Goal: Task Accomplishment & Management: Use online tool/utility

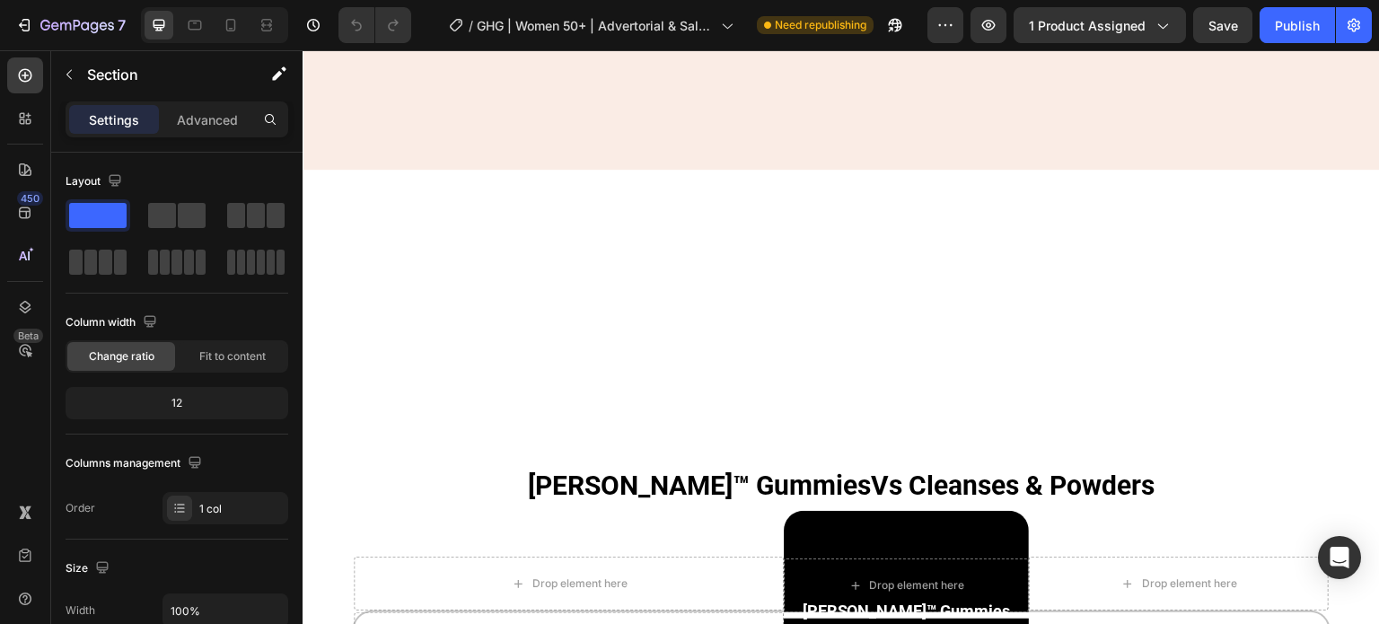
scroll to position [10172, 0]
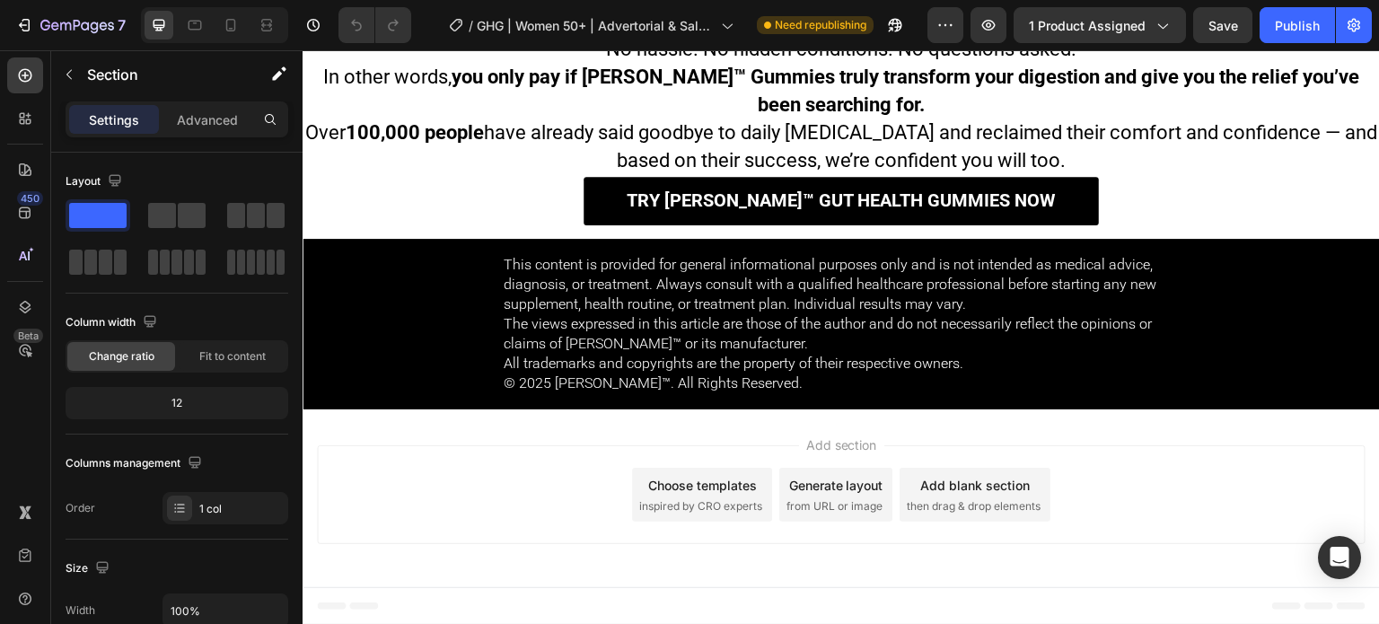
click at [1214, 591] on div "Footer" at bounding box center [841, 606] width 1049 height 36
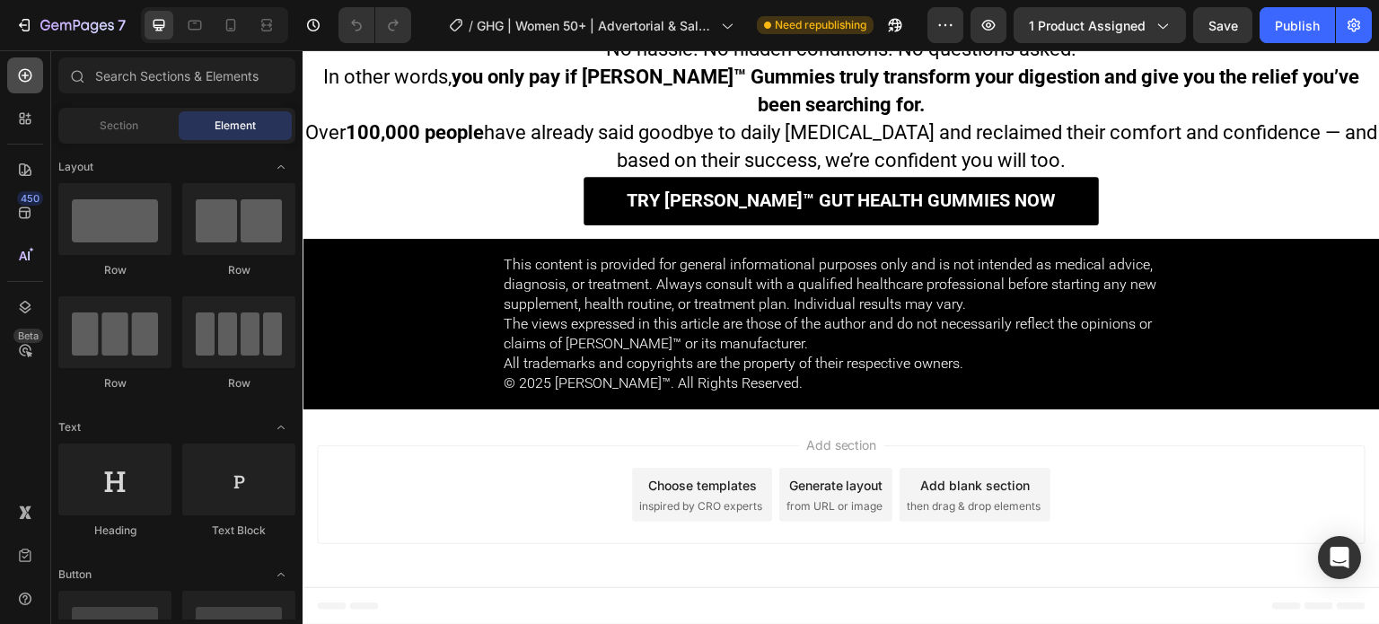
click at [19, 87] on div at bounding box center [25, 75] width 36 height 36
click at [86, 134] on div "Section" at bounding box center [118, 125] width 113 height 29
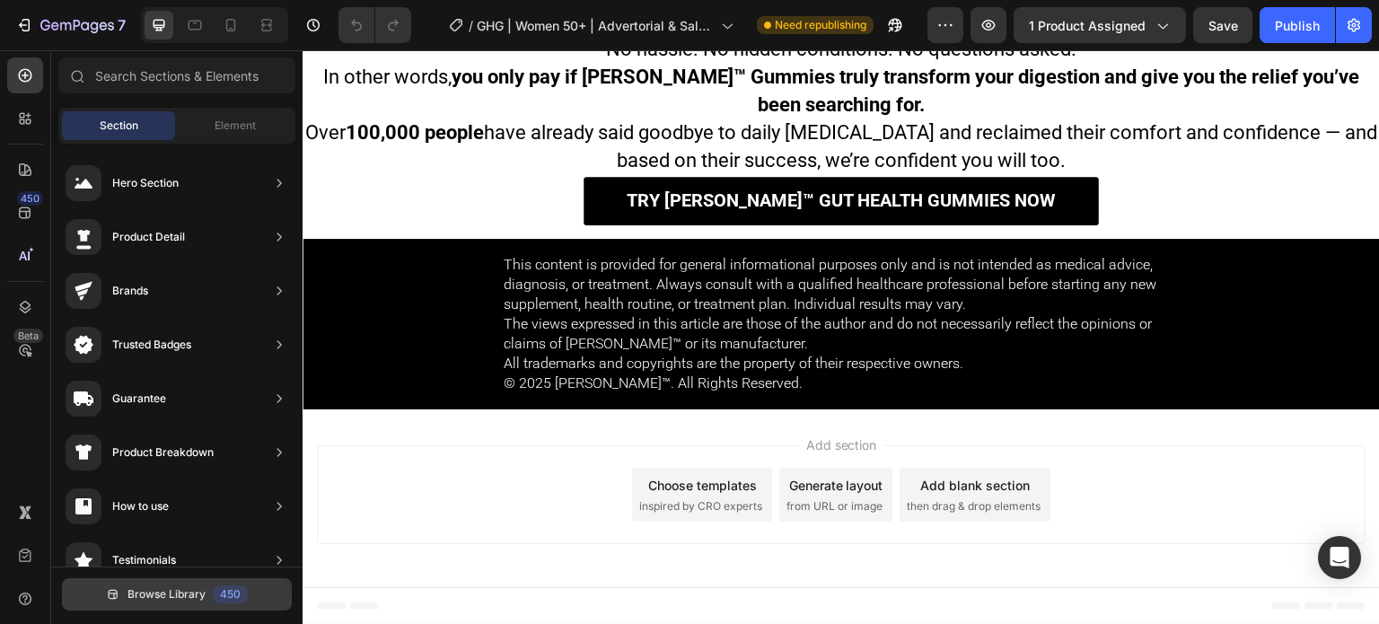
click at [255, 599] on button "Browse Library 450" at bounding box center [177, 594] width 230 height 32
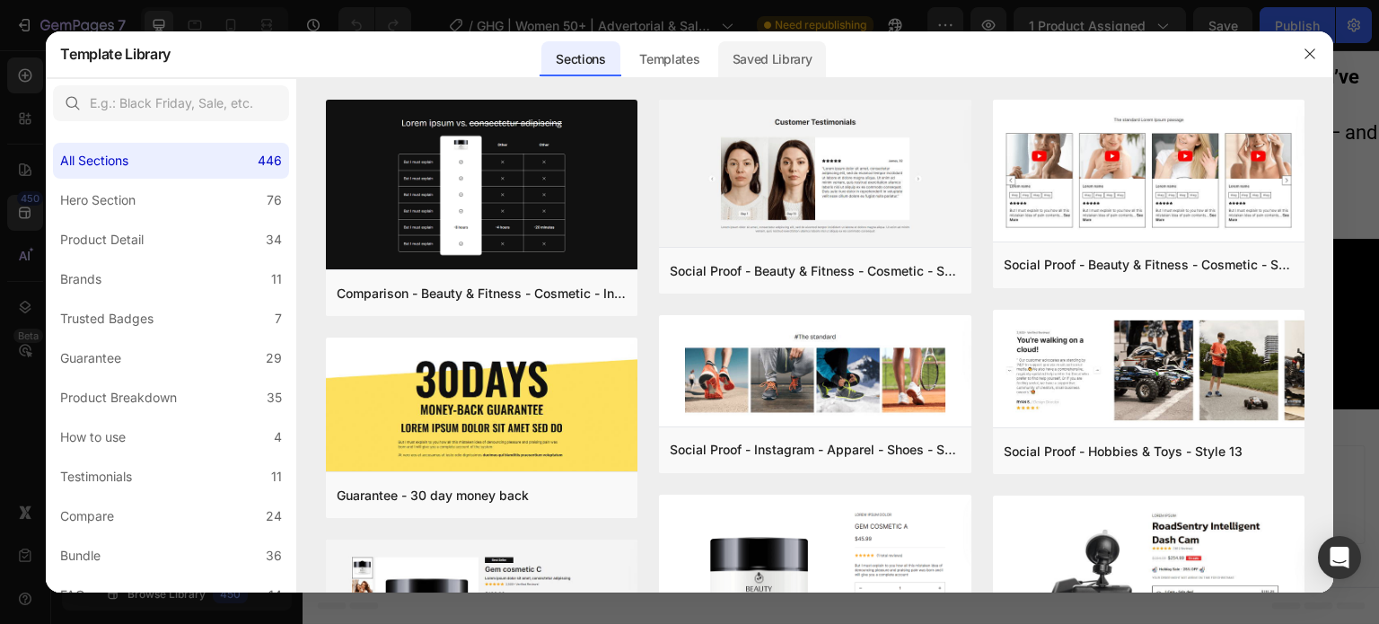
click at [823, 51] on div "Saved Library" at bounding box center [772, 59] width 109 height 36
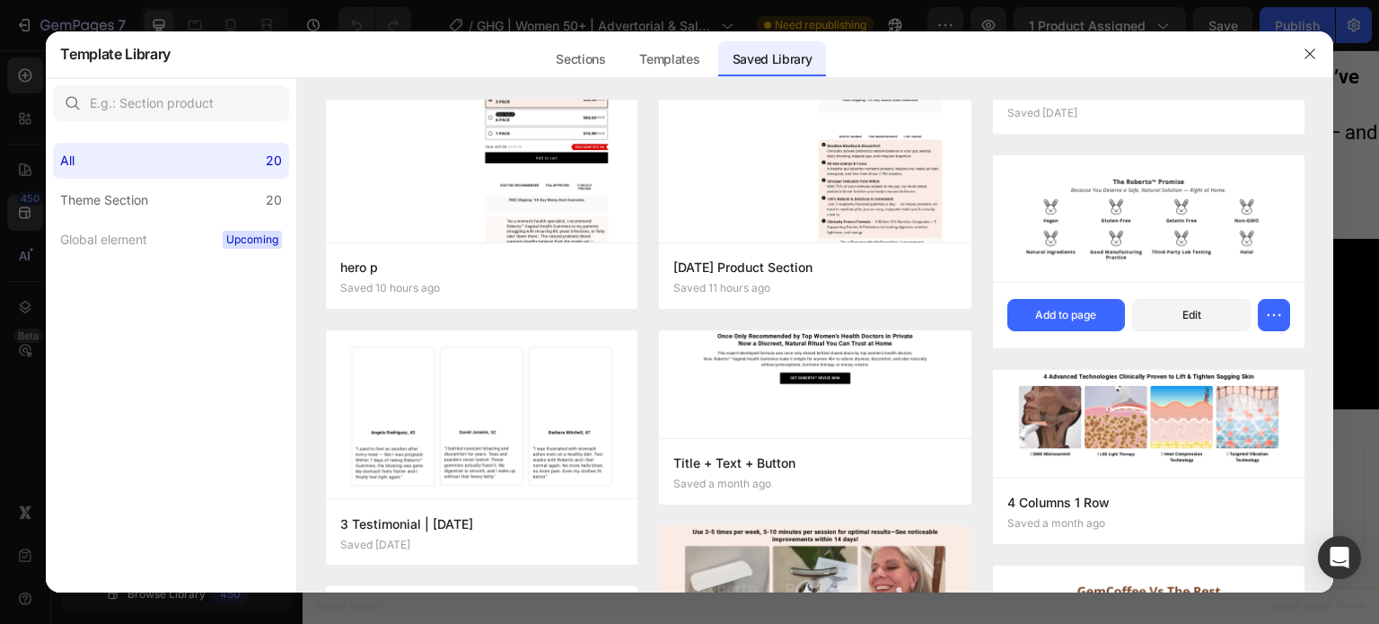
scroll to position [0, 0]
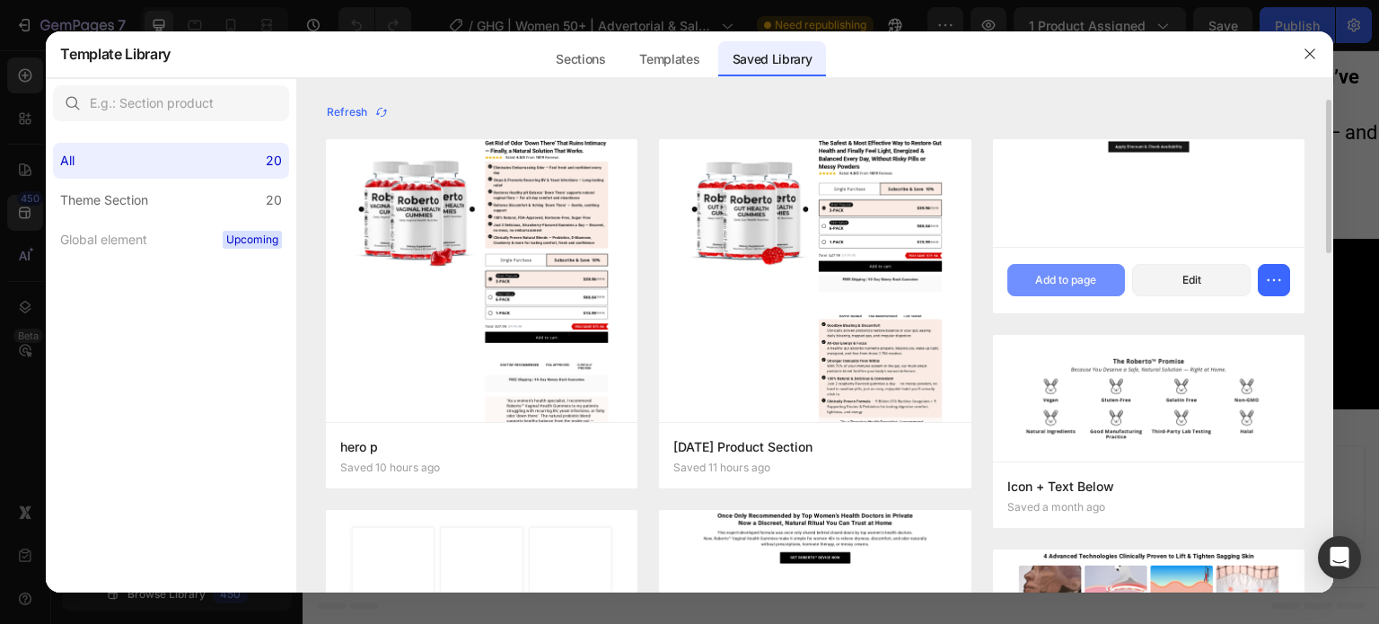
click at [1069, 293] on button "Add to page" at bounding box center [1067, 280] width 119 height 32
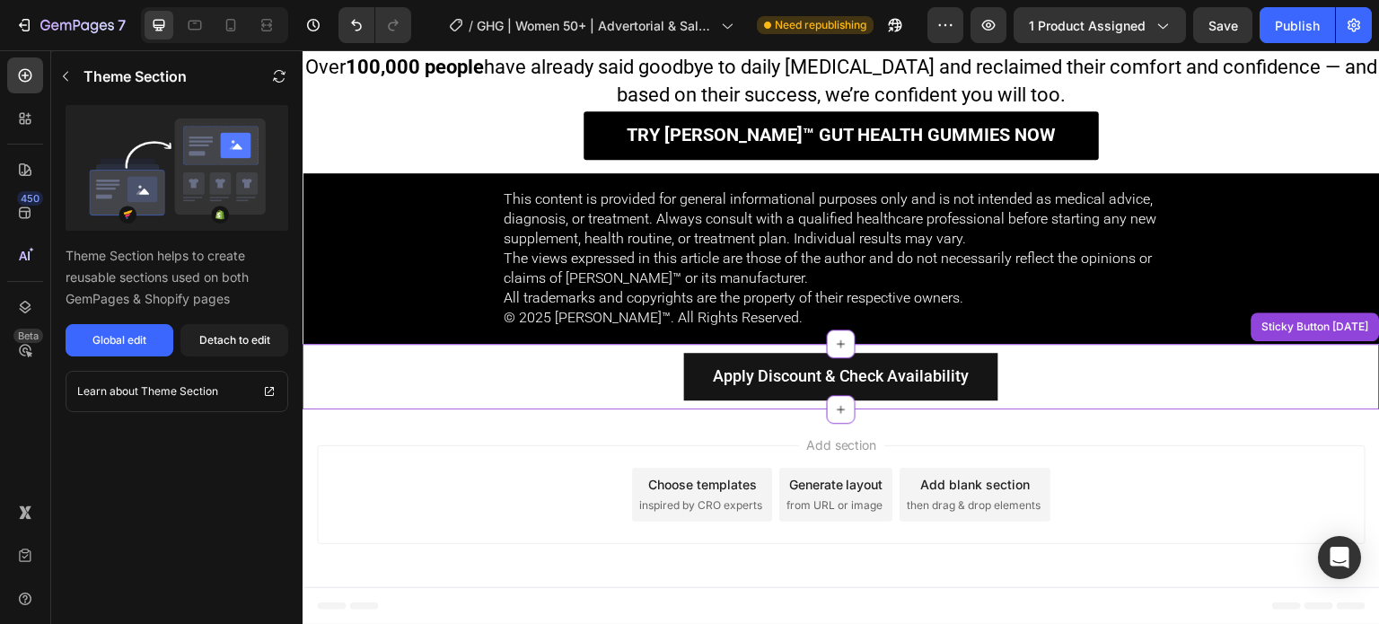
scroll to position [10237, 0]
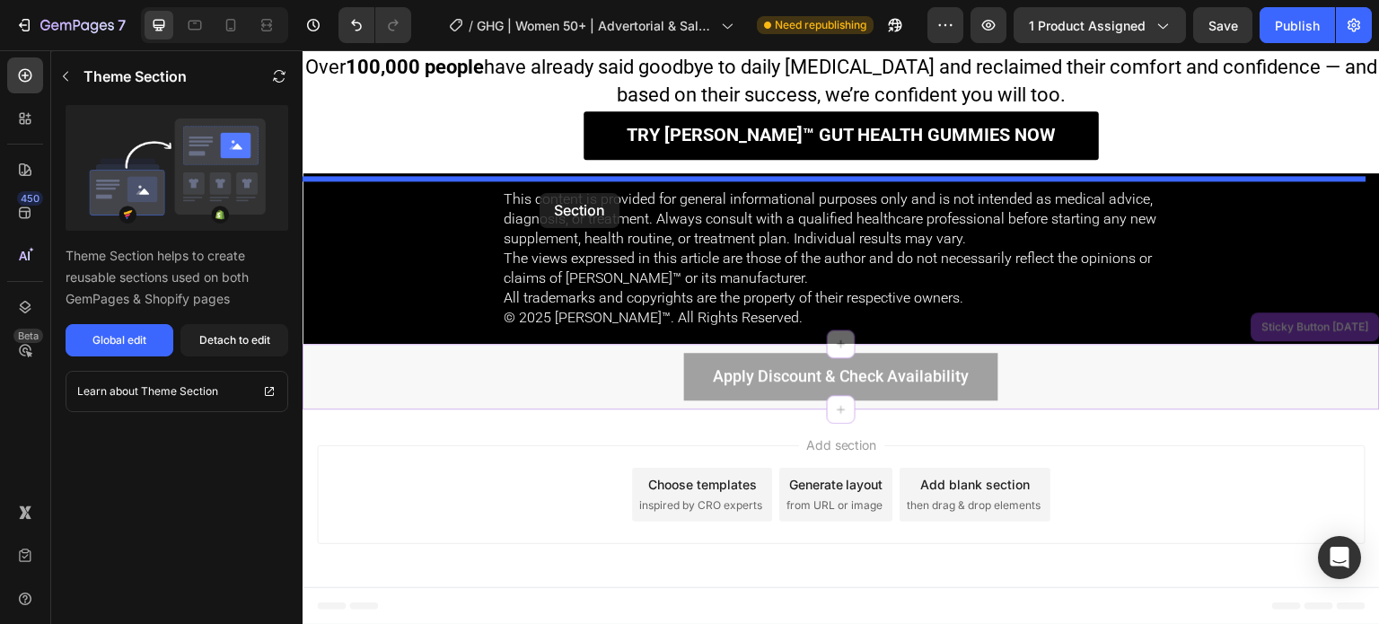
drag, startPoint x: 492, startPoint y: 358, endPoint x: 540, endPoint y: 193, distance: 171.9
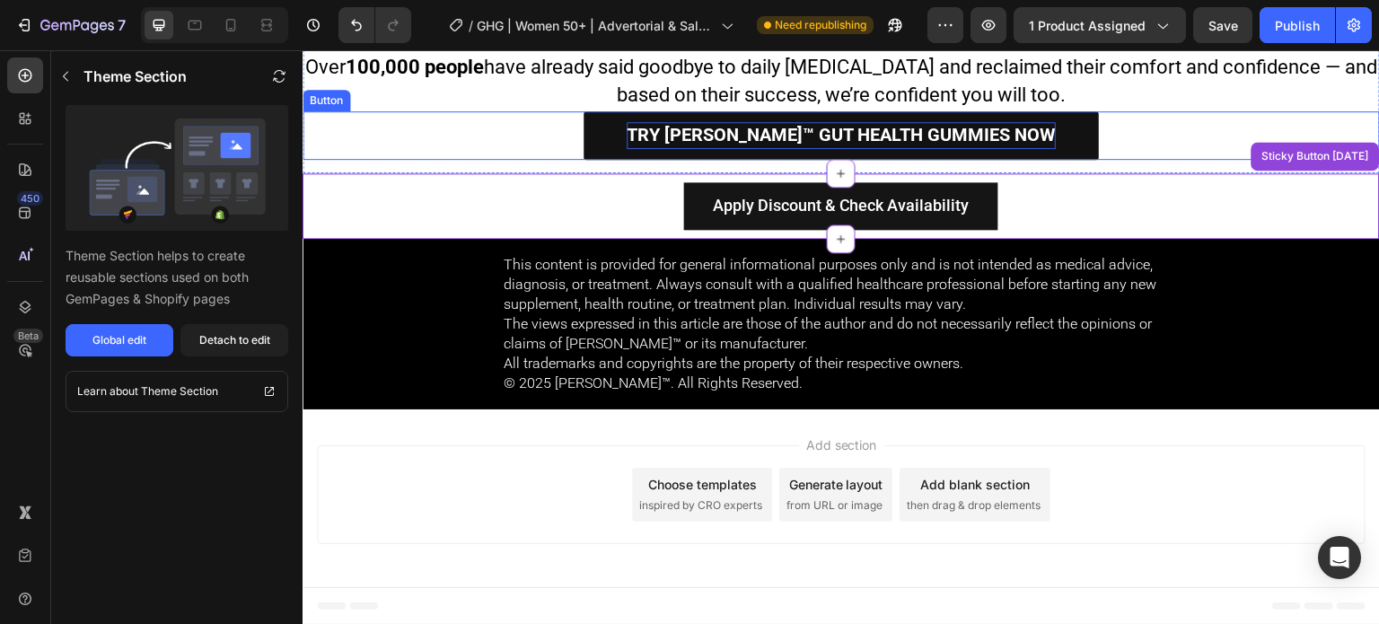
click at [760, 131] on span "Try [PERSON_NAME]™ Gut Health Gummies Now" at bounding box center [841, 135] width 429 height 22
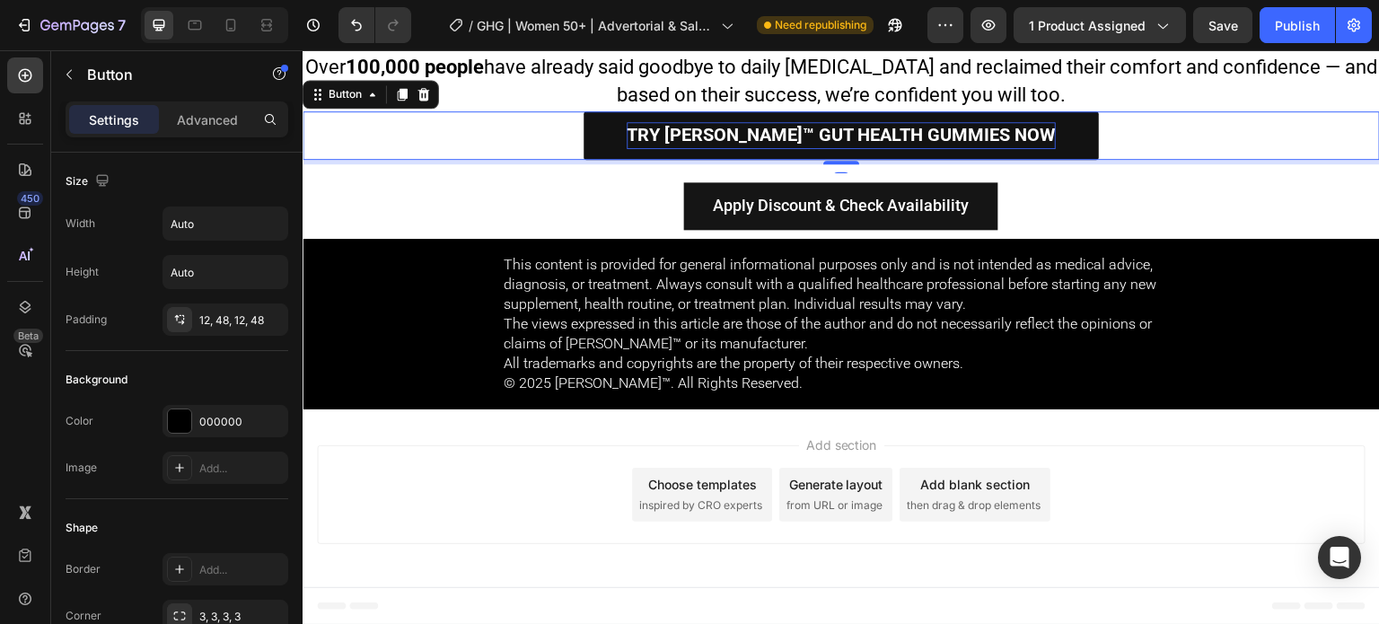
click at [760, 131] on span "Try [PERSON_NAME]™ Gut Health Gummies Now" at bounding box center [841, 135] width 429 height 22
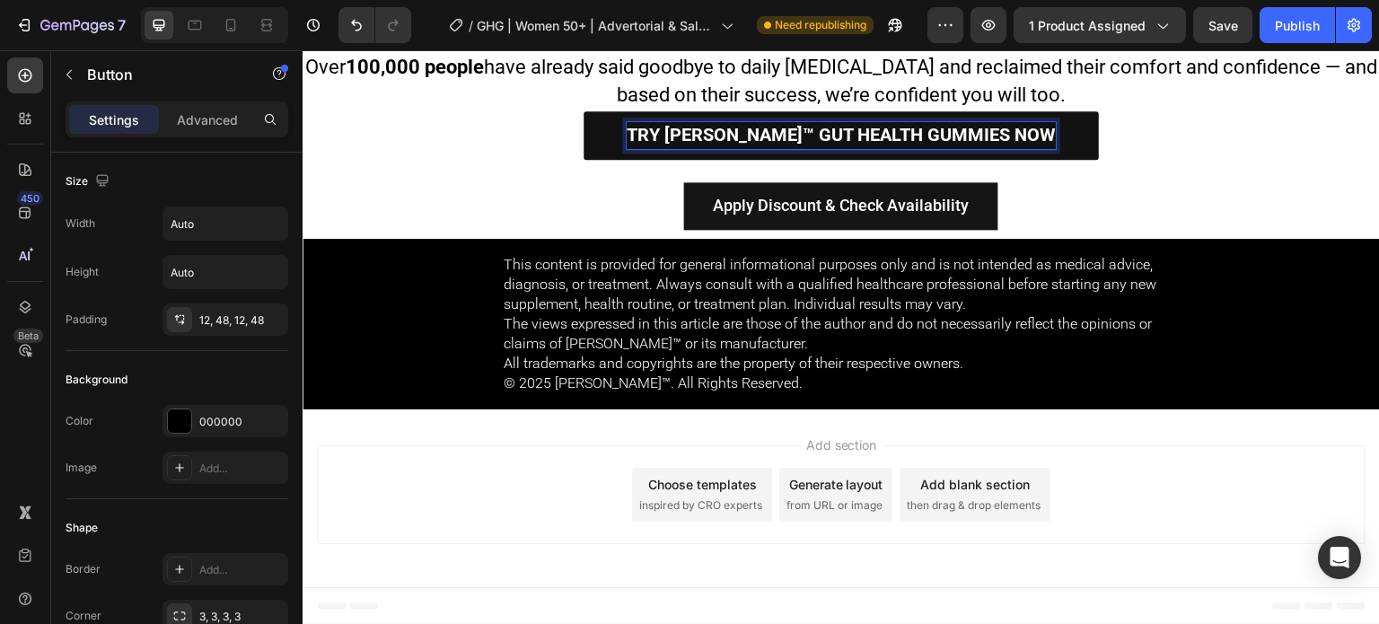
click at [760, 131] on span "Try [PERSON_NAME]™ Gut Health Gummies Now" at bounding box center [841, 135] width 429 height 22
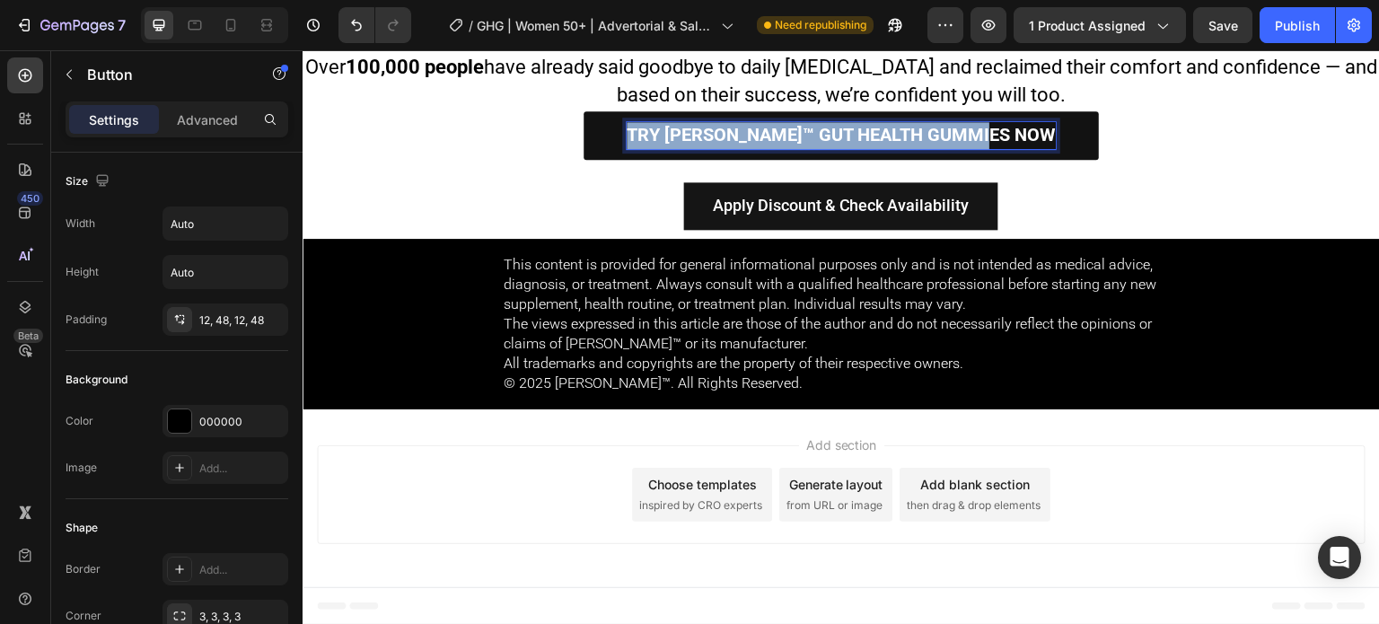
click at [760, 131] on span "Try [PERSON_NAME]™ Gut Health Gummies Now" at bounding box center [841, 135] width 429 height 22
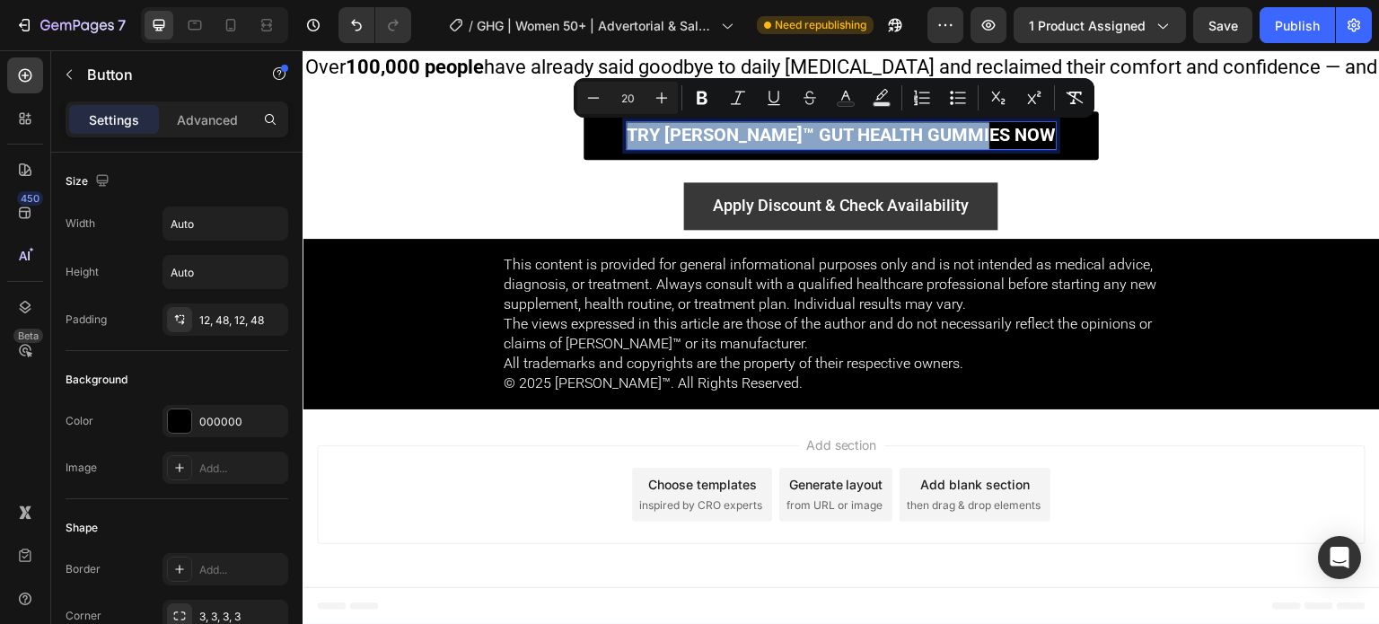
copy span "Try [PERSON_NAME]™ Gut Health Gummies Now"
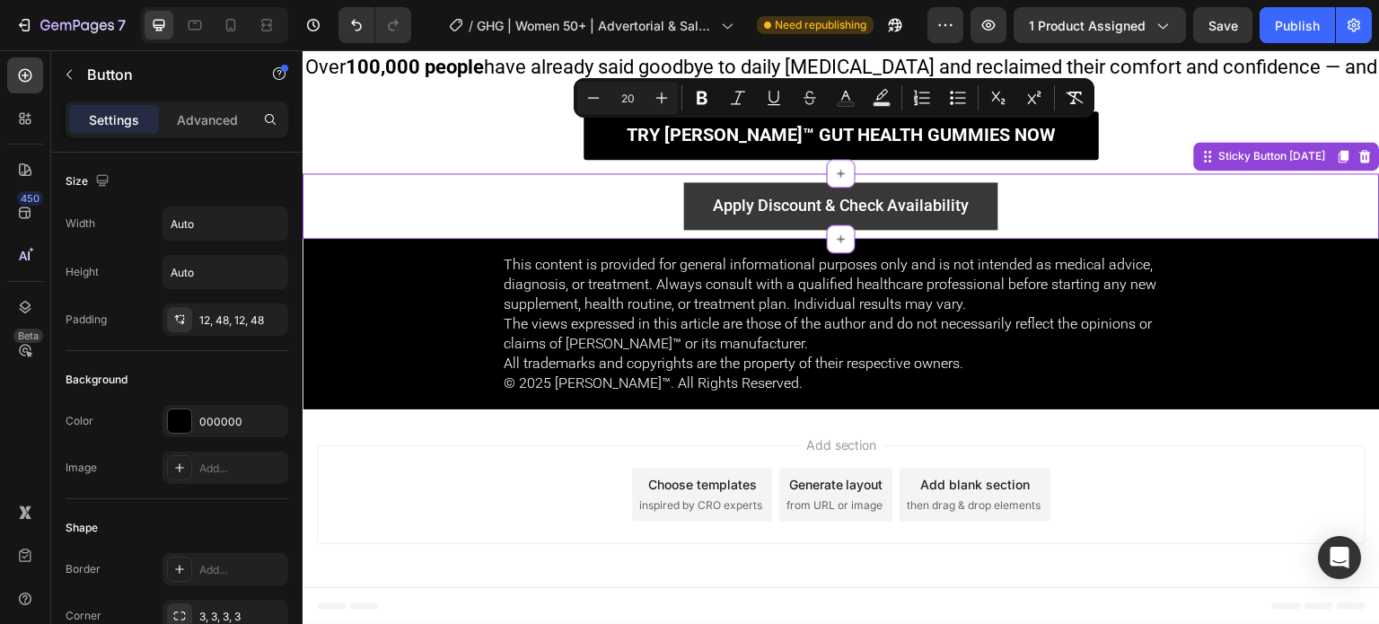
click at [764, 204] on p "Apply Discount & Check Availability" at bounding box center [841, 205] width 257 height 29
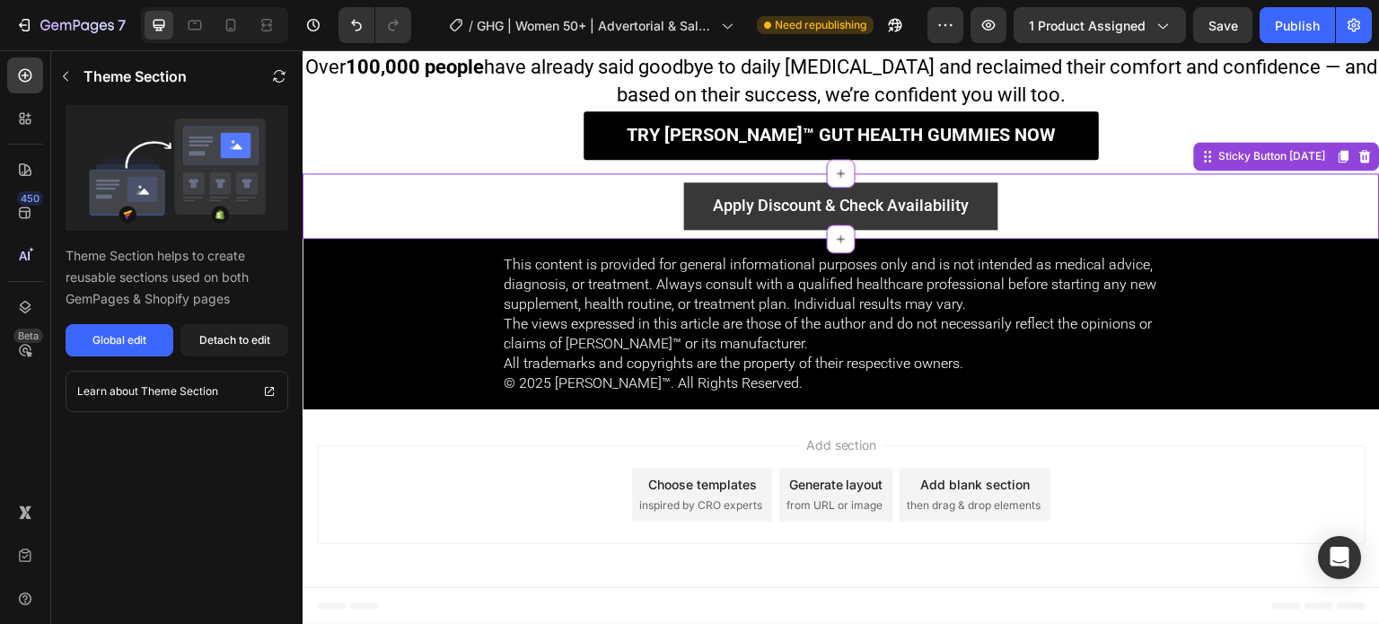
click at [764, 204] on p "Apply Discount & Check Availability" at bounding box center [841, 205] width 257 height 29
click at [766, 213] on p "Apply Discount & Check Availability" at bounding box center [841, 205] width 257 height 29
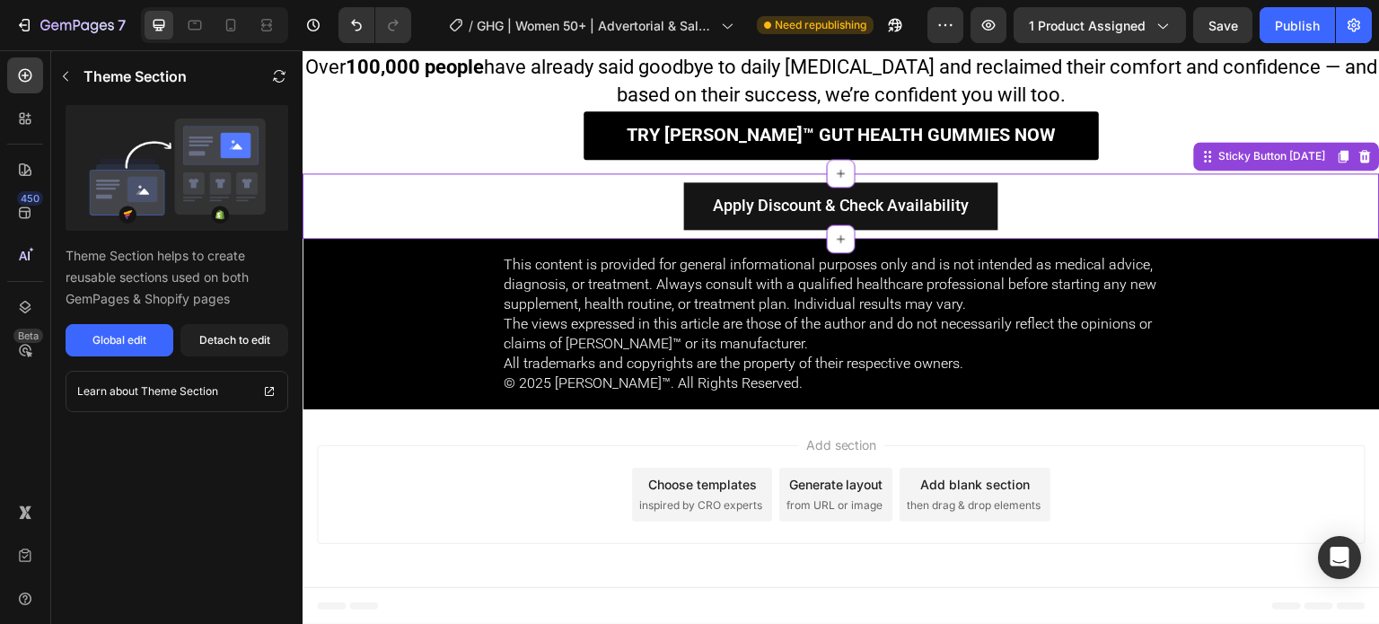
click at [564, 205] on div "Apply Discount & Check Availability Button" at bounding box center [842, 205] width 1078 height 65
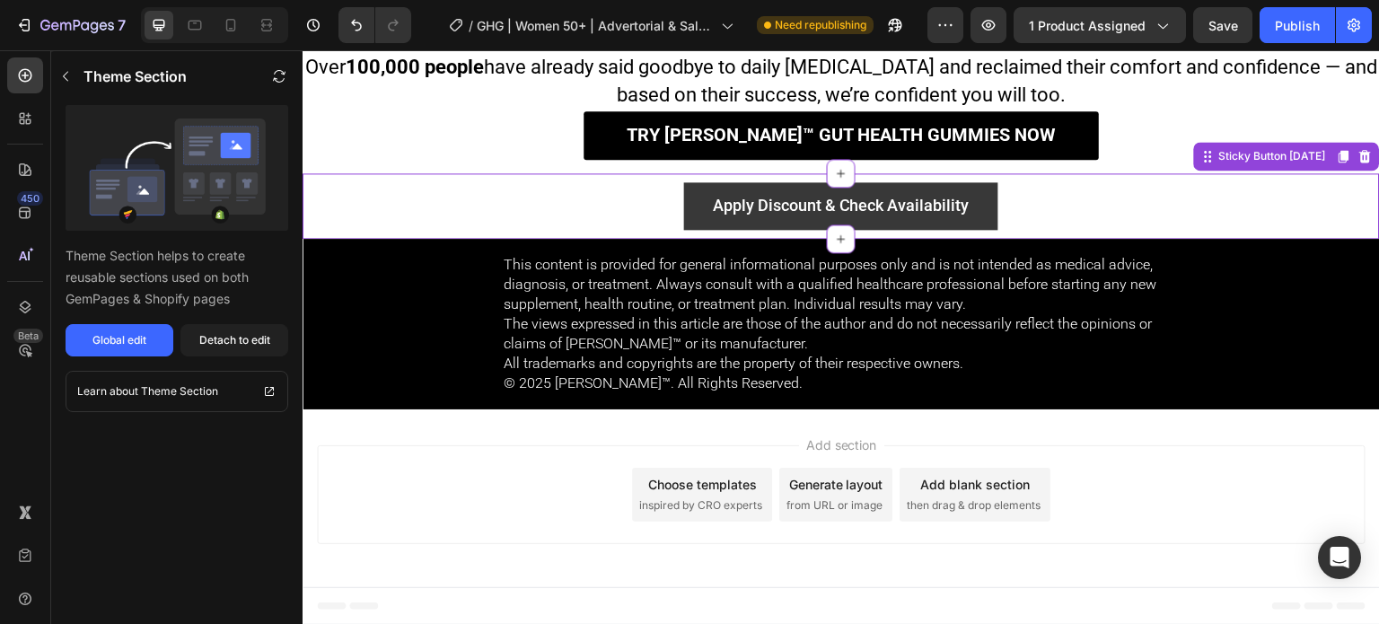
click at [713, 203] on p "Apply Discount & Check Availability" at bounding box center [841, 205] width 257 height 29
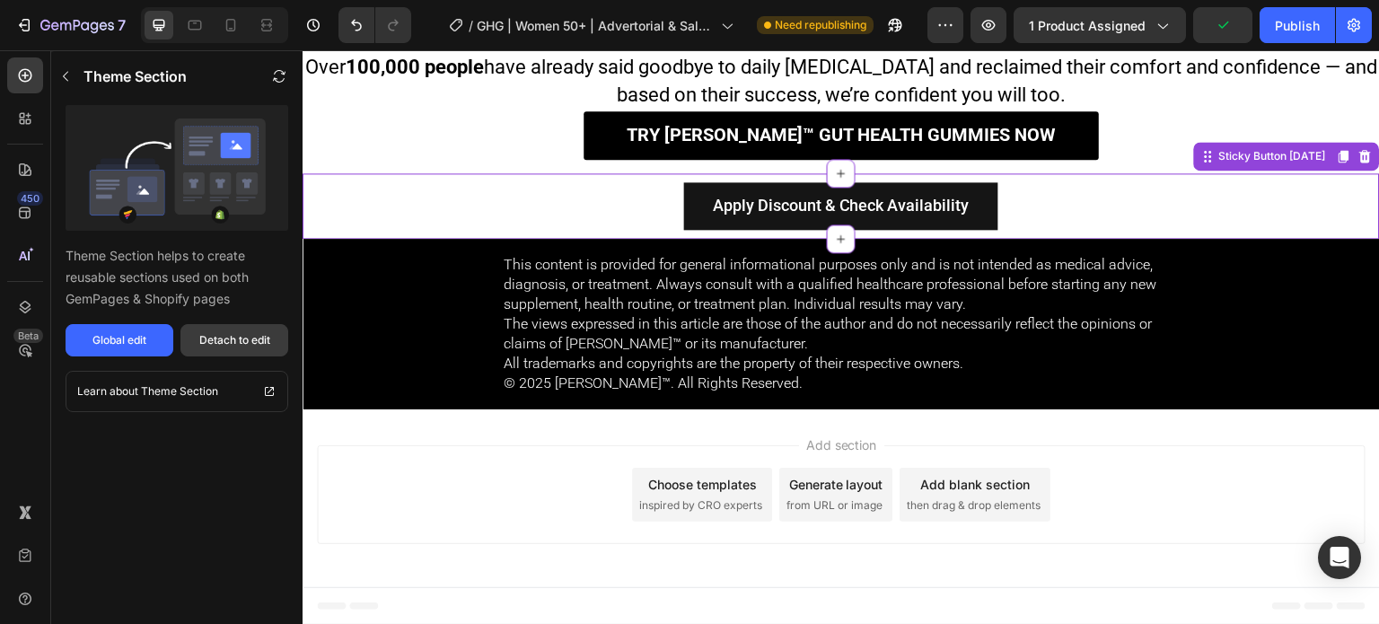
click at [262, 344] on div "Detach to edit" at bounding box center [234, 340] width 71 height 16
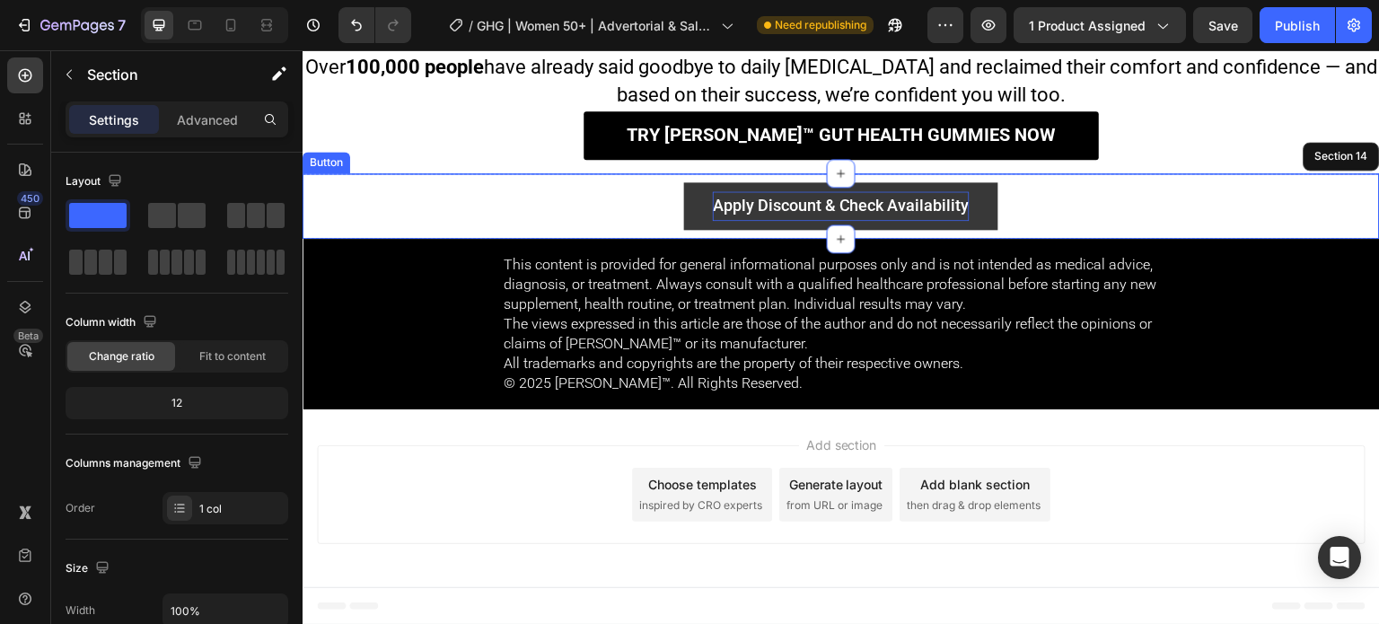
click at [745, 204] on p "Apply Discount & Check Availability" at bounding box center [841, 205] width 257 height 29
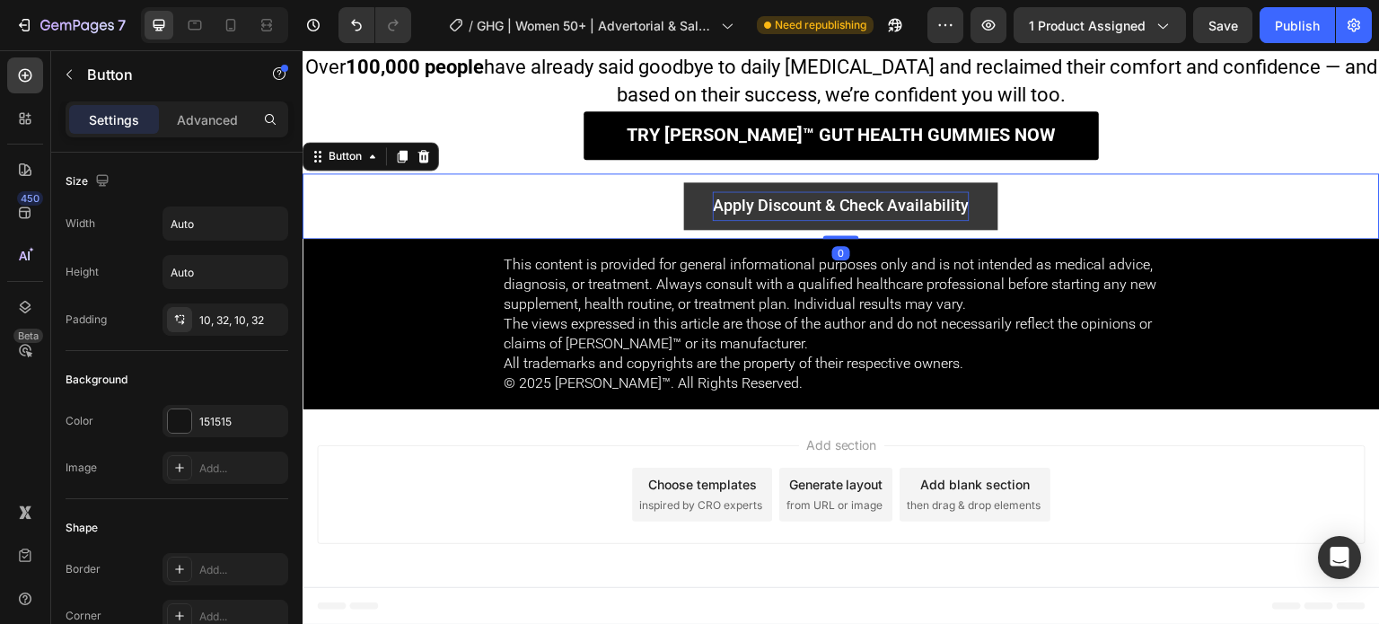
click at [745, 204] on p "Apply Discount & Check Availability" at bounding box center [841, 205] width 257 height 29
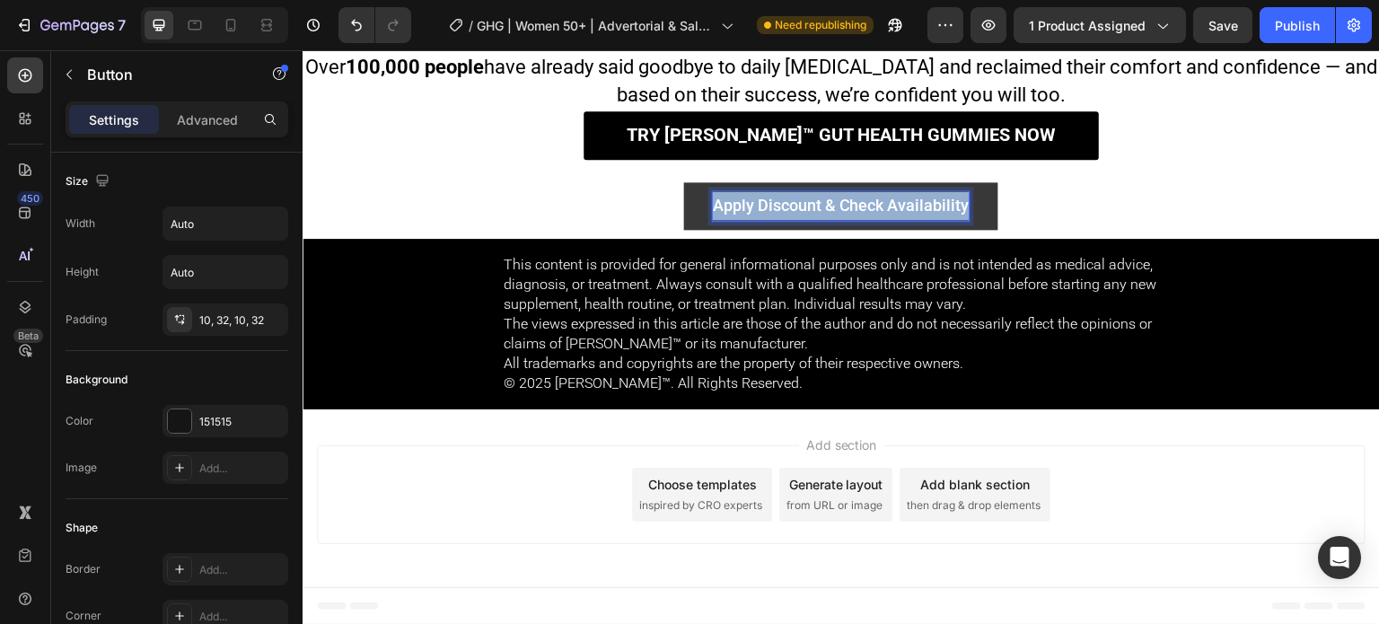
click at [745, 204] on p "Apply Discount & Check Availability" at bounding box center [841, 205] width 257 height 29
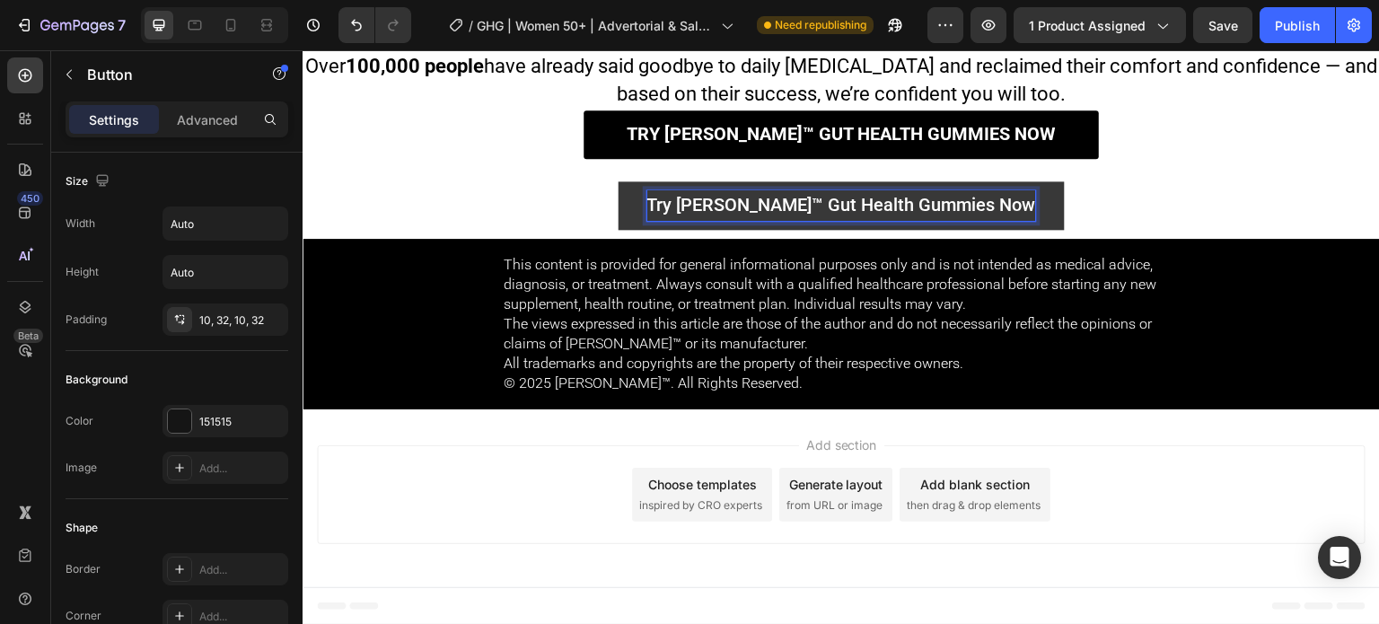
click at [597, 215] on div "Try Roberto™ Gut Health Gummies Now Button 0" at bounding box center [842, 205] width 1078 height 66
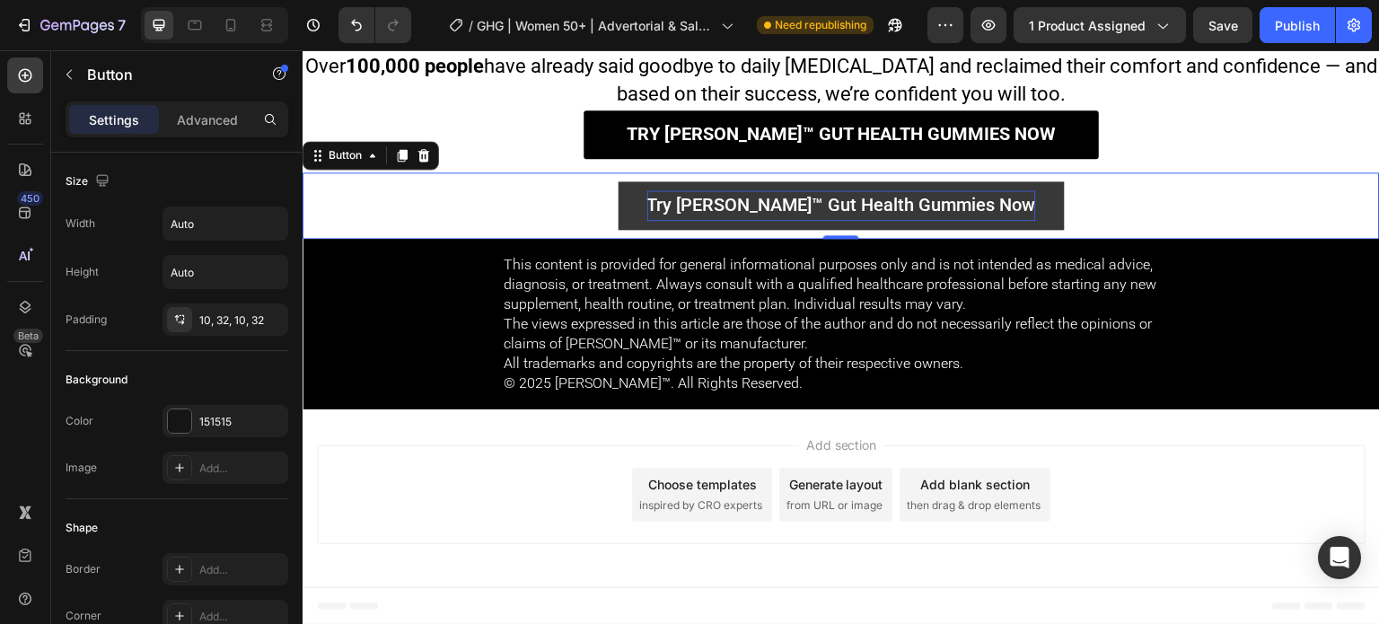
click at [548, 203] on div "Try Roberto™ Gut Health Gummies Now Button 0" at bounding box center [842, 205] width 1078 height 66
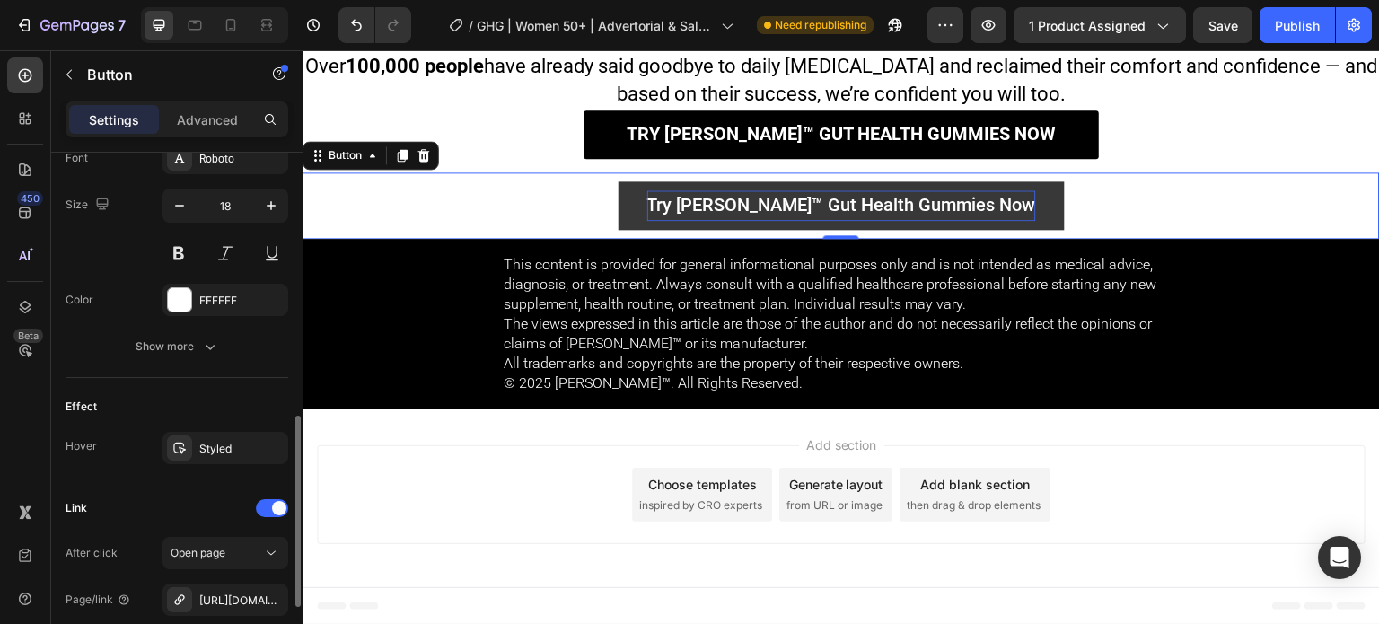
scroll to position [902, 0]
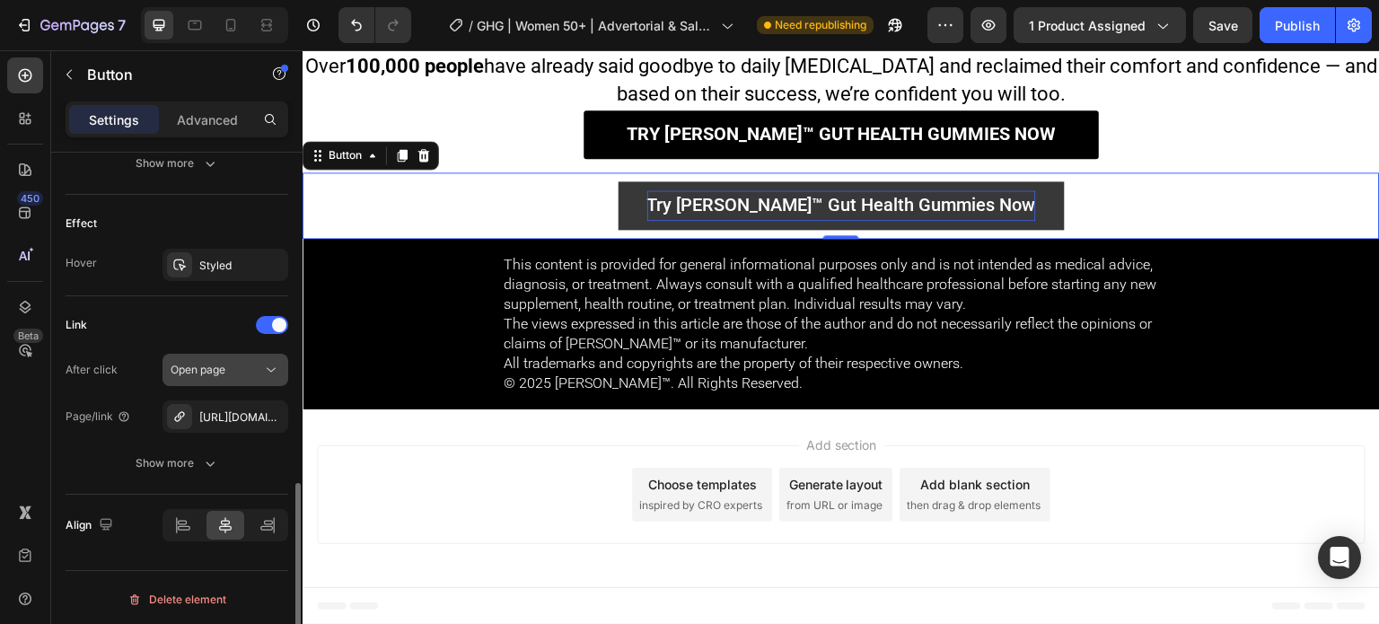
click at [243, 354] on button "Open page" at bounding box center [226, 370] width 126 height 32
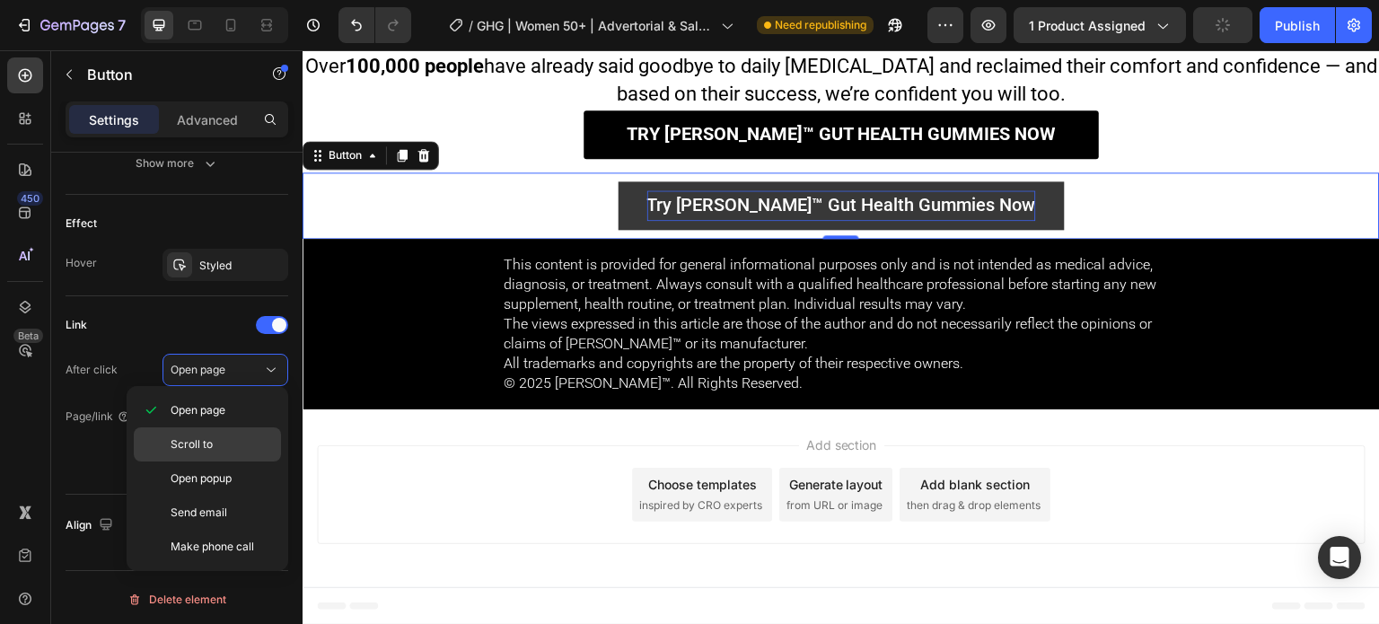
click at [226, 445] on p "Scroll to" at bounding box center [222, 444] width 102 height 16
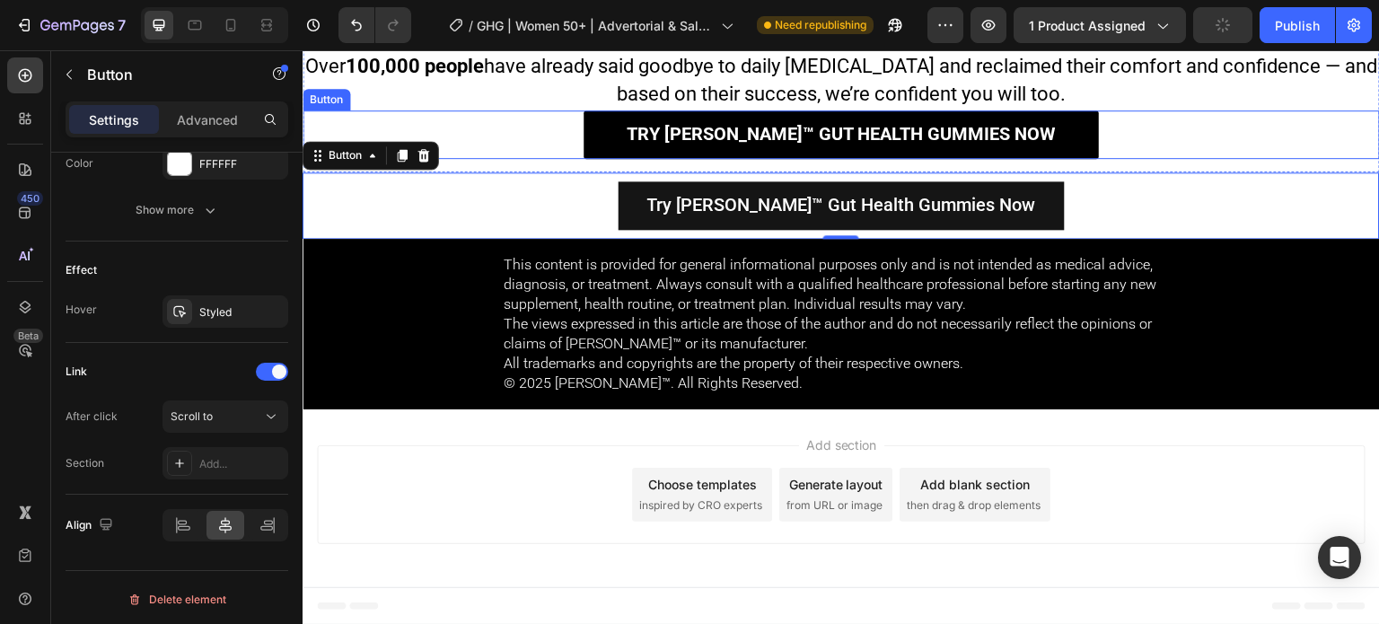
click at [540, 136] on div "Try Roberto™ Gut Health Gummies Now Button" at bounding box center [842, 134] width 1078 height 49
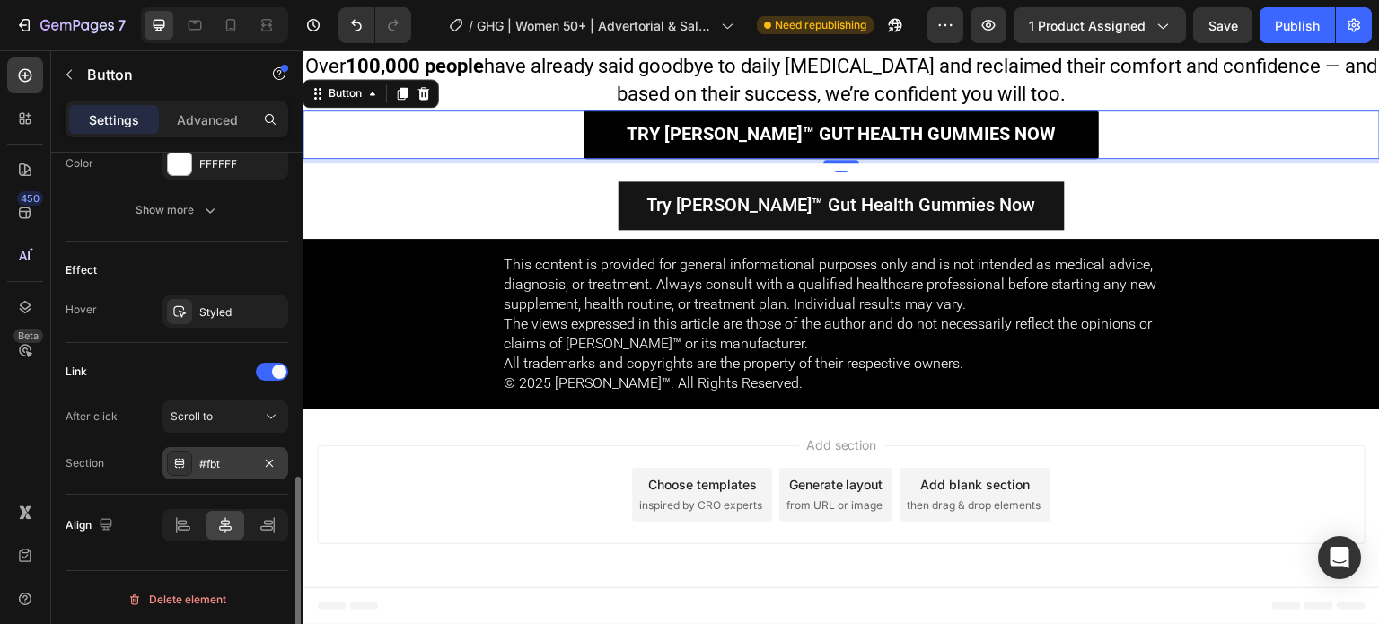
click at [224, 456] on div "#fbt" at bounding box center [225, 464] width 52 height 16
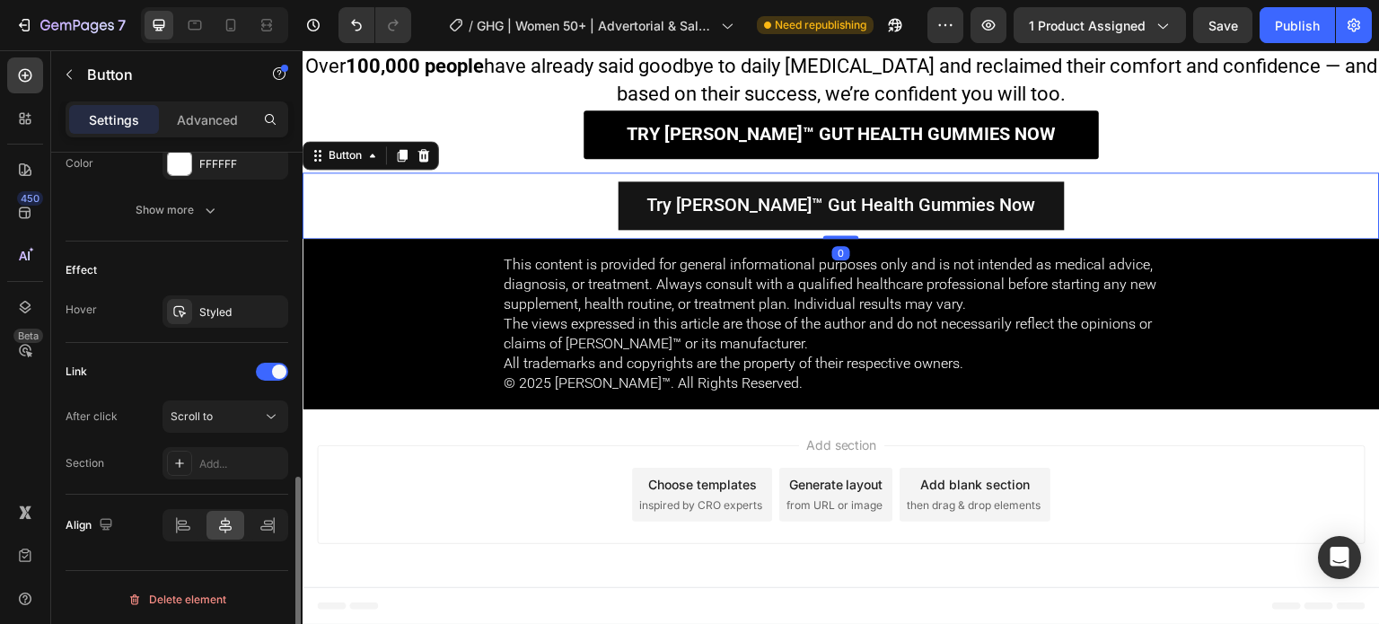
click at [638, 216] on div "Try Roberto™ Gut Health Gummies Now Button 0" at bounding box center [842, 205] width 1078 height 66
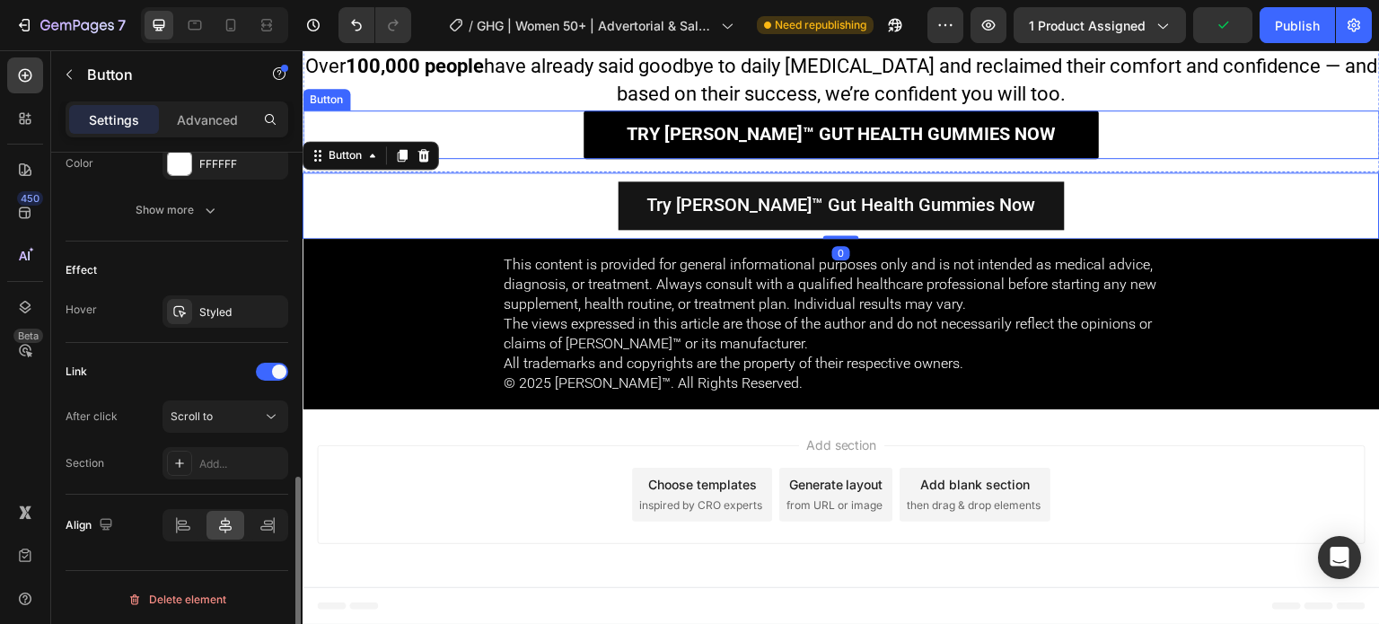
click at [570, 148] on div "Try Roberto™ Gut Health Gummies Now Button" at bounding box center [842, 134] width 1078 height 49
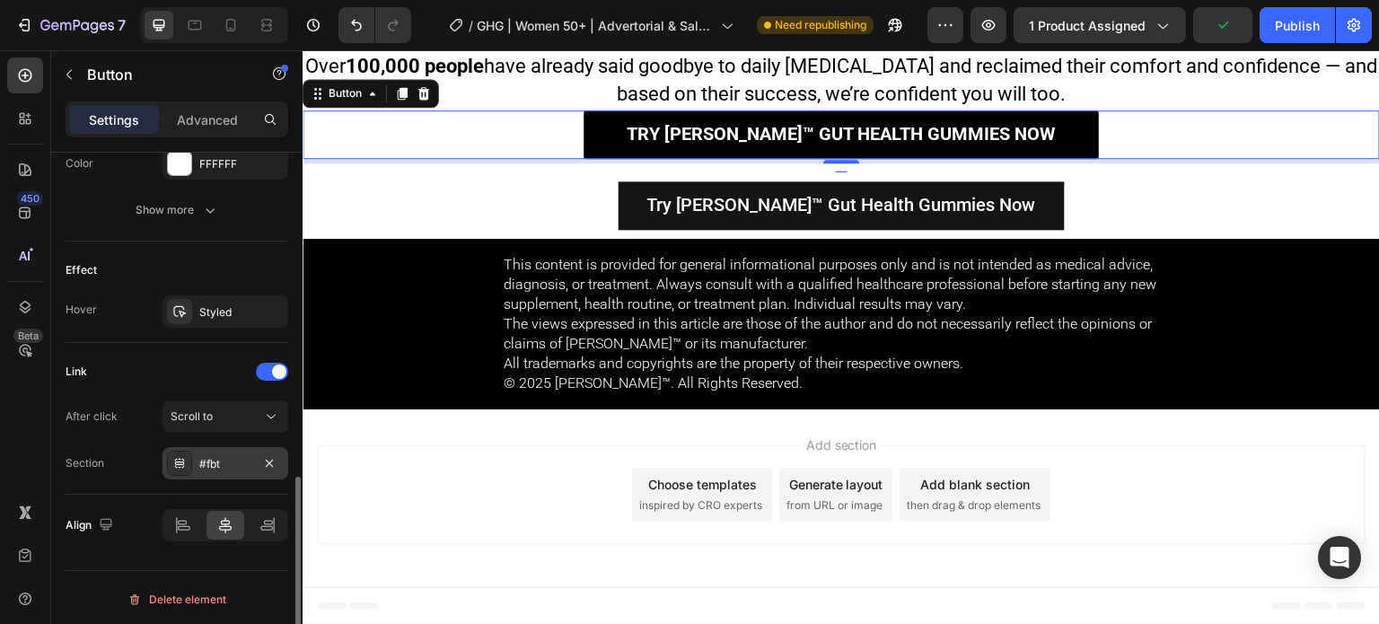
click at [208, 457] on div "#fbt" at bounding box center [225, 464] width 52 height 16
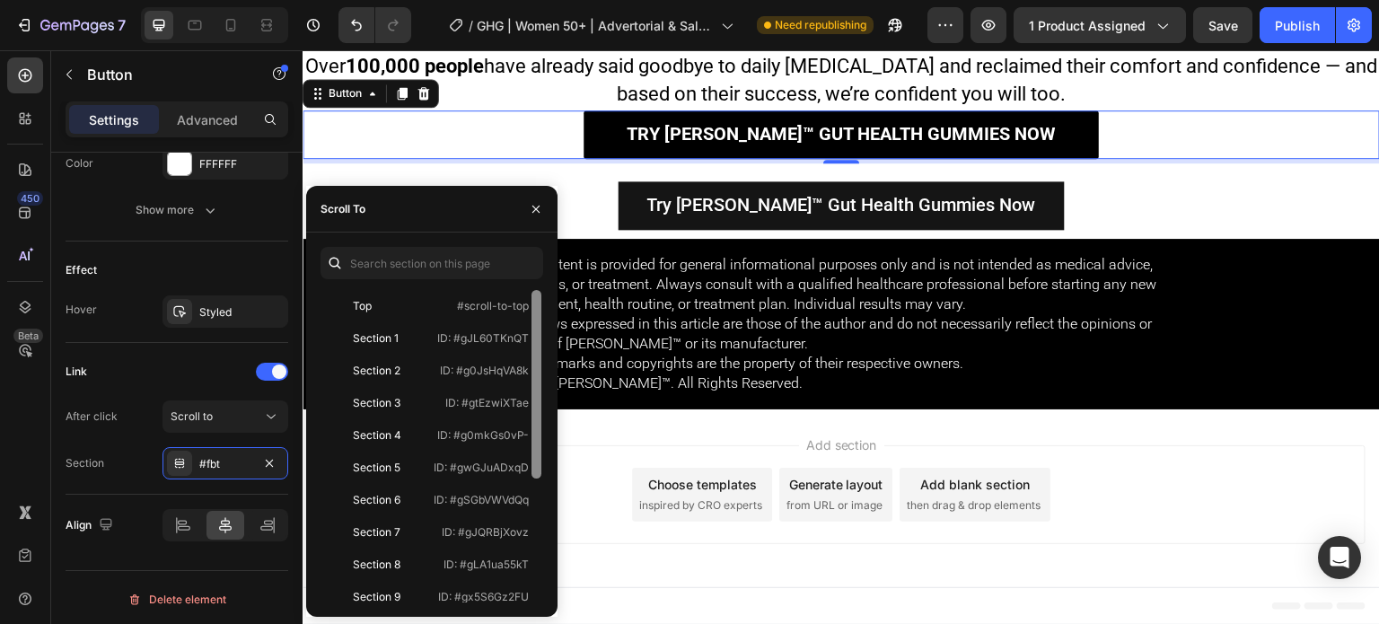
scroll to position [205, 0]
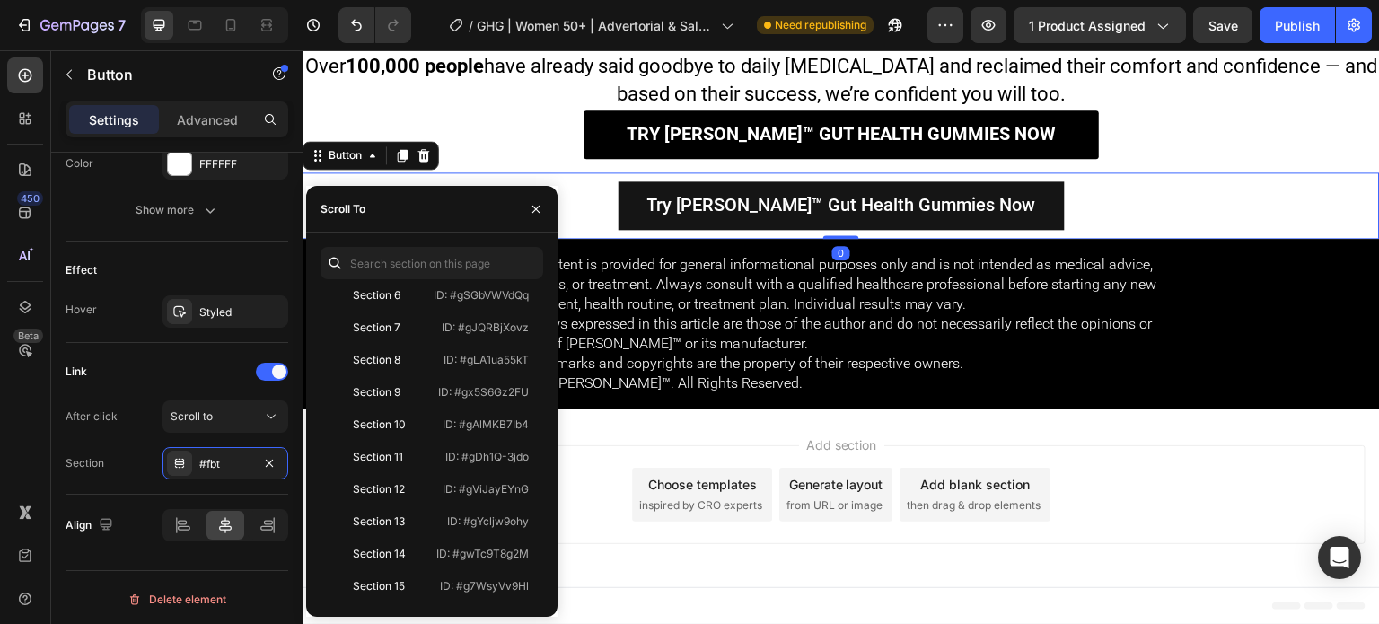
click at [631, 207] on div "Try Roberto™ Gut Health Gummies Now Button 0" at bounding box center [842, 205] width 1078 height 66
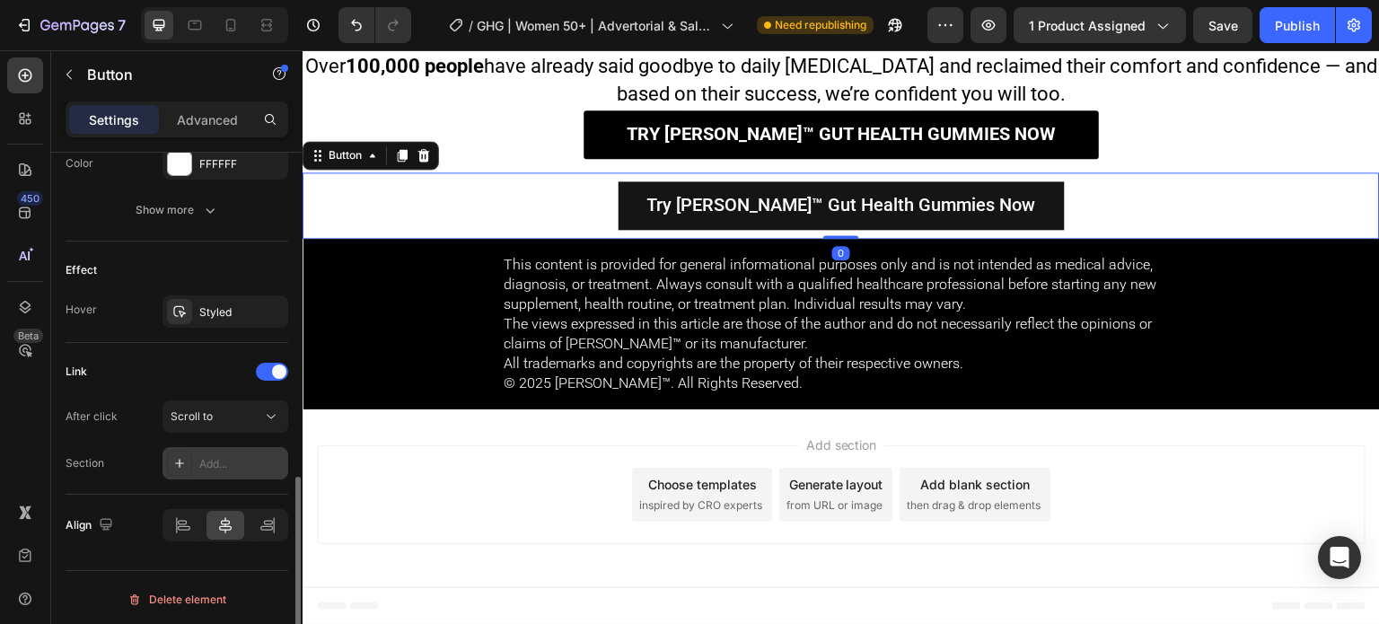
click at [249, 456] on div "Add..." at bounding box center [241, 464] width 84 height 16
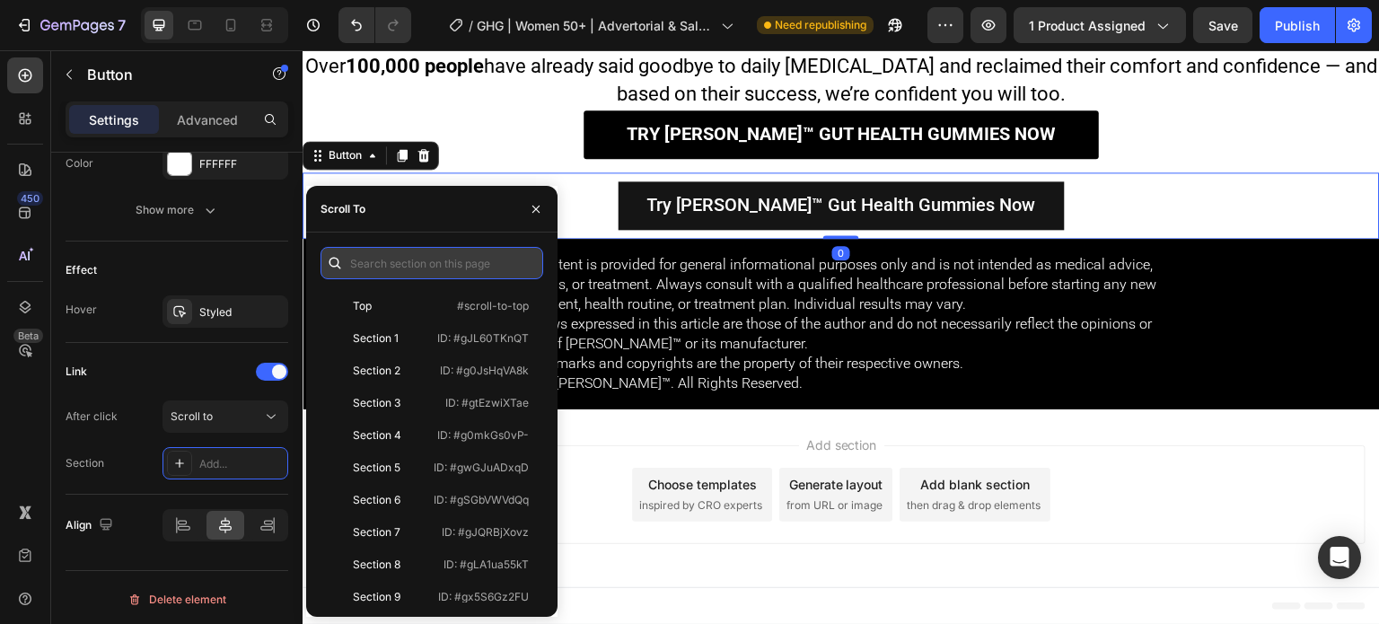
click at [402, 268] on input "text" at bounding box center [432, 263] width 223 height 32
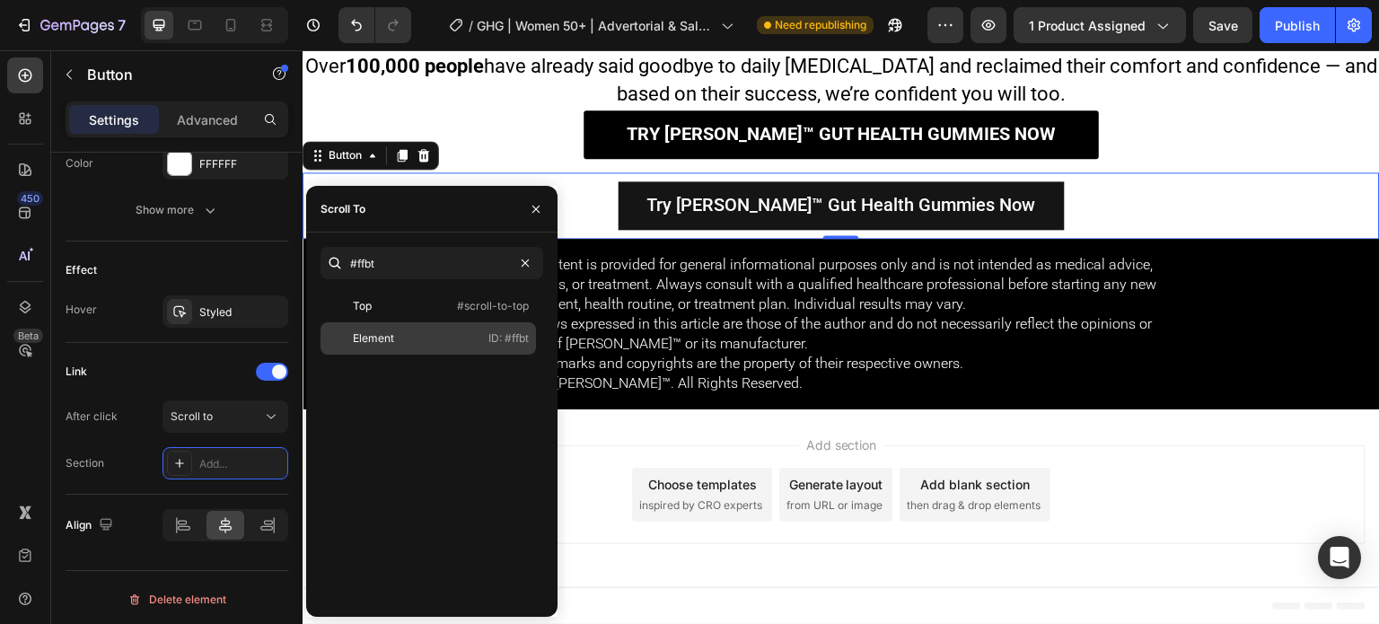
click at [451, 343] on div "Element ID: #ffbt" at bounding box center [429, 338] width 216 height 32
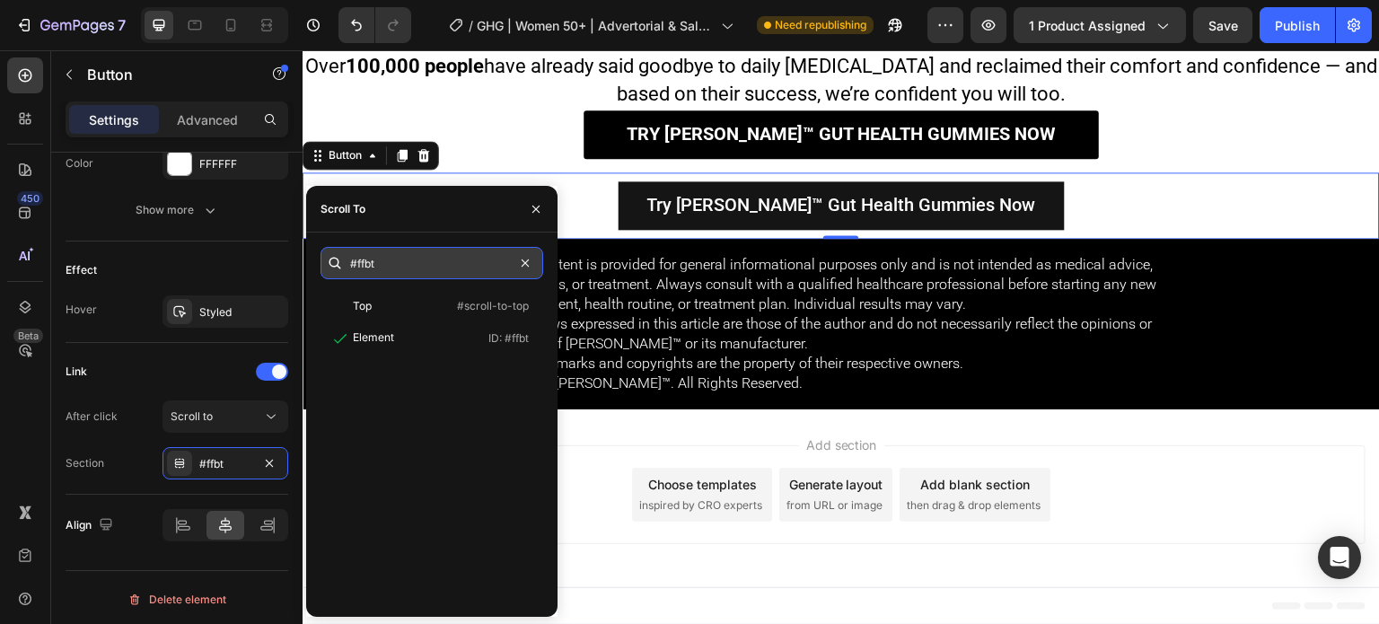
click at [363, 274] on input "#ffbt" at bounding box center [432, 263] width 223 height 32
click at [359, 251] on input "#ffbt" at bounding box center [432, 263] width 223 height 32
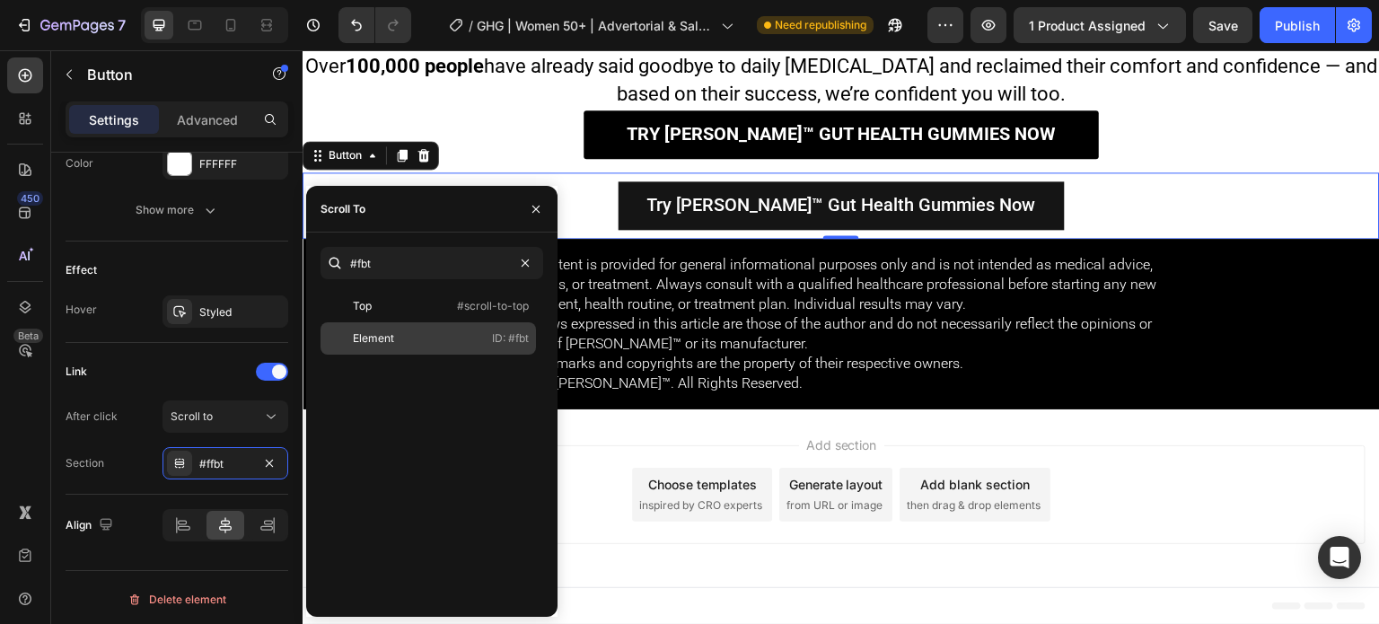
click at [438, 342] on div "Element ID: #fbt" at bounding box center [429, 338] width 216 height 32
click at [93, 428] on div "After click Scroll to" at bounding box center [177, 416] width 223 height 32
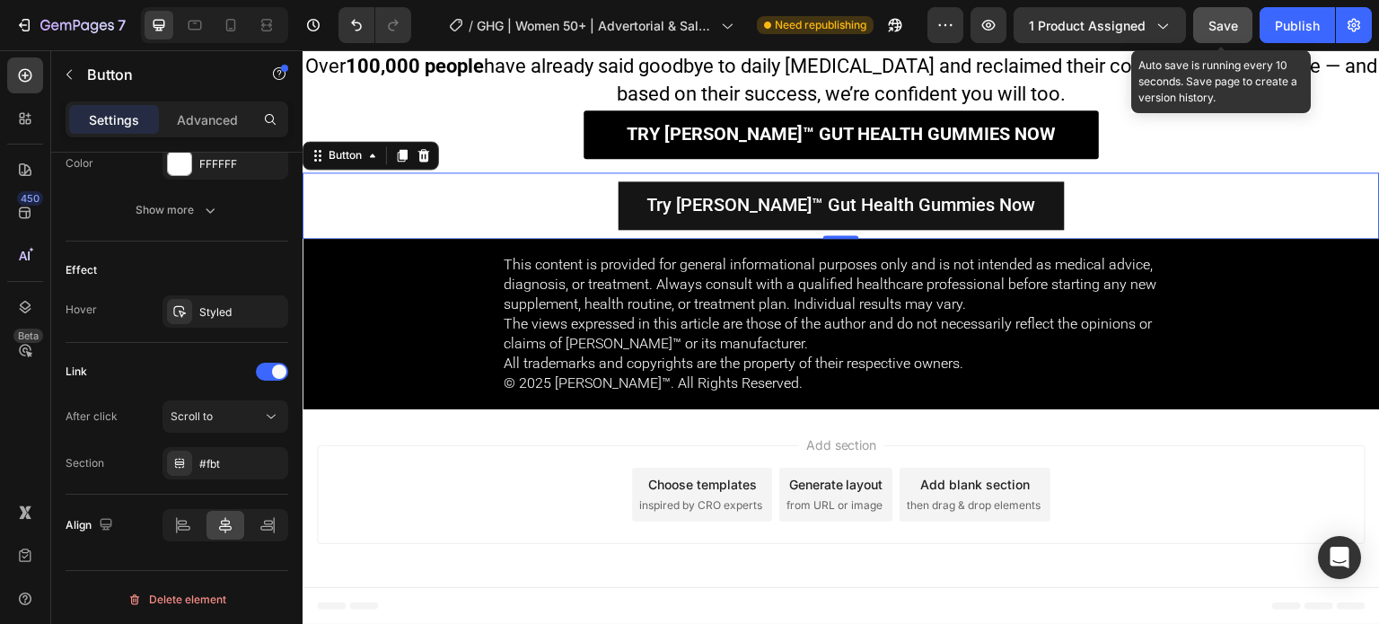
click at [1226, 8] on button "Save" at bounding box center [1222, 25] width 59 height 36
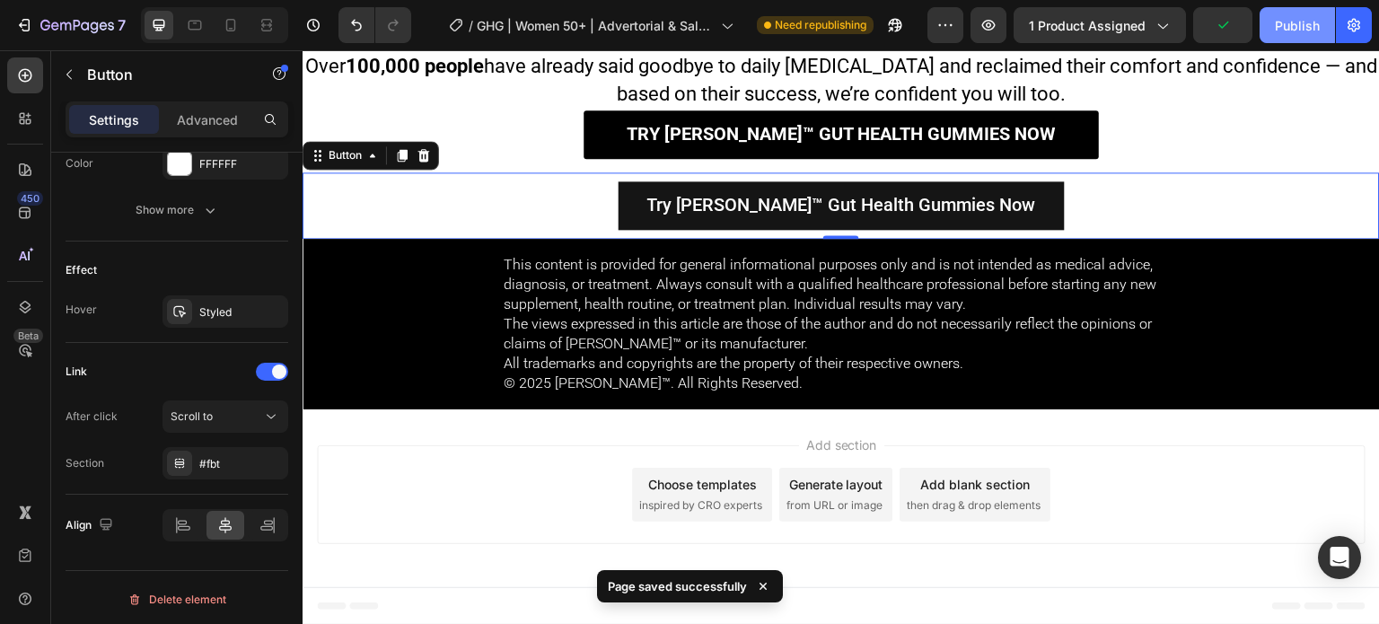
click at [1294, 27] on div "Publish" at bounding box center [1297, 25] width 45 height 19
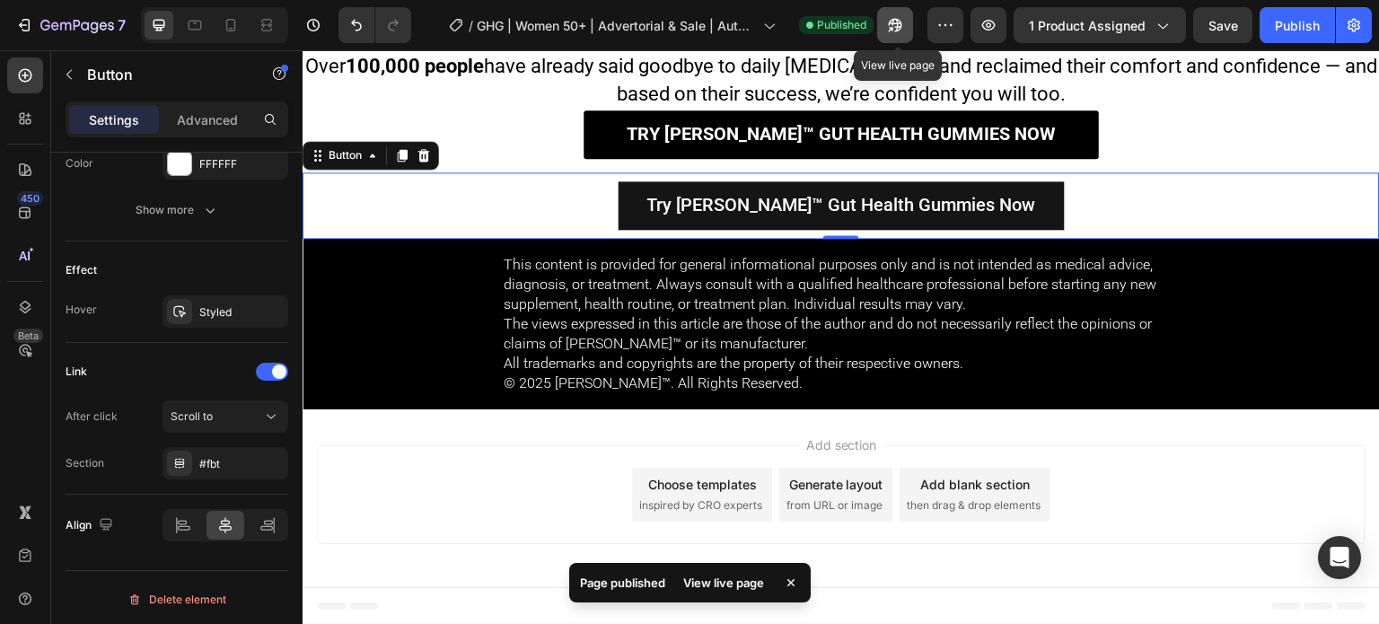
drag, startPoint x: 990, startPoint y: 40, endPoint x: 902, endPoint y: 39, distance: 88.9
click at [902, 39] on div "7 Version history / GHG | Women 50+ | Advertorial & Sale | Authority-Bad Bacter…" at bounding box center [689, 25] width 1379 height 51
click at [902, 39] on button "button" at bounding box center [895, 25] width 36 height 36
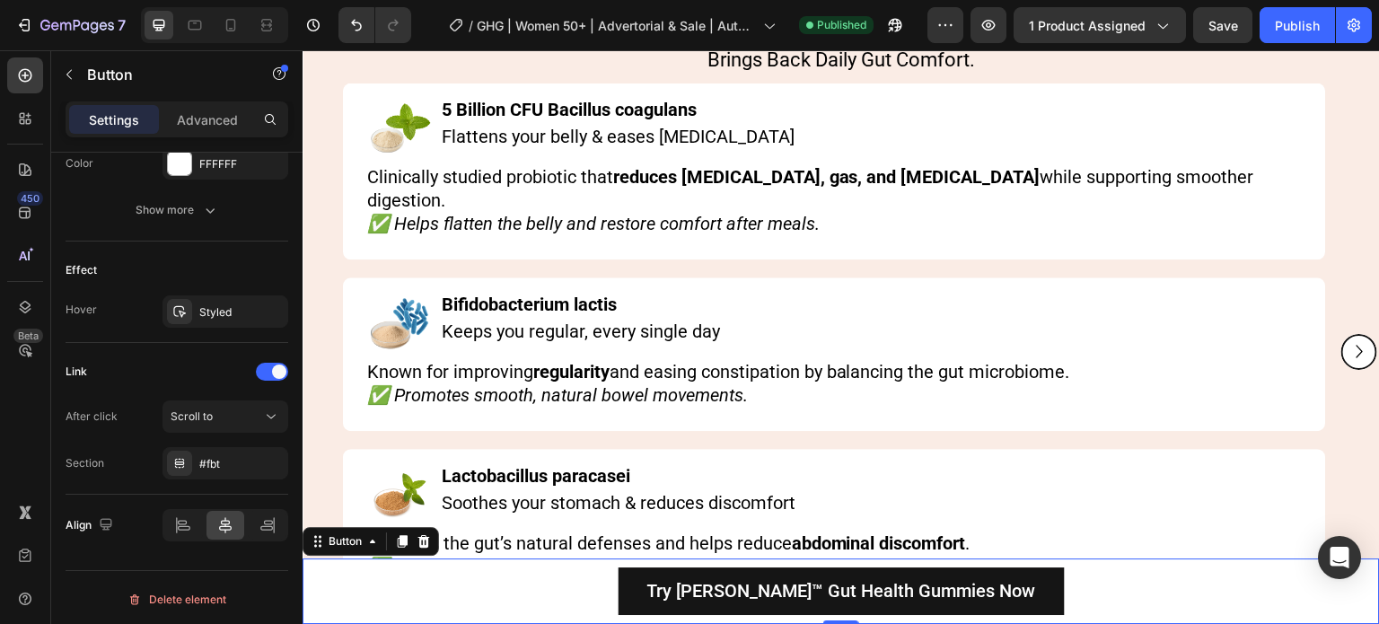
scroll to position [7585, 0]
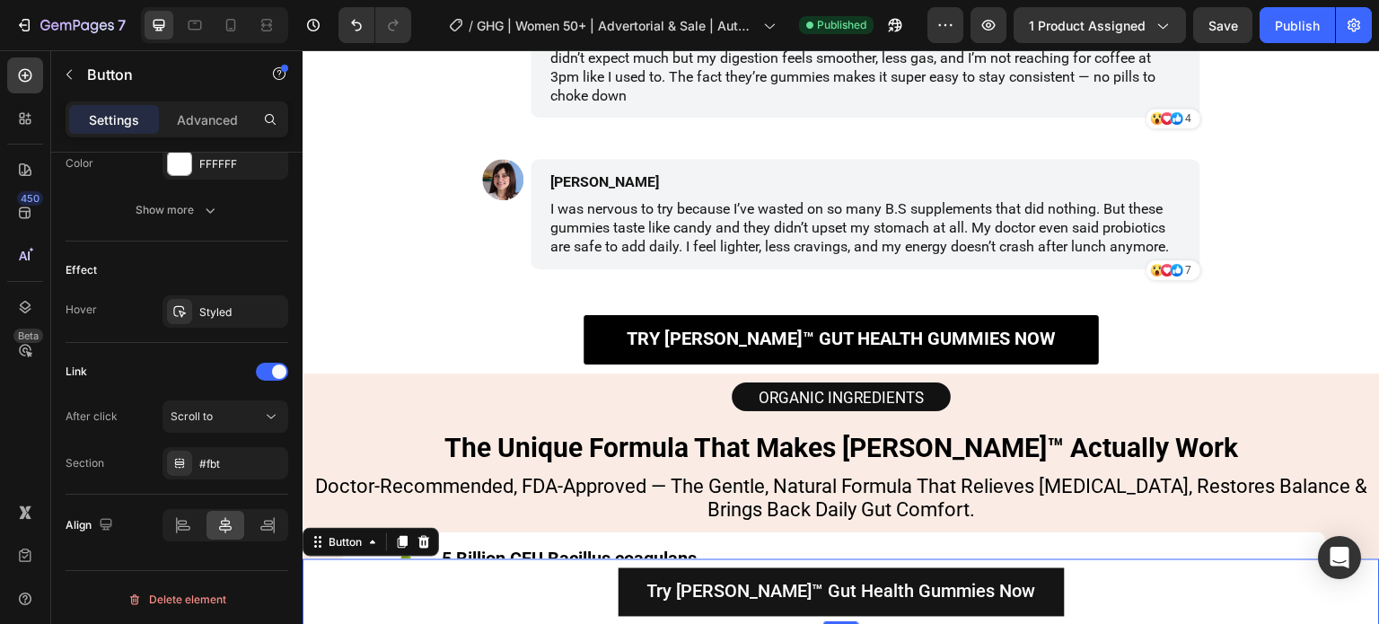
click at [1113, 608] on div "Try Roberto™ Gut Health Gummies Now Button 0" at bounding box center [842, 592] width 1078 height 66
click at [231, 468] on div "#fbt" at bounding box center [225, 464] width 52 height 16
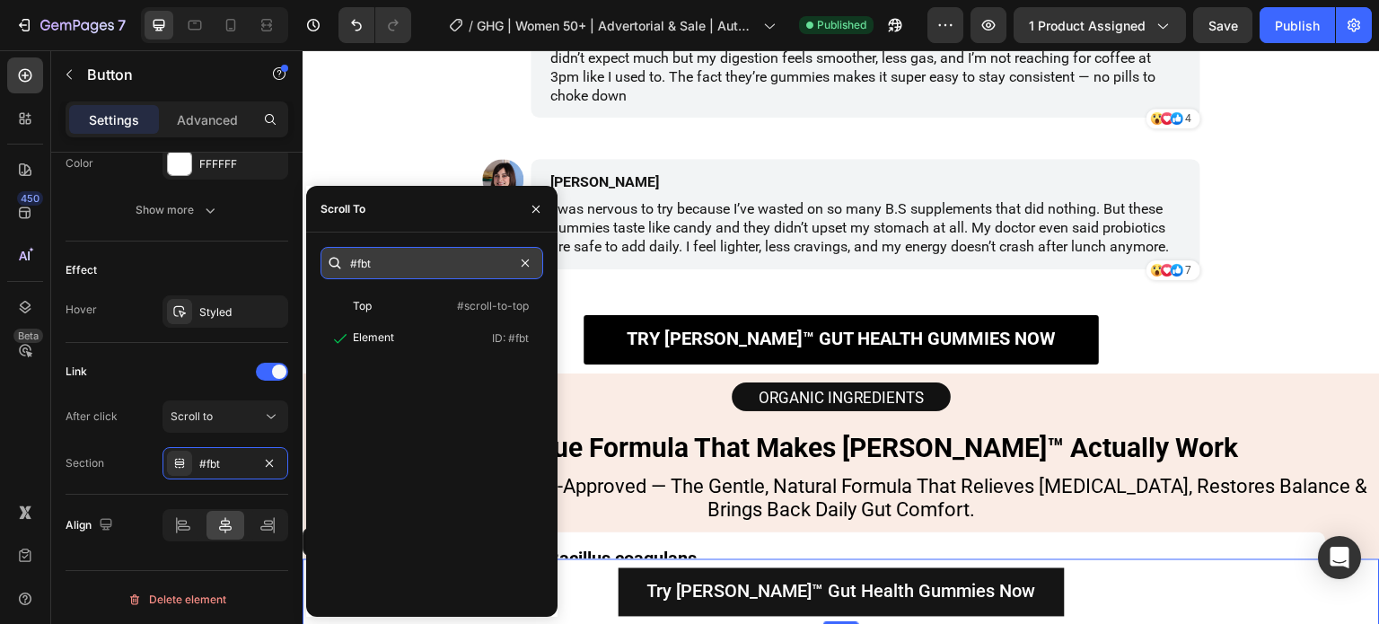
click at [477, 261] on input "#fbt" at bounding box center [432, 263] width 223 height 32
click at [455, 261] on input "#fbt" at bounding box center [432, 263] width 223 height 32
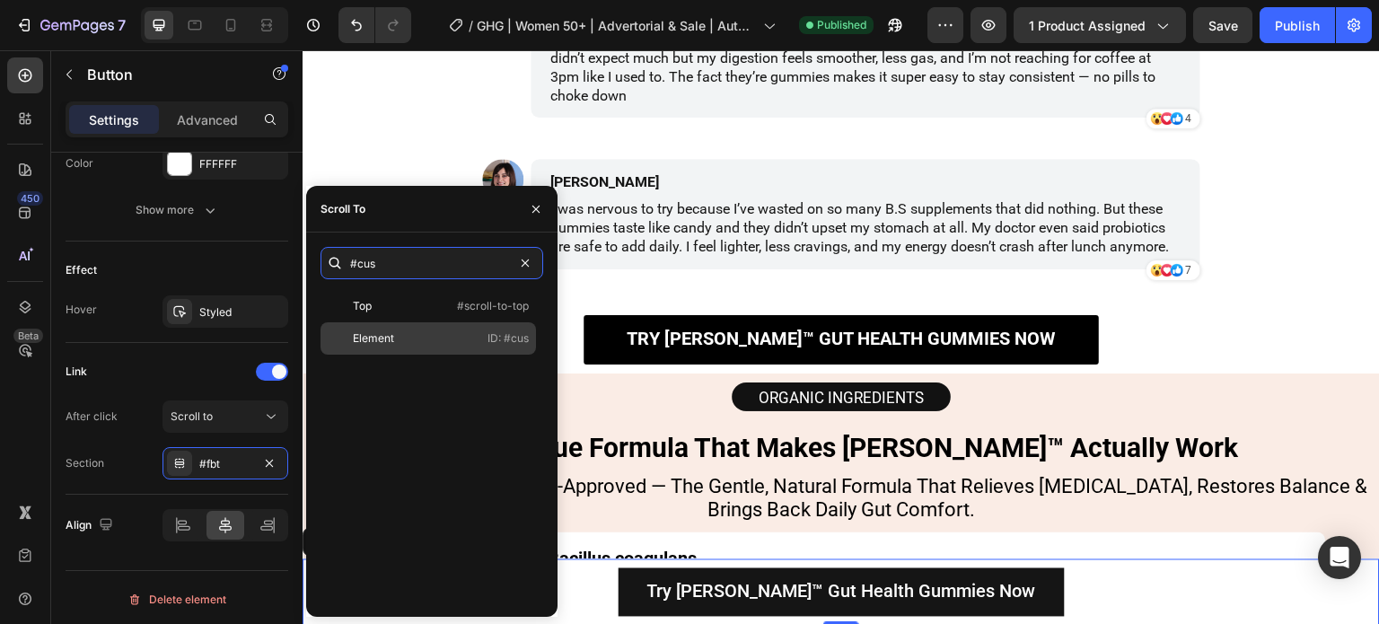
type input "#cus"
click at [470, 346] on div "Element ID: #cus" at bounding box center [429, 338] width 216 height 32
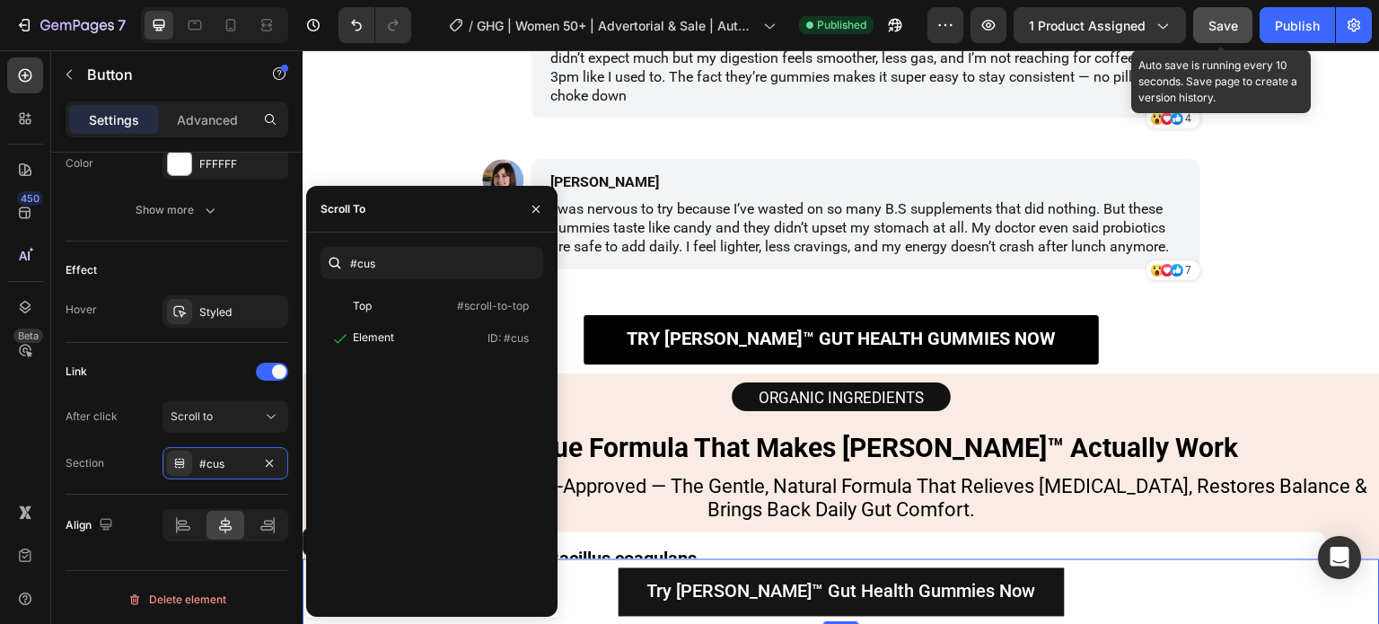
click at [1214, 31] on span "Save" at bounding box center [1224, 25] width 30 height 15
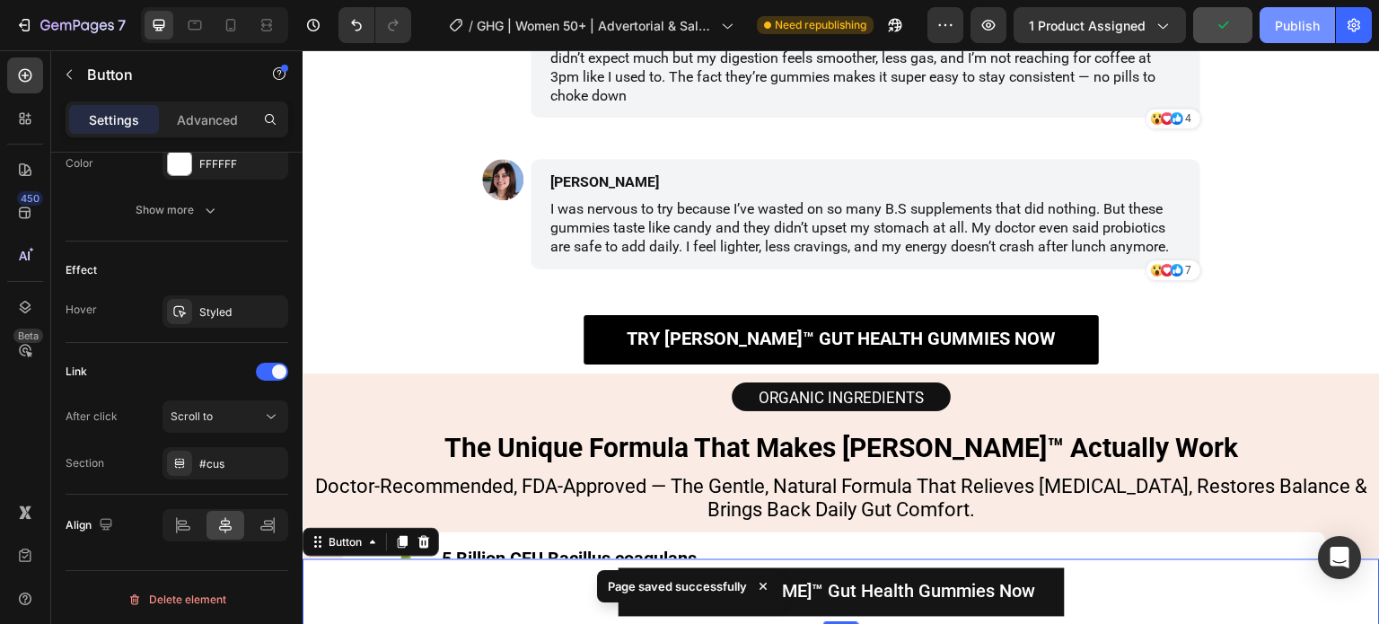
click at [1289, 31] on div "Publish" at bounding box center [1297, 25] width 45 height 19
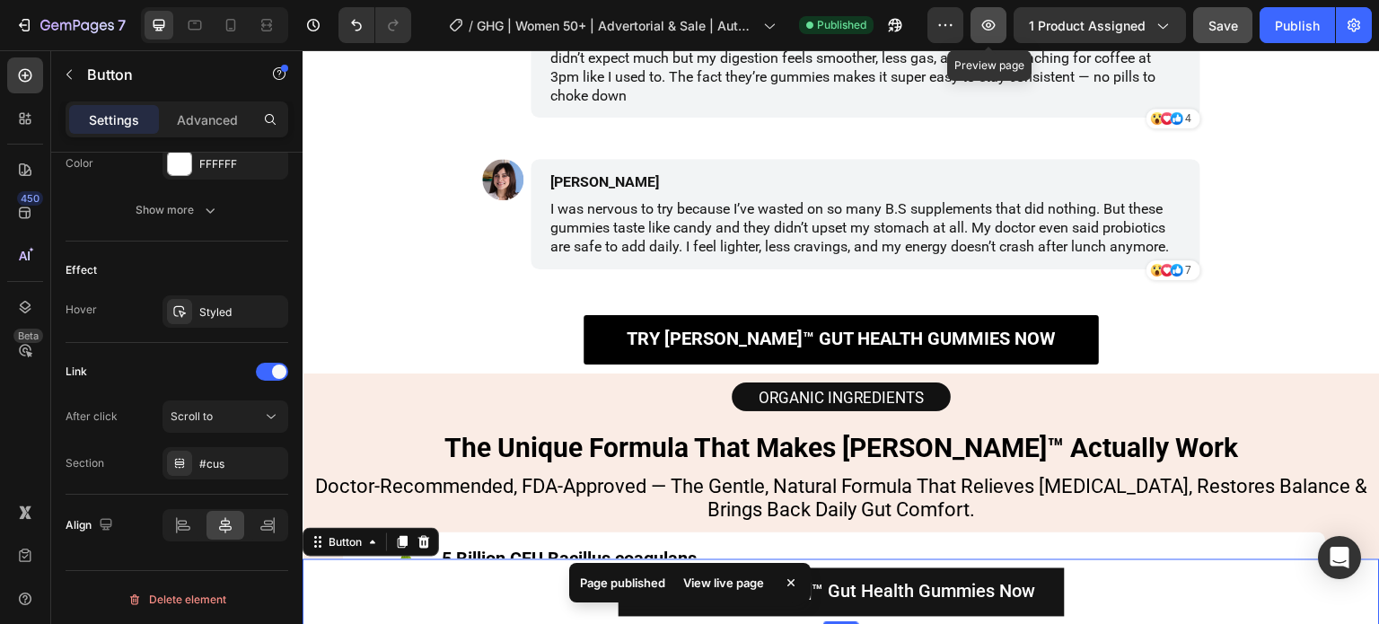
click at [981, 29] on button "button" at bounding box center [989, 25] width 36 height 36
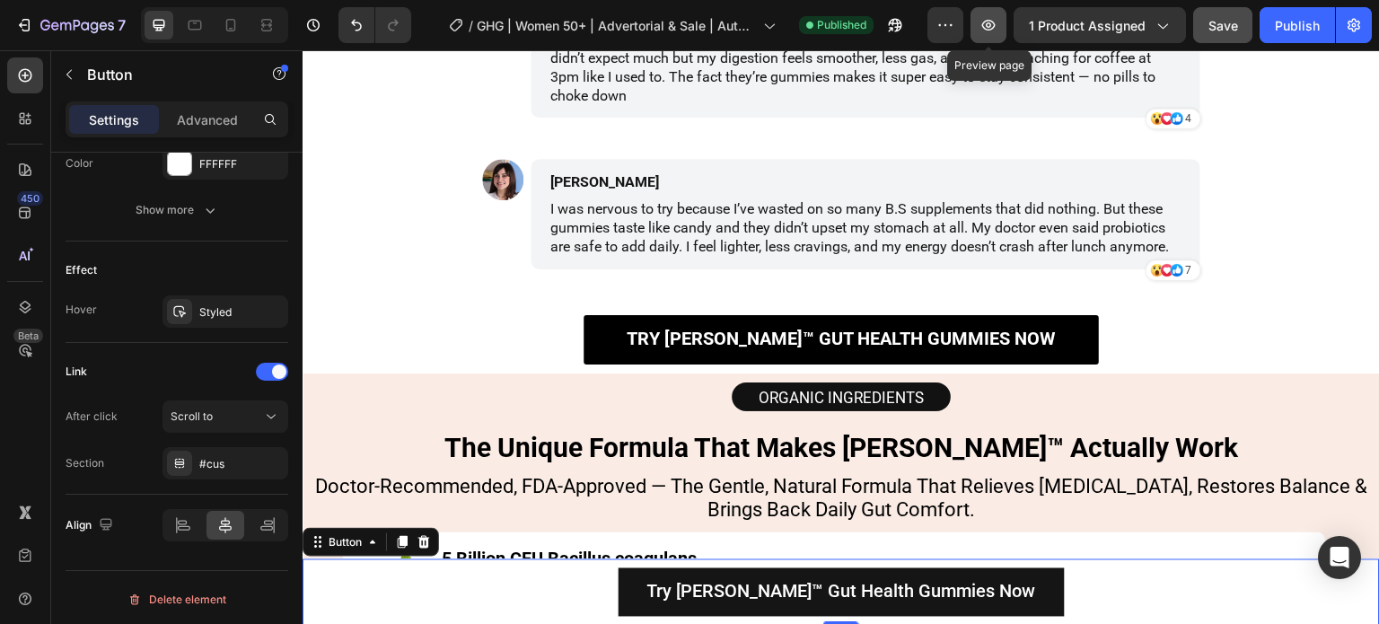
click at [981, 31] on button "button" at bounding box center [989, 25] width 36 height 36
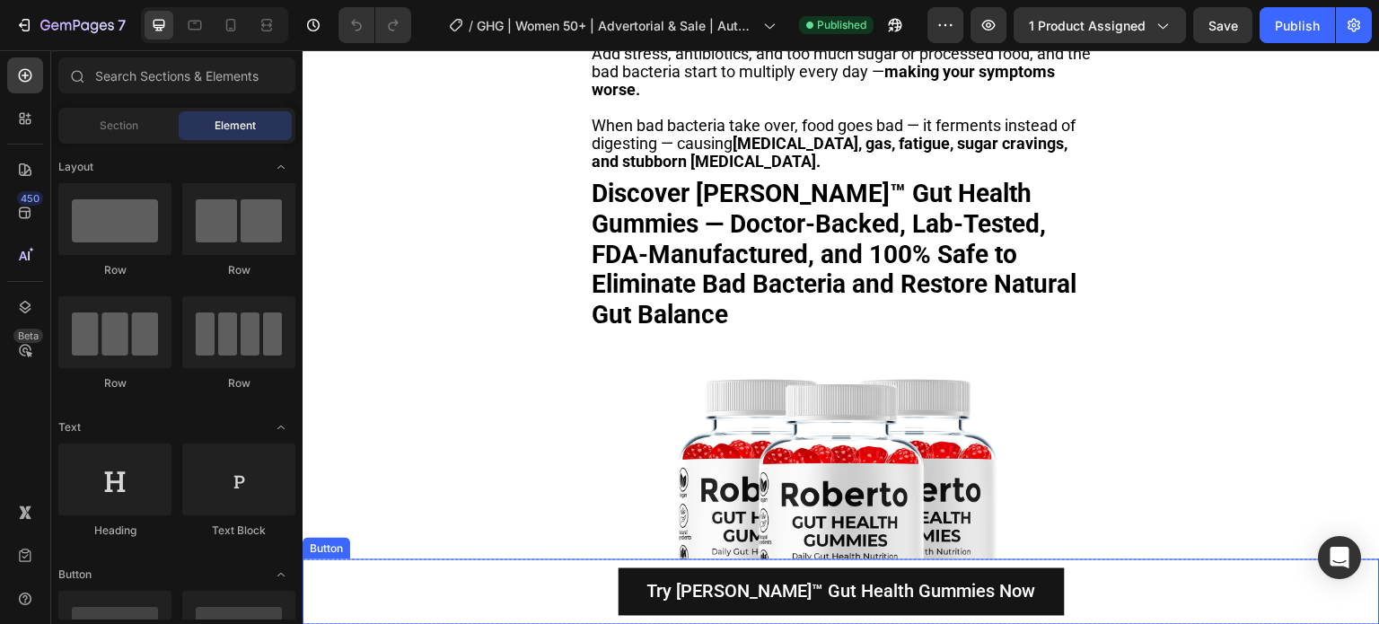
scroll to position [2424, 0]
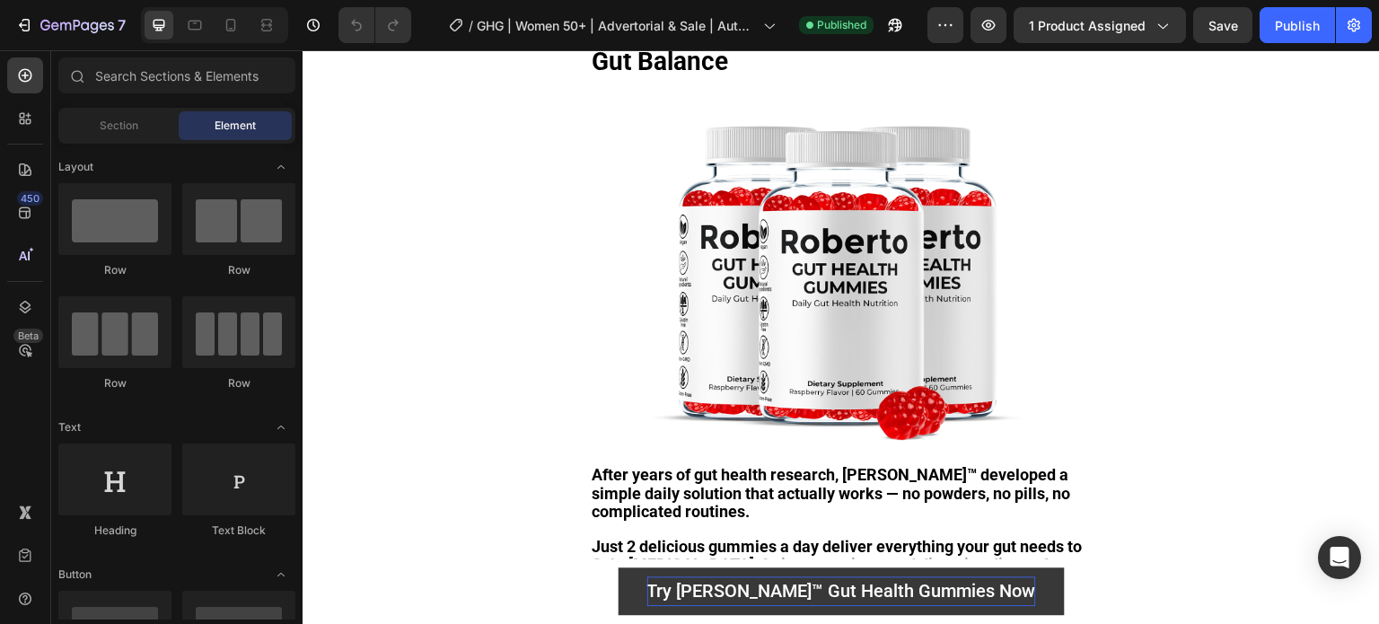
click at [702, 590] on span "Try [PERSON_NAME]™ Gut Health Gummies Now" at bounding box center [841, 592] width 389 height 22
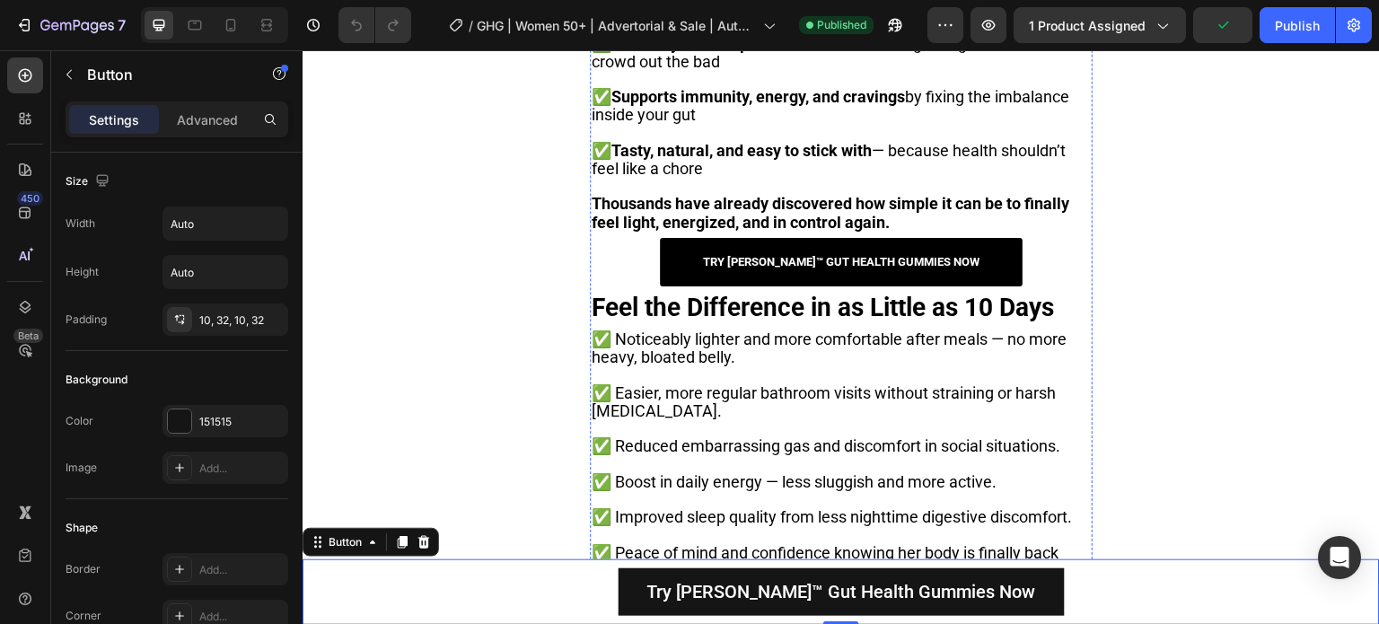
scroll to position [3412, 0]
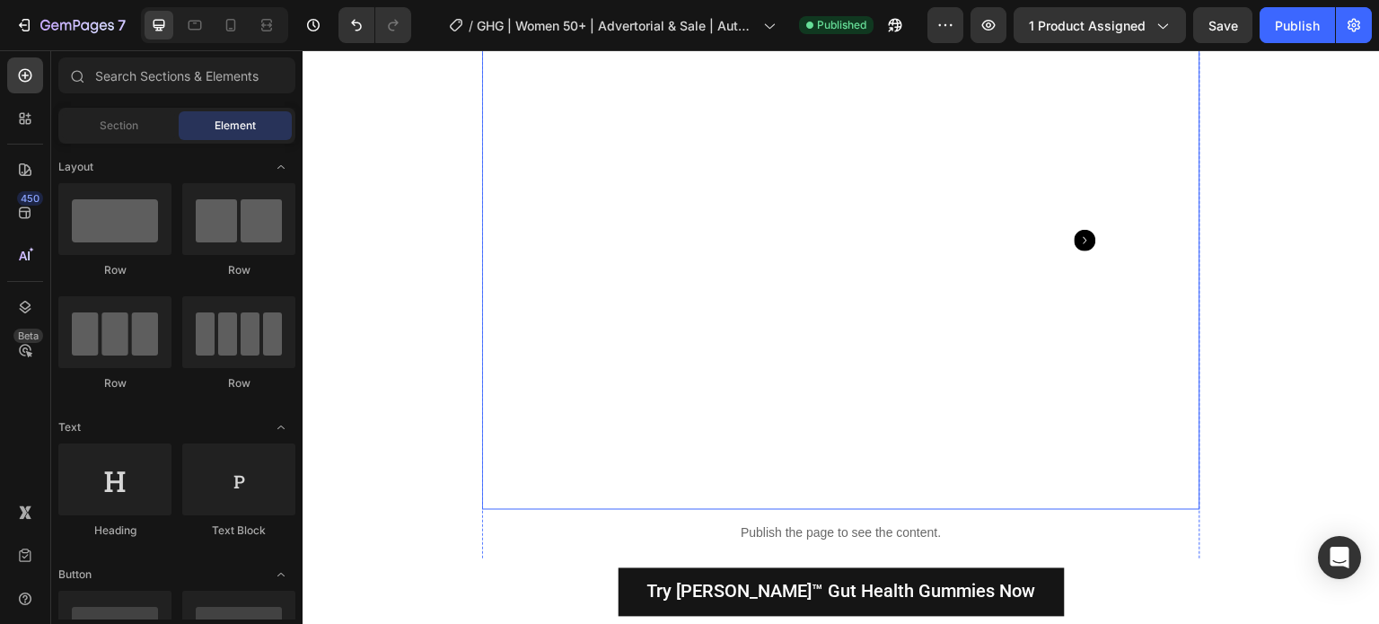
scroll to position [4490, 0]
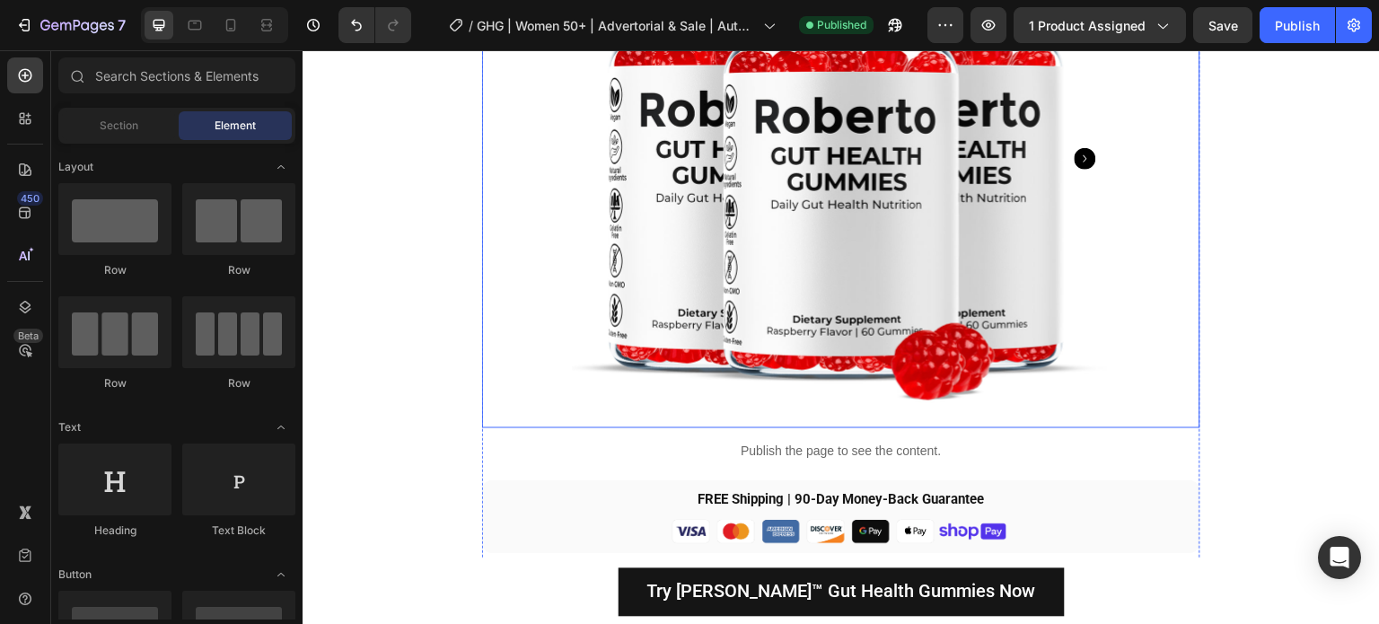
click at [796, 179] on img at bounding box center [841, 159] width 539 height 539
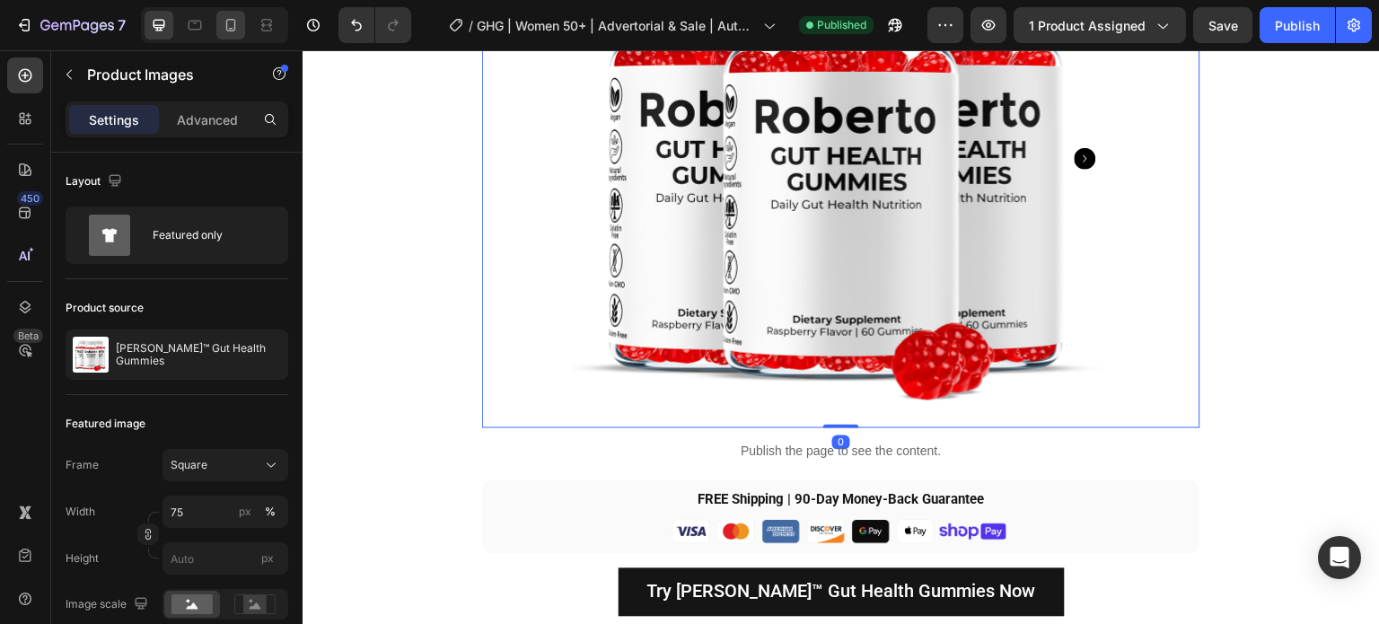
click at [233, 27] on icon at bounding box center [231, 25] width 10 height 13
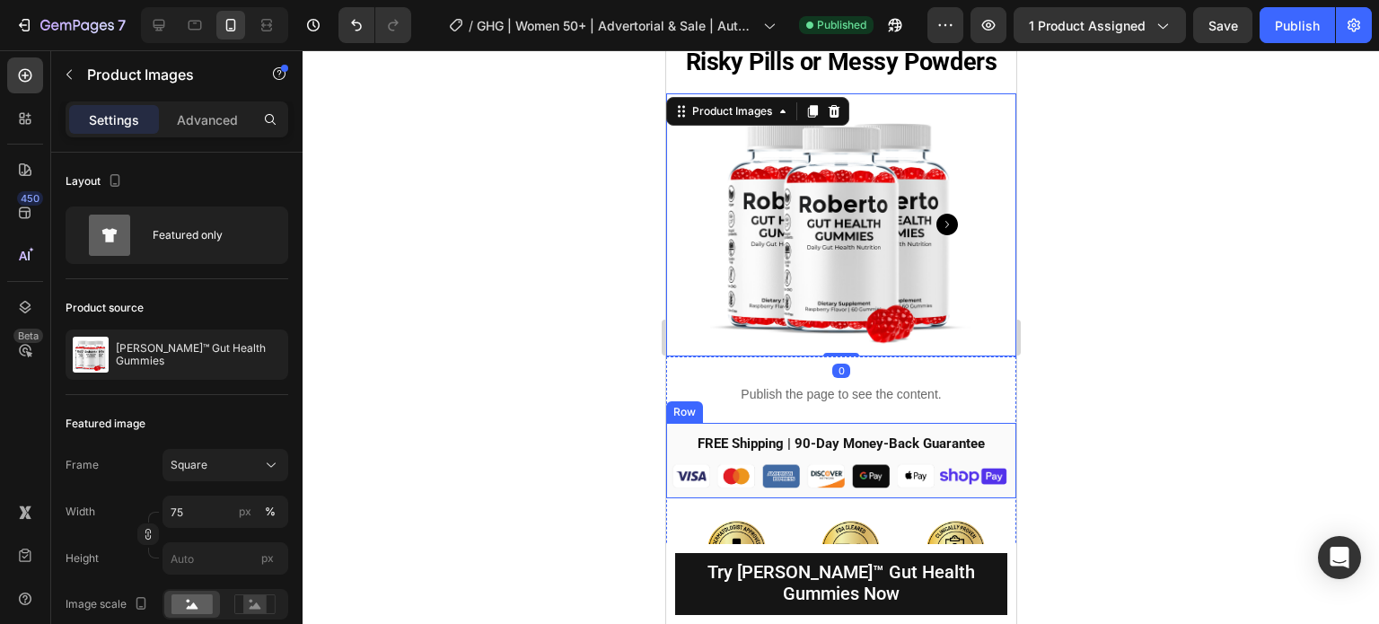
scroll to position [4368, 0]
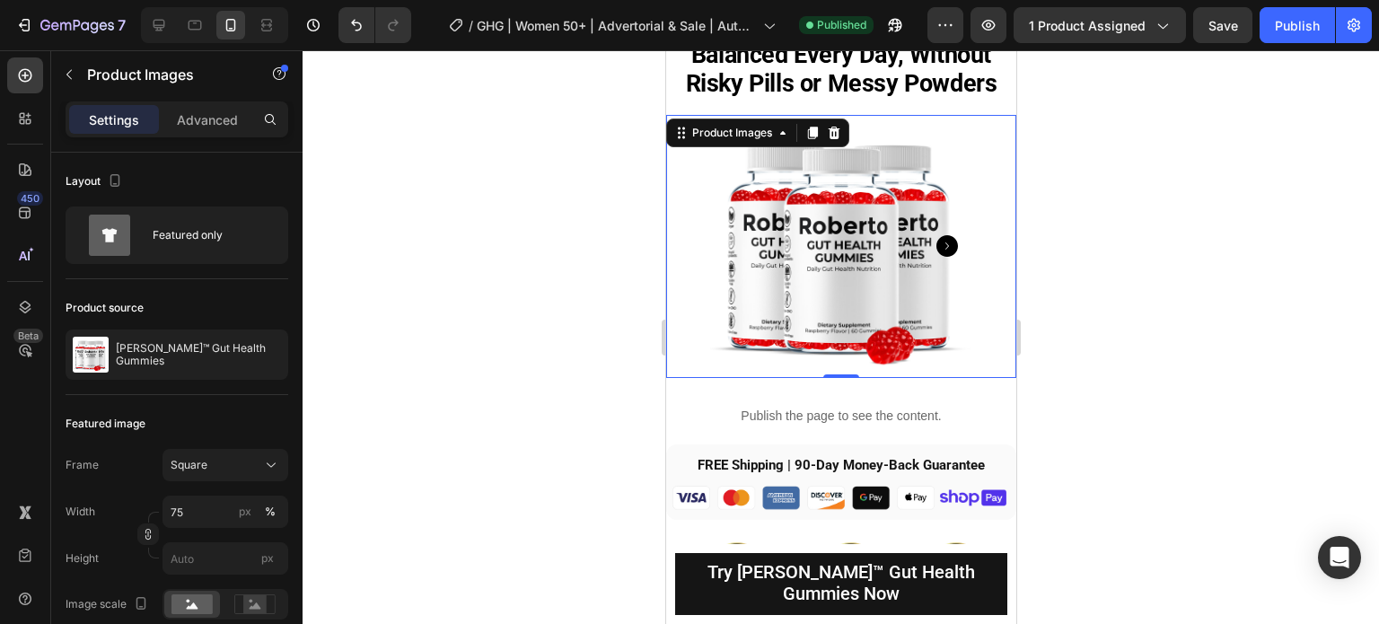
click at [917, 207] on img at bounding box center [840, 246] width 263 height 263
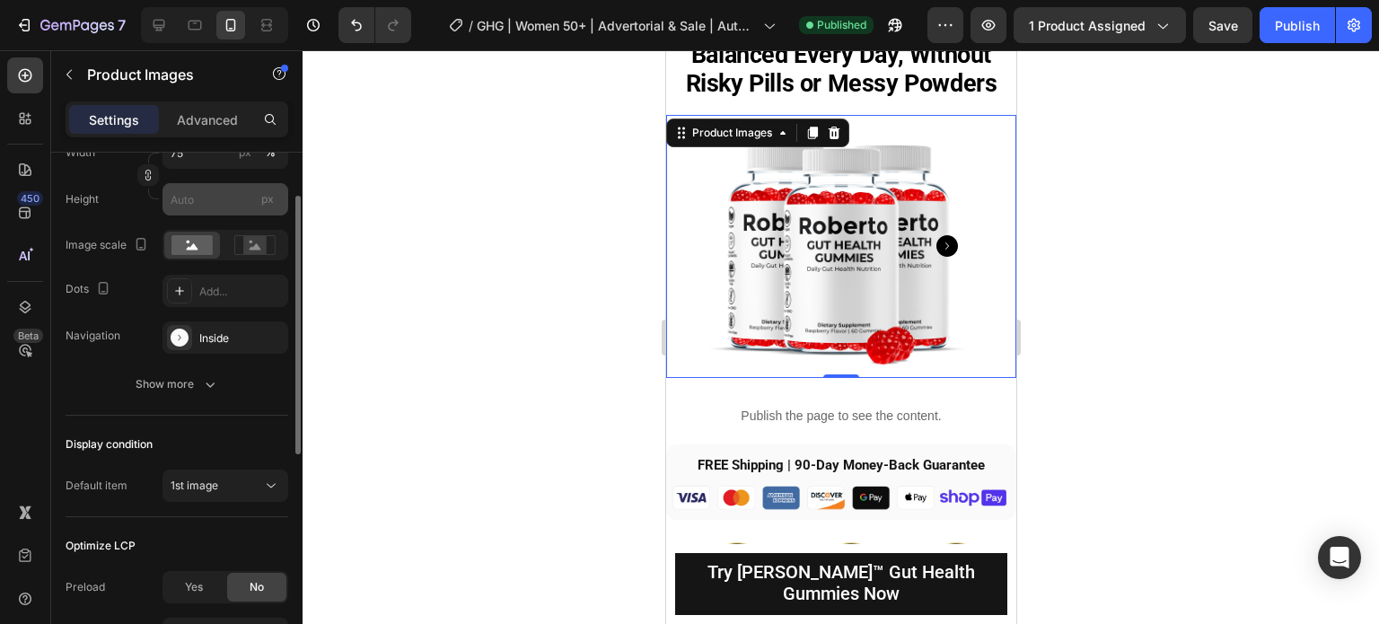
scroll to position [269, 0]
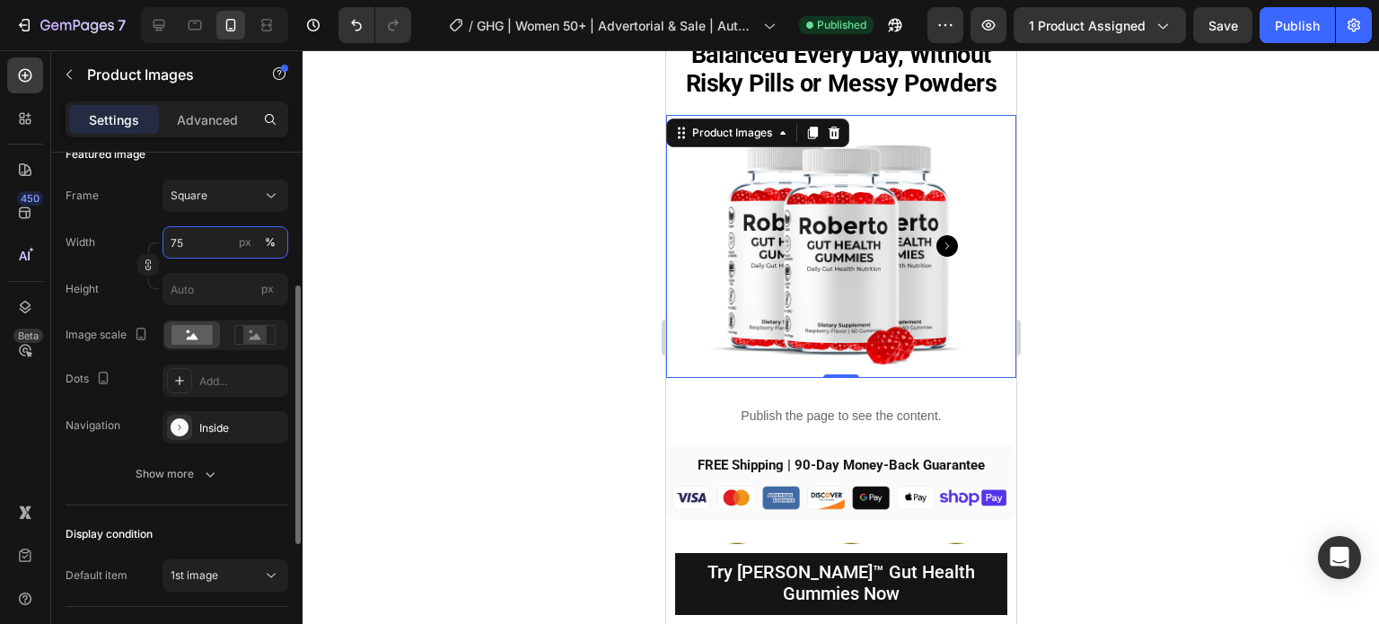
click at [200, 233] on input "75" at bounding box center [226, 242] width 126 height 32
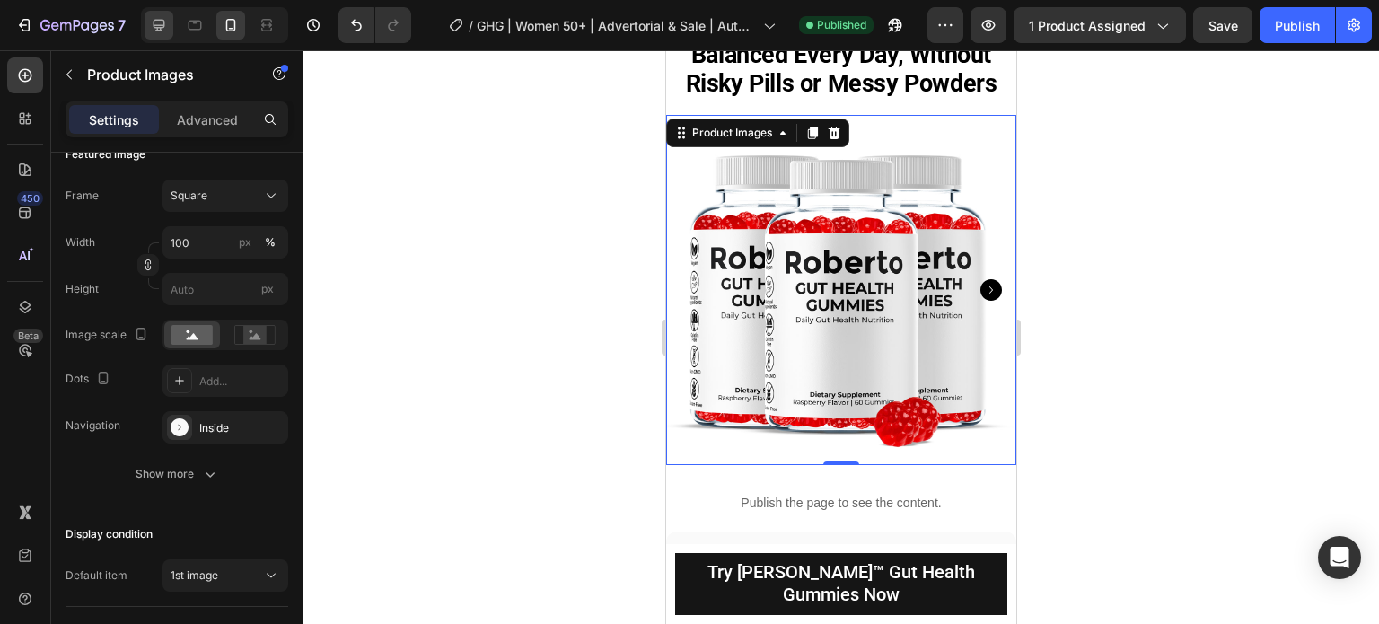
click at [159, 29] on icon at bounding box center [159, 25] width 18 height 18
type input "75"
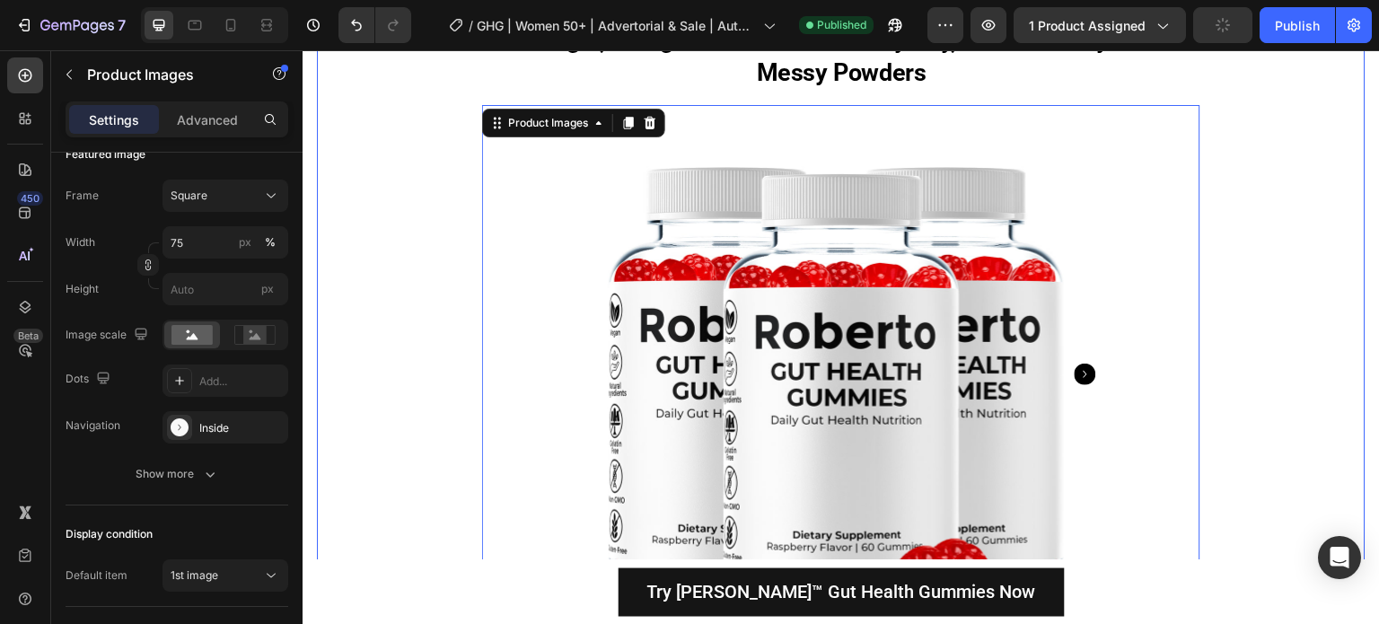
scroll to position [4266, 0]
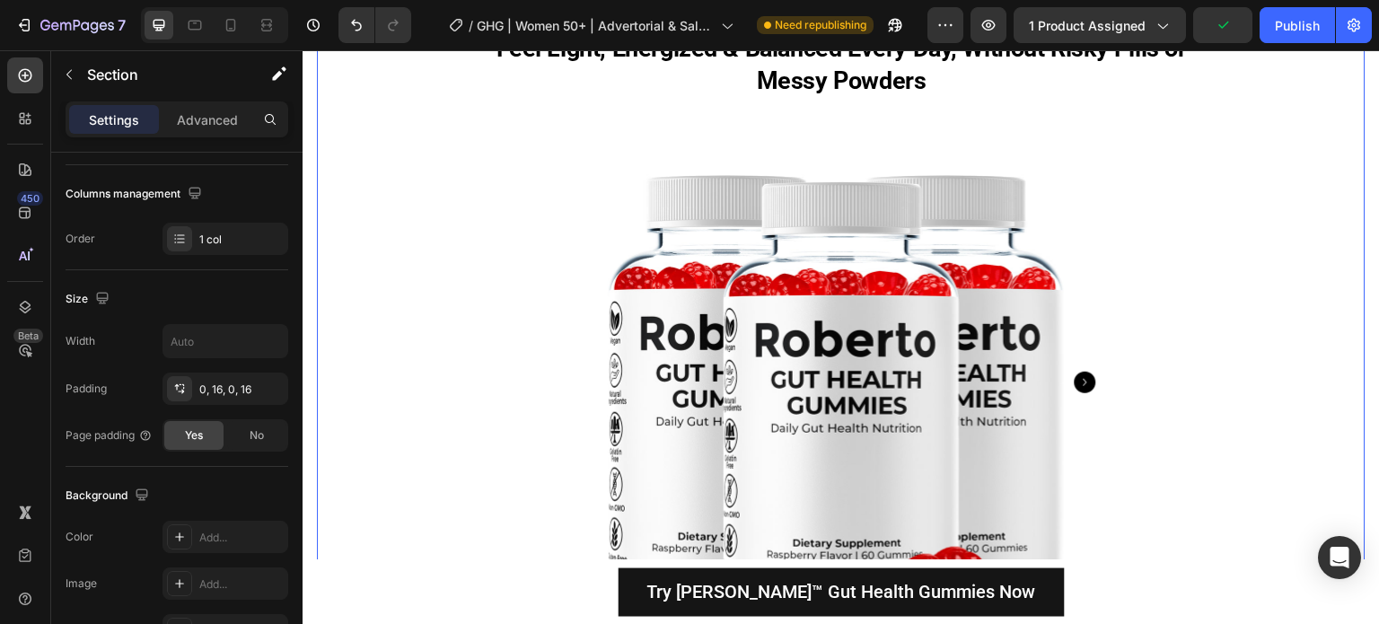
scroll to position [0, 0]
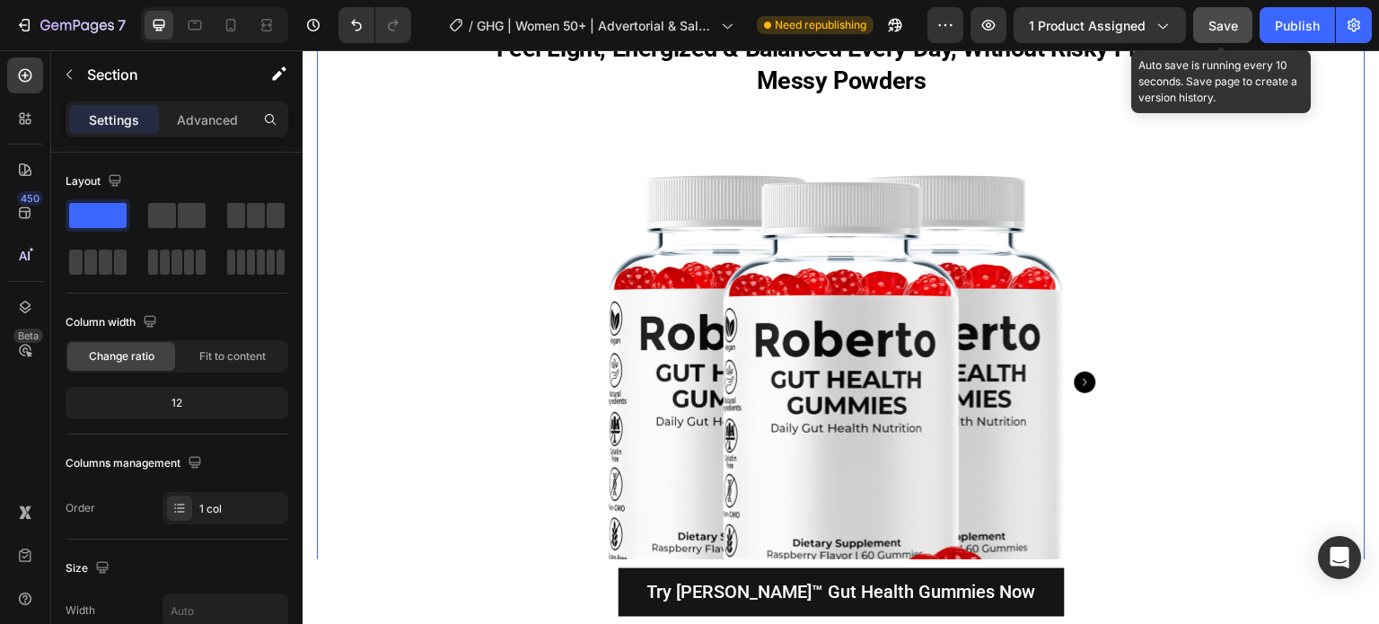
click at [1213, 24] on span "Save" at bounding box center [1224, 25] width 30 height 15
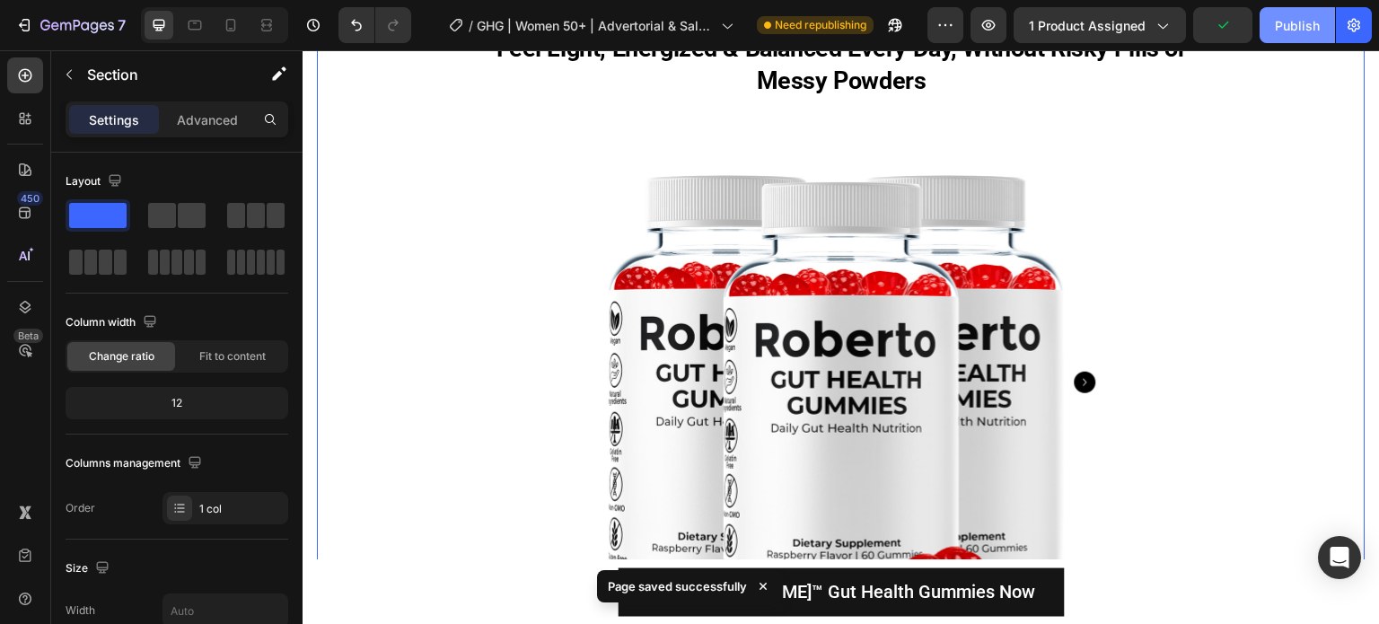
click at [1292, 33] on div "Publish" at bounding box center [1297, 25] width 45 height 19
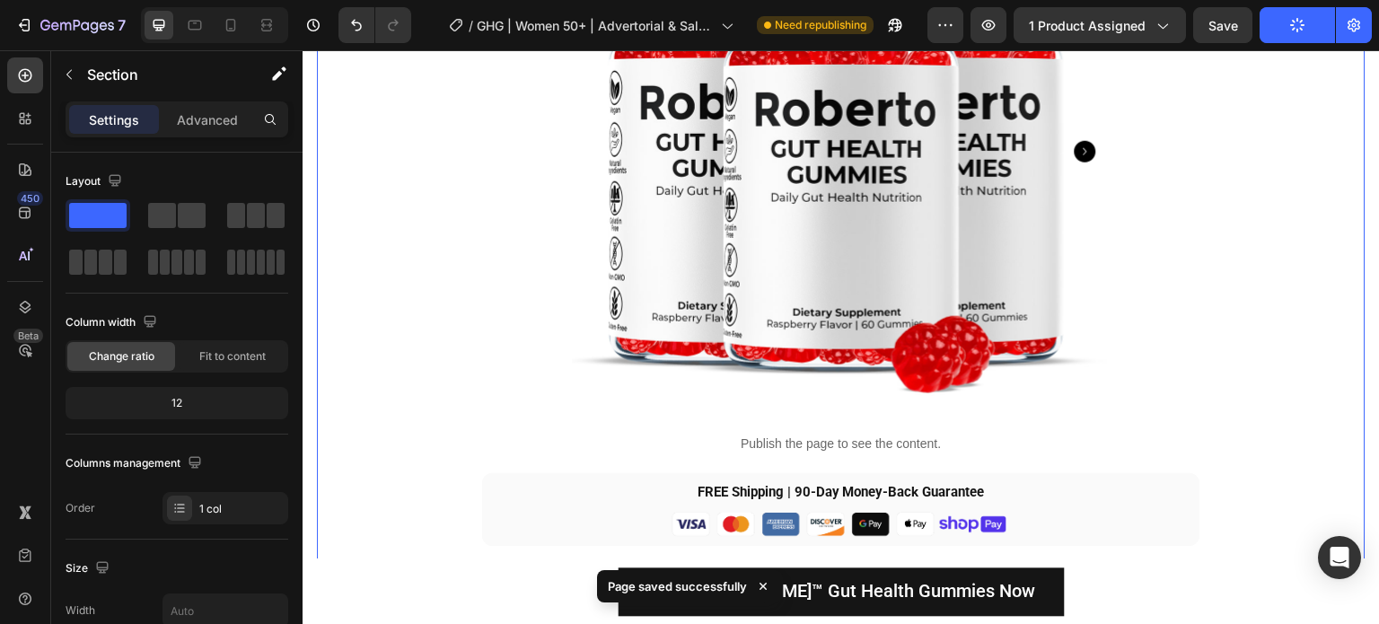
scroll to position [4446, 0]
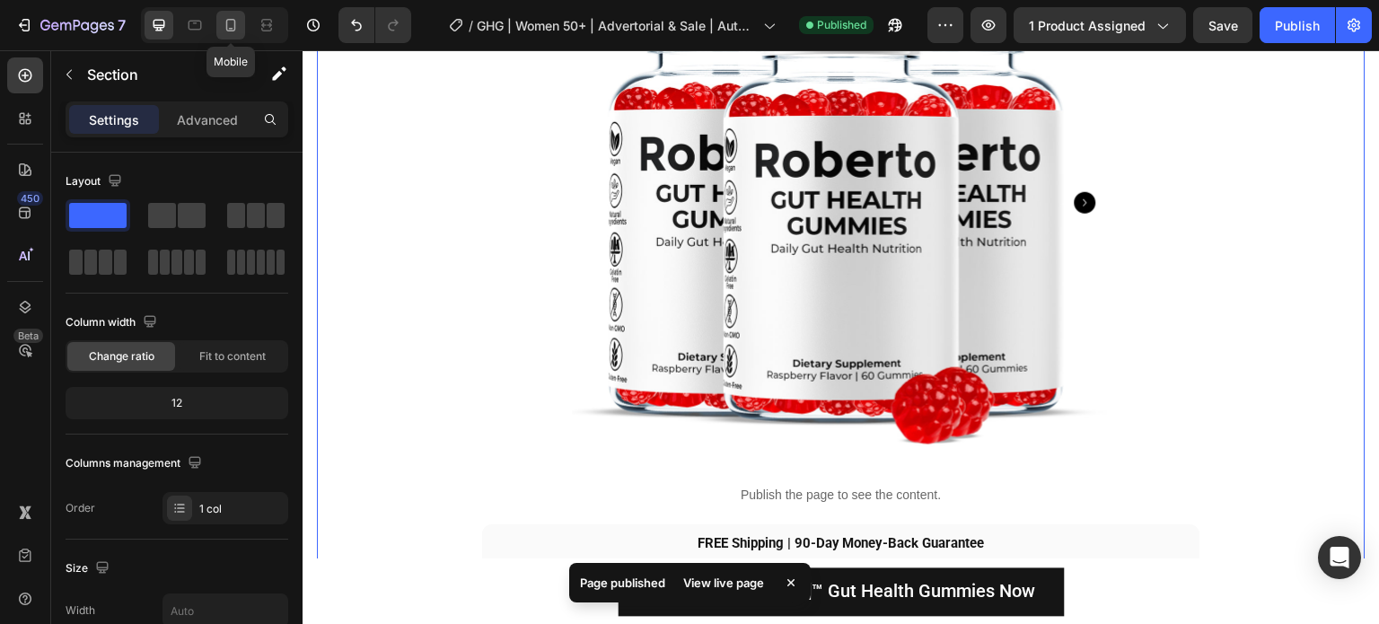
click at [241, 27] on div at bounding box center [230, 25] width 29 height 29
type input "100%"
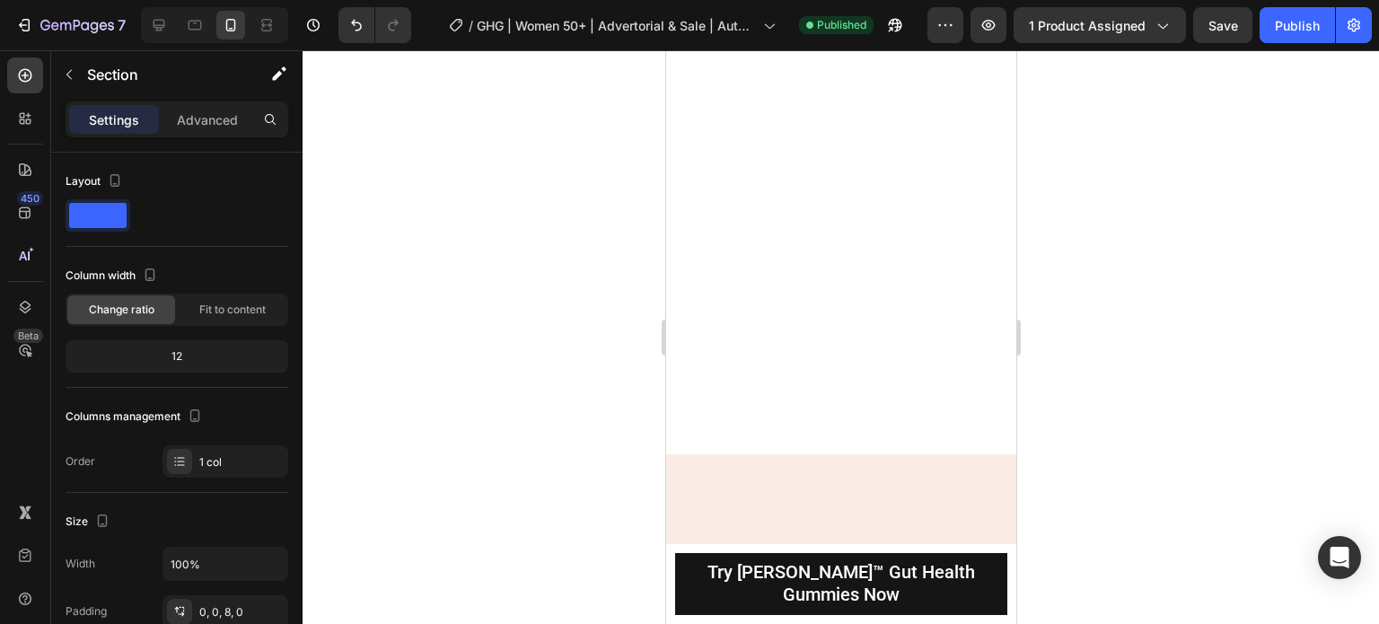
scroll to position [8067, 0]
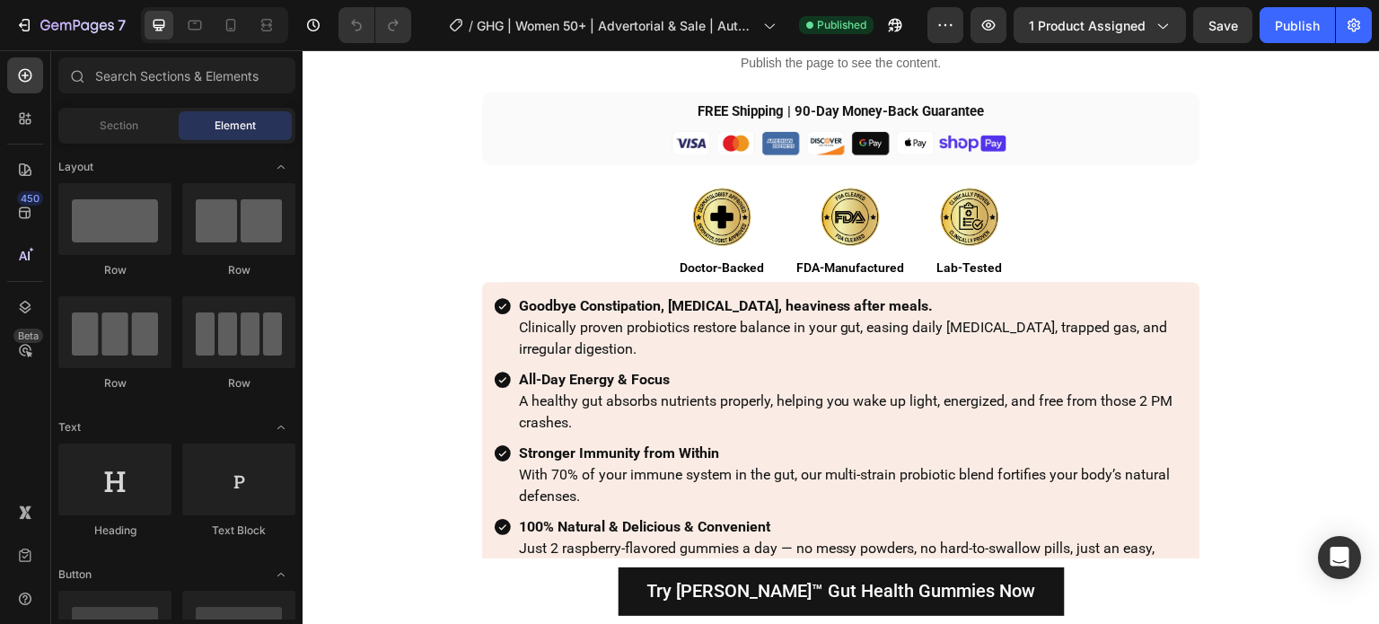
scroll to position [3861, 0]
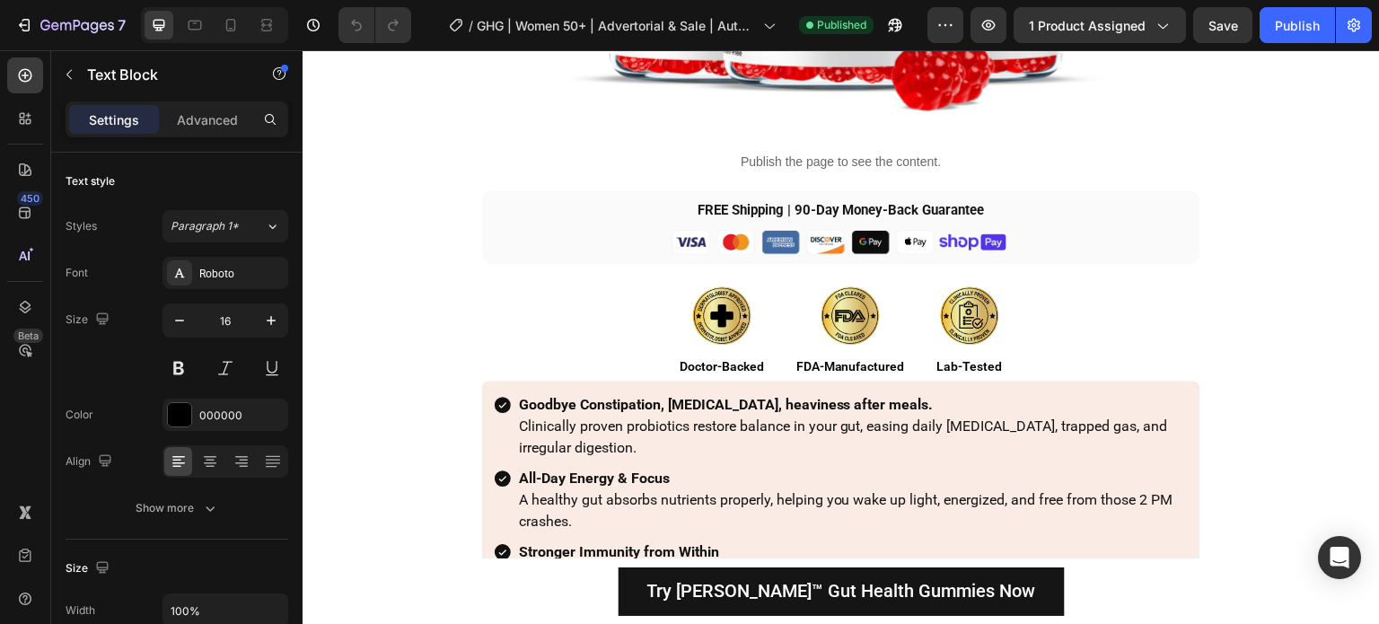
scroll to position [3771, 0]
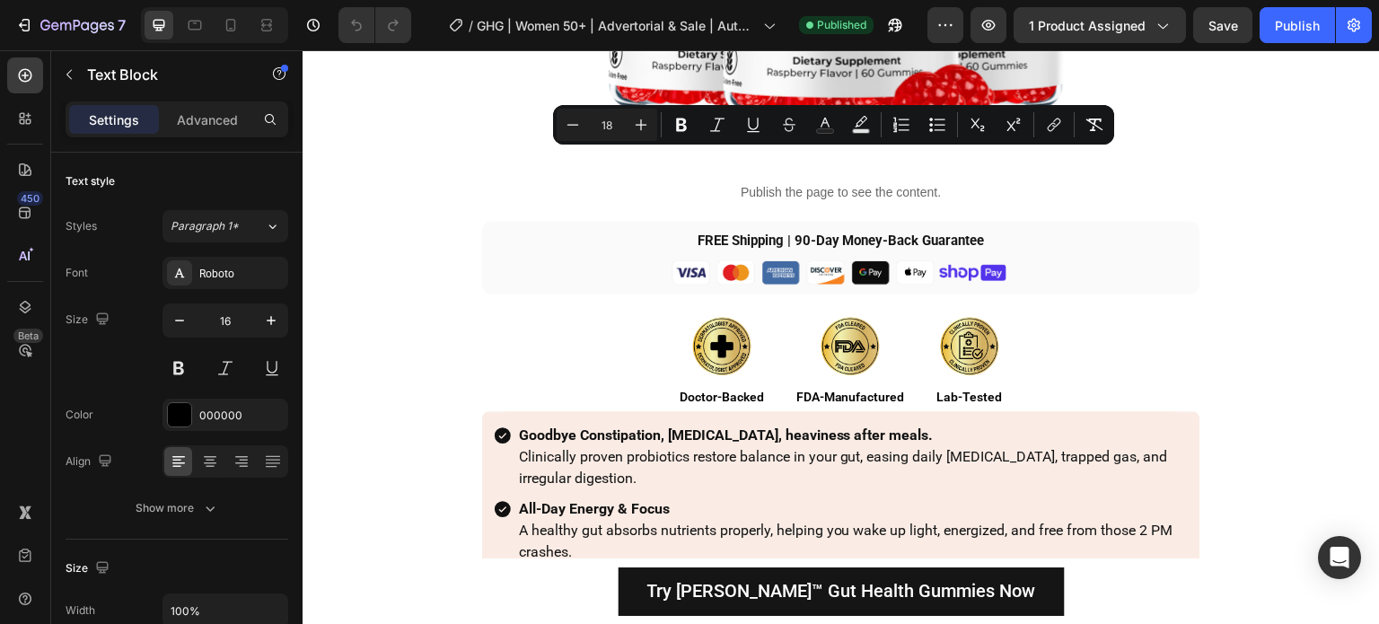
drag, startPoint x: 782, startPoint y: 308, endPoint x: 585, endPoint y: 146, distance: 254.6
type input "16"
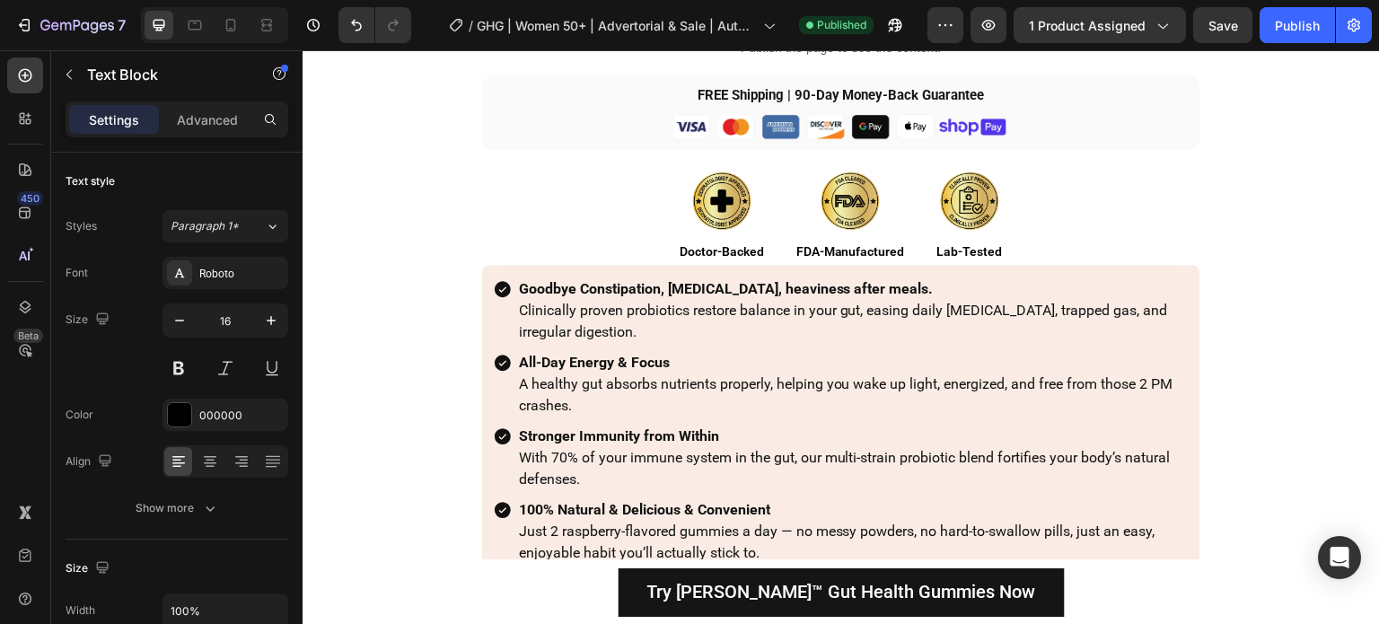
drag, startPoint x: 1062, startPoint y: 258, endPoint x: 541, endPoint y: 147, distance: 532.4
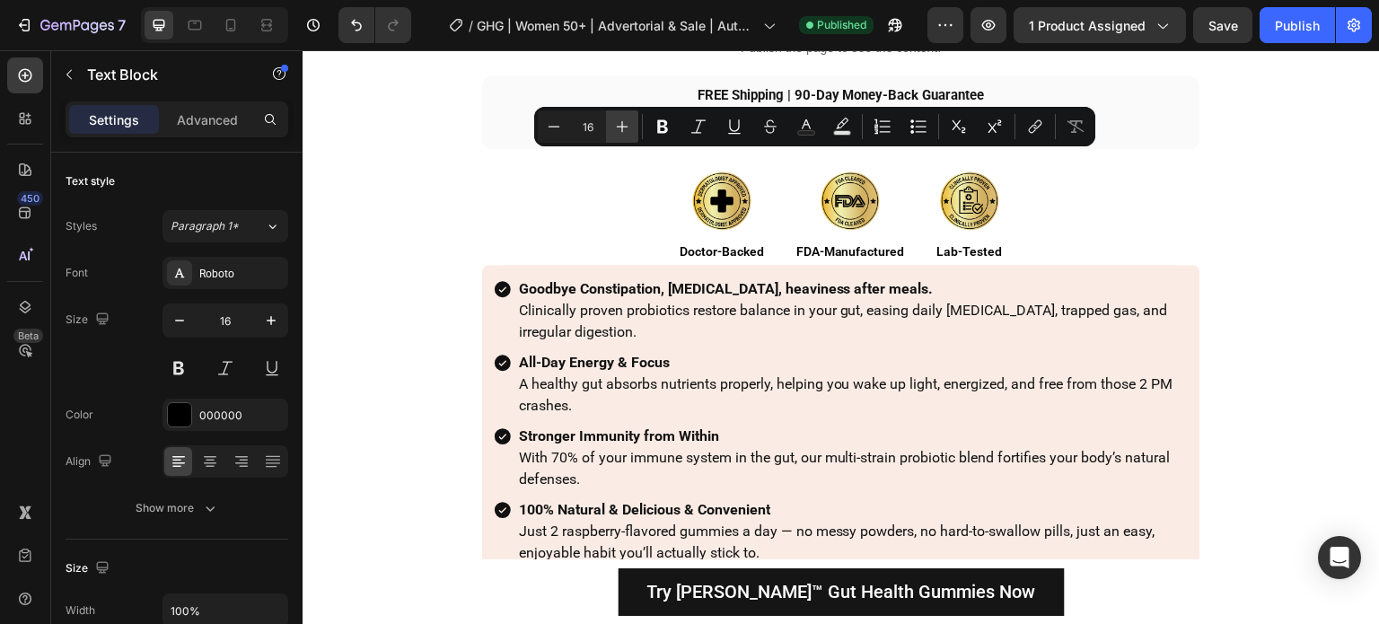
click at [621, 126] on icon "Editor contextual toolbar" at bounding box center [623, 127] width 12 height 12
type input "18"
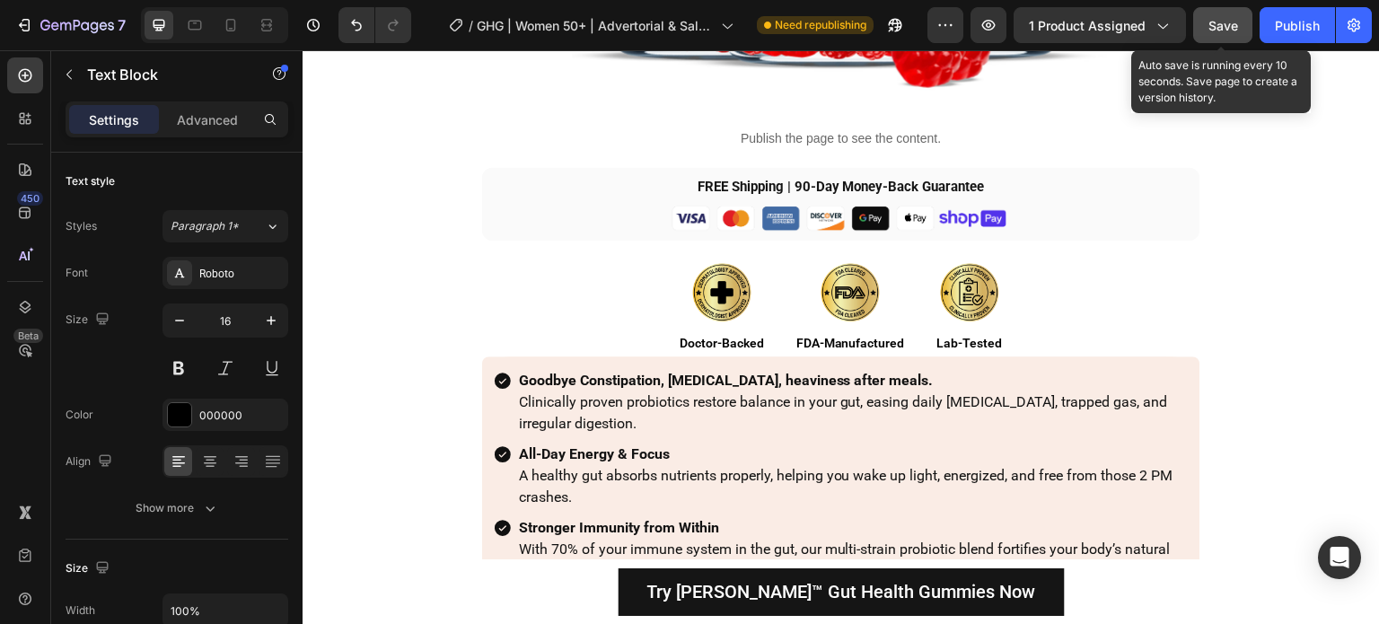
click at [1228, 24] on span "Save" at bounding box center [1224, 25] width 30 height 15
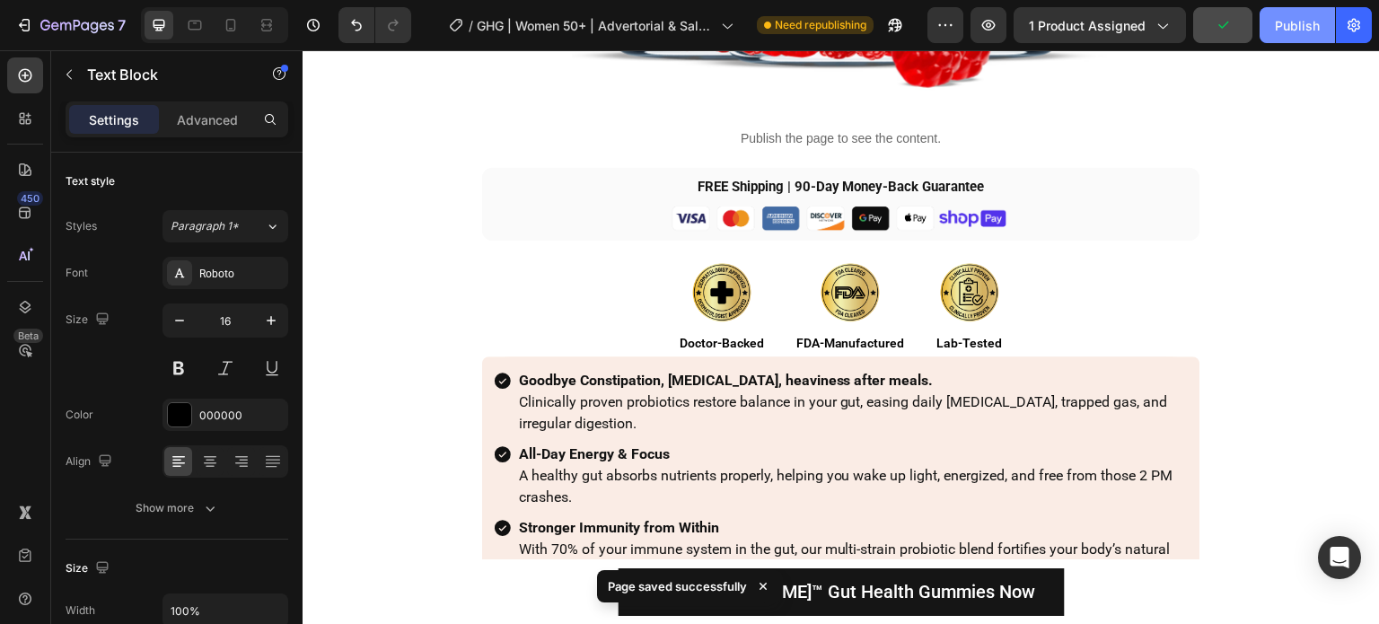
click at [1272, 29] on button "Publish" at bounding box center [1297, 25] width 75 height 36
click at [1306, 28] on div "Publish" at bounding box center [1297, 25] width 45 height 19
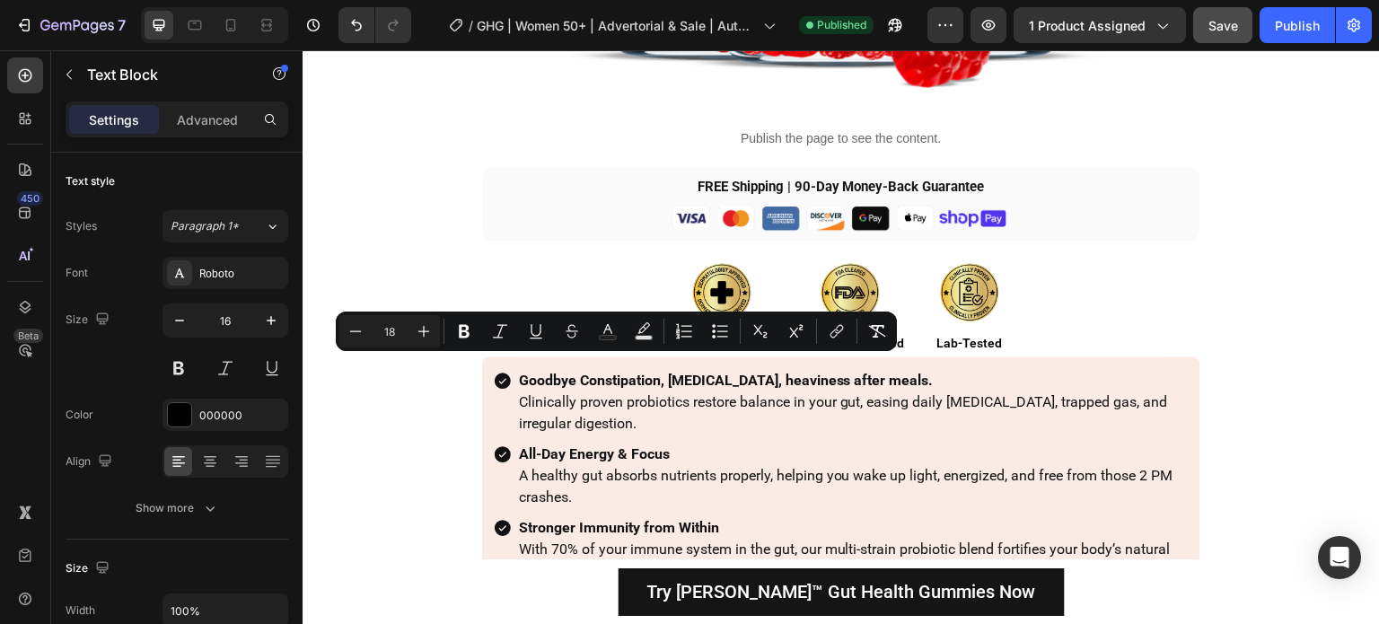
click at [1289, 6] on div "7 Version history / GHG | Women 50+ | Advertorial & Sale | Authority-Bad Bacter…" at bounding box center [689, 25] width 1379 height 51
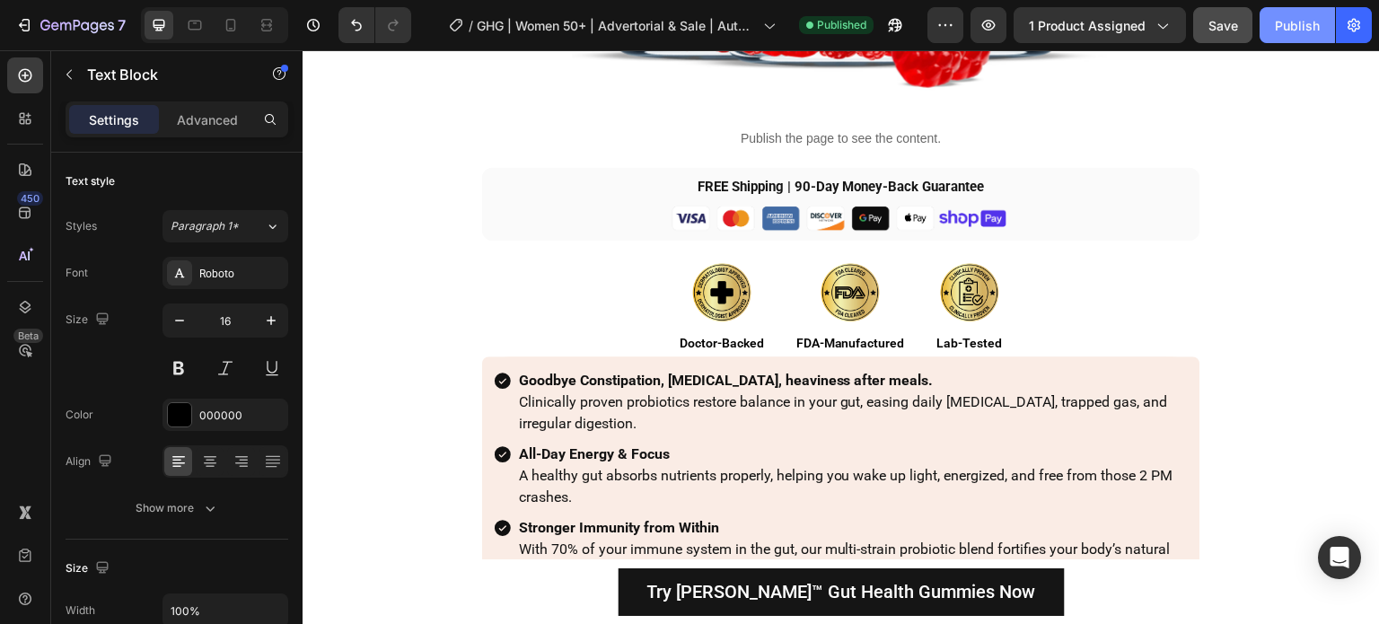
click at [1304, 29] on div "Publish" at bounding box center [1297, 25] width 45 height 19
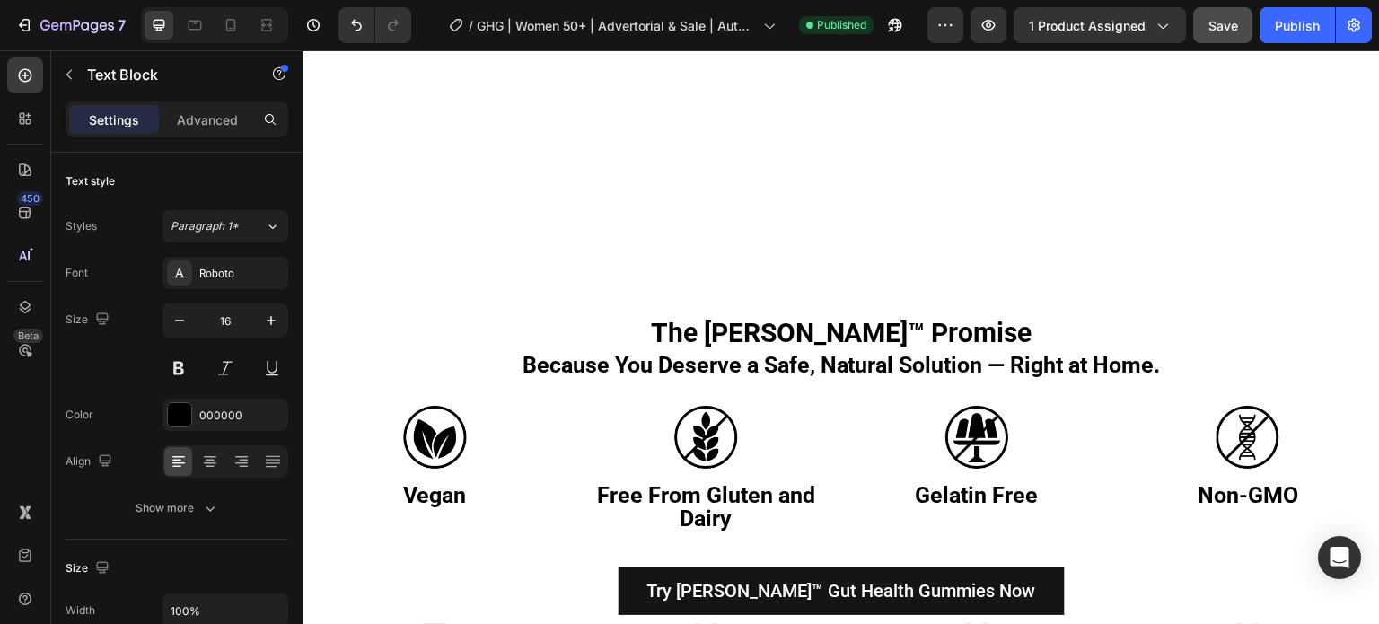
scroll to position [6465, 0]
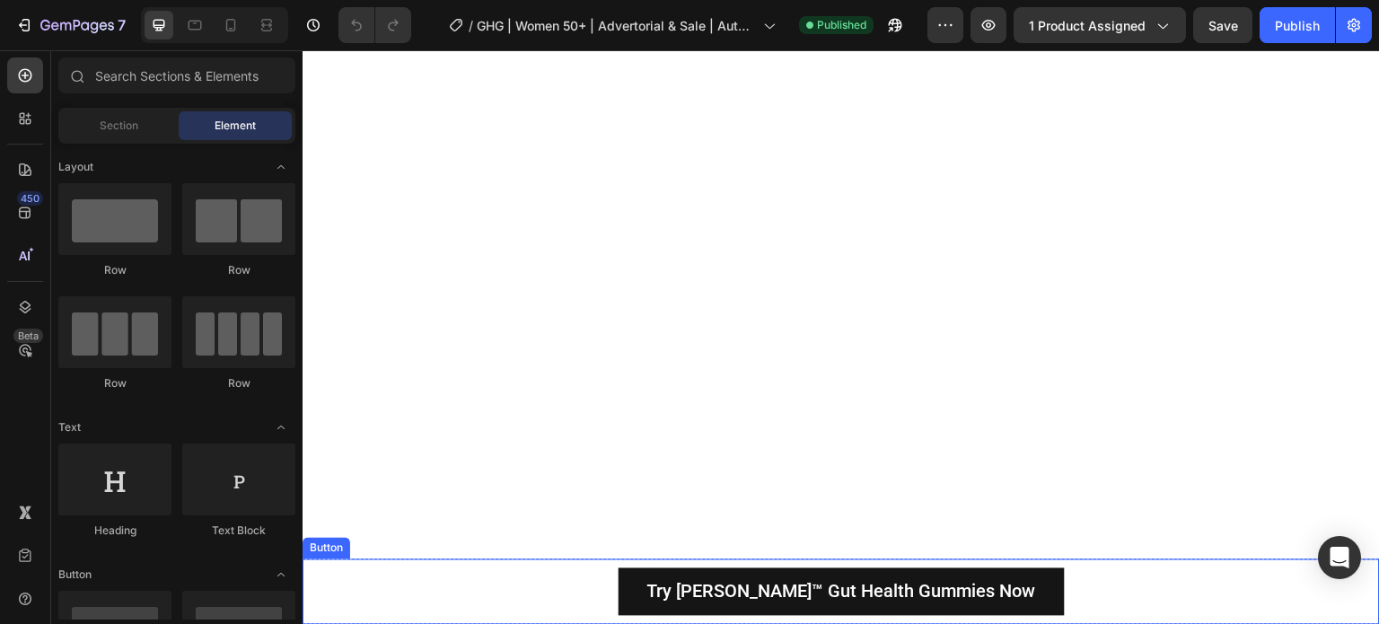
scroll to position [10697, 0]
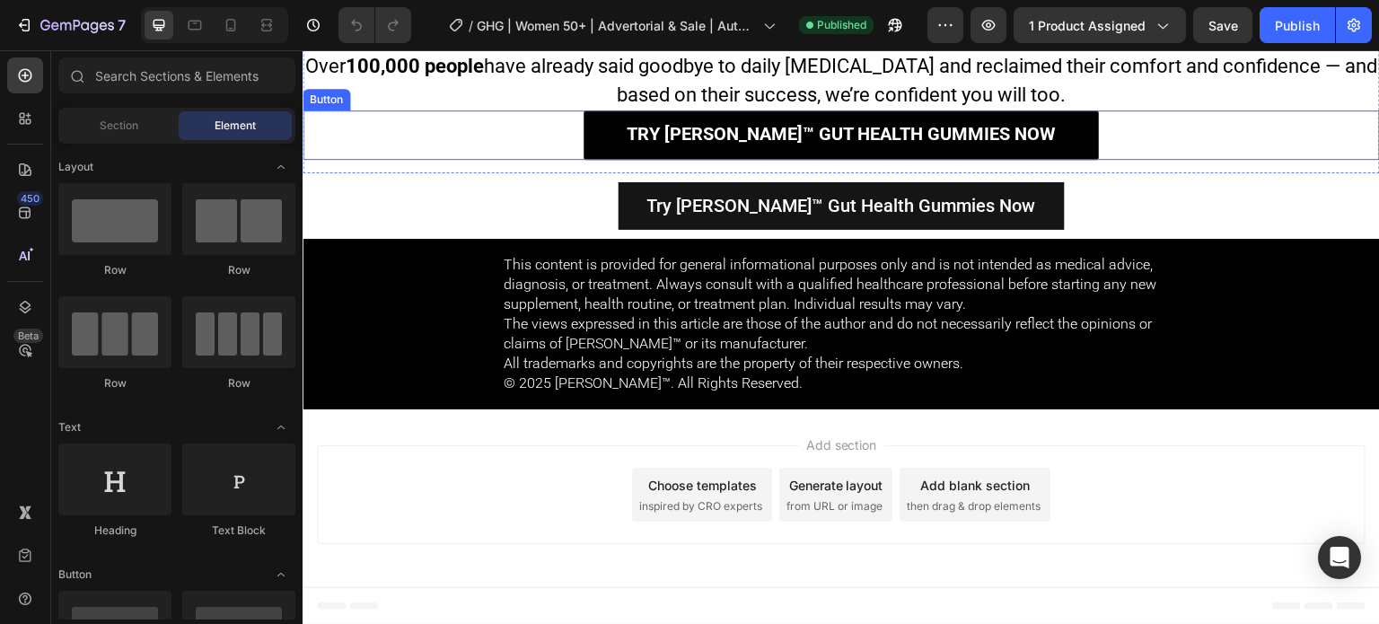
click at [576, 115] on div "Try Roberto™ Gut Health Gummies Now Button" at bounding box center [842, 134] width 1078 height 49
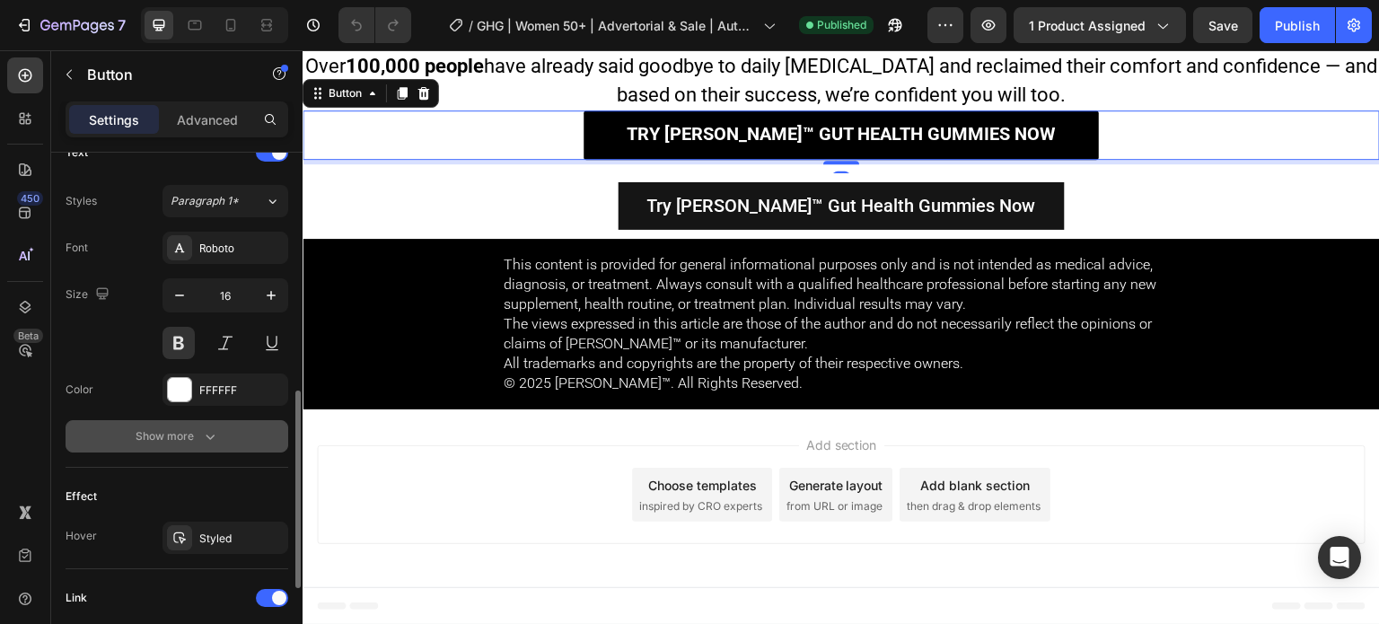
scroll to position [855, 0]
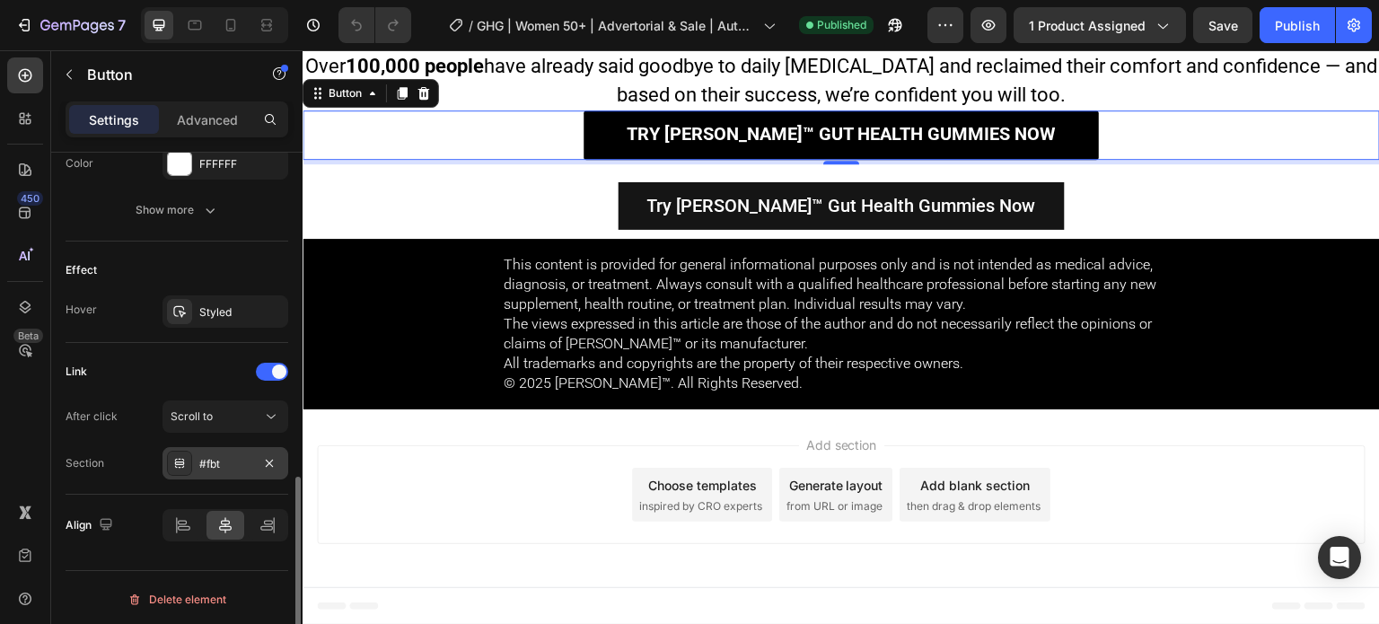
click at [201, 468] on div "#fbt" at bounding box center [225, 464] width 52 height 16
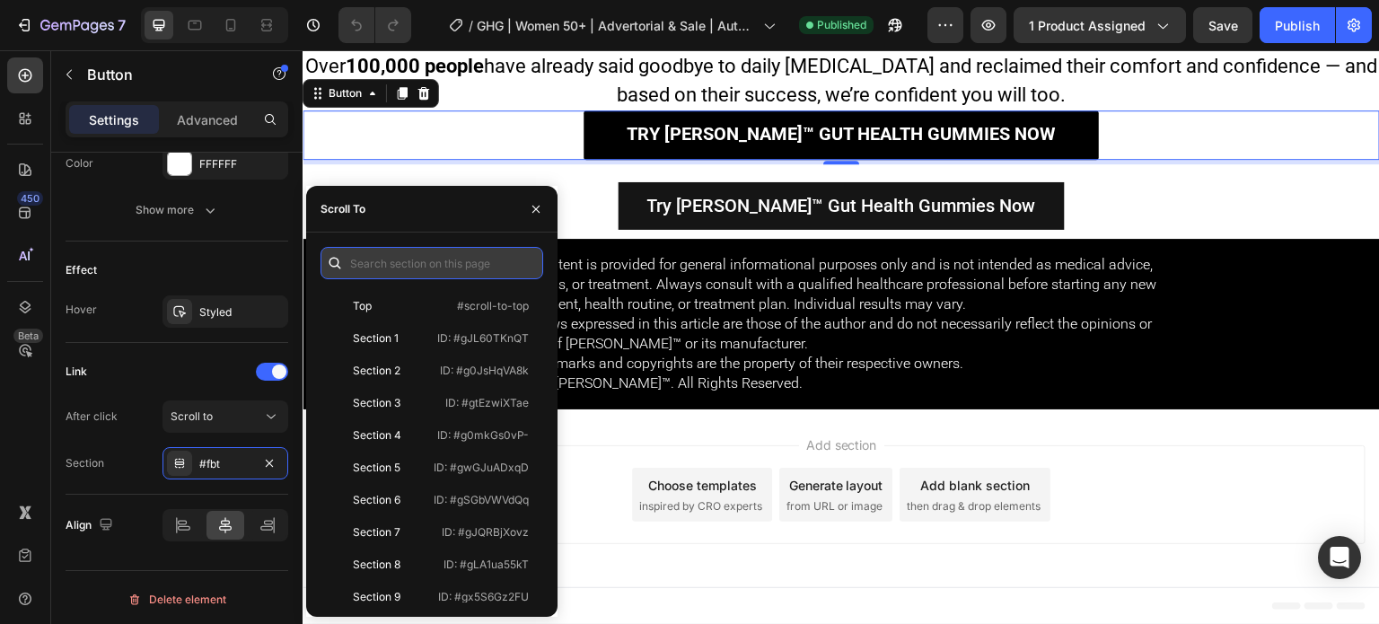
click at [436, 259] on input "text" at bounding box center [432, 263] width 223 height 32
paste input "#cus"
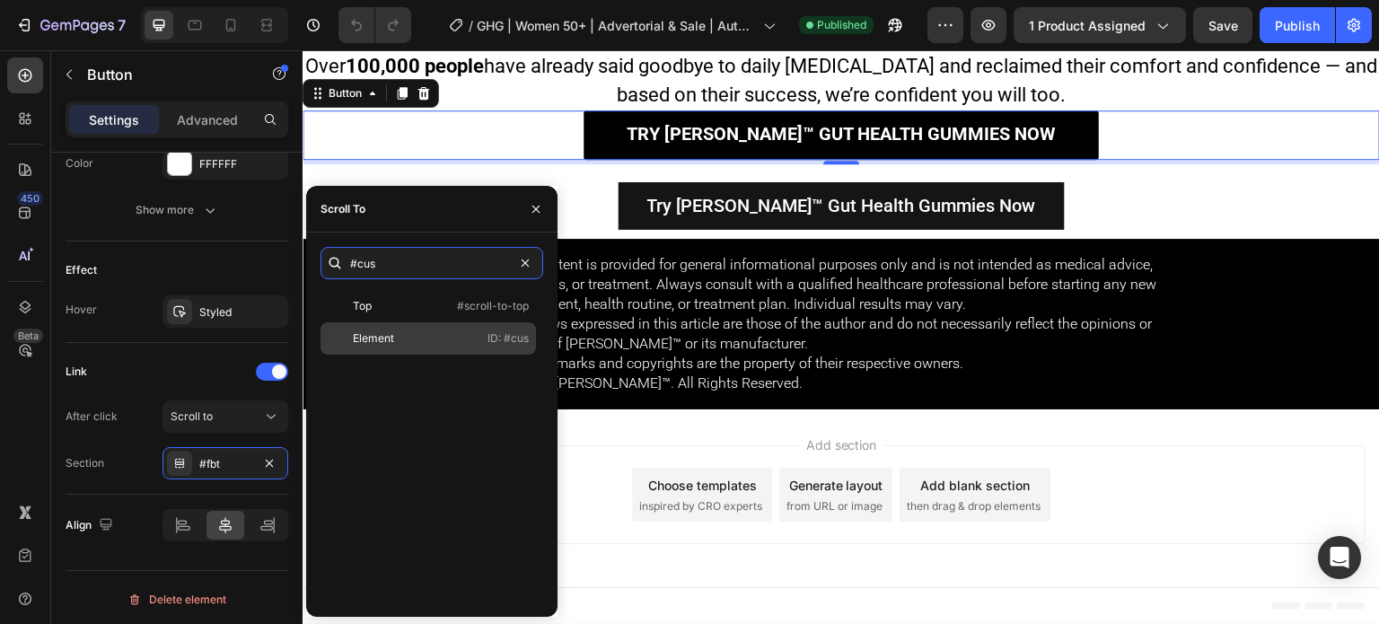
type input "#cus"
click at [445, 335] on div "Element ID: #cus" at bounding box center [429, 338] width 216 height 32
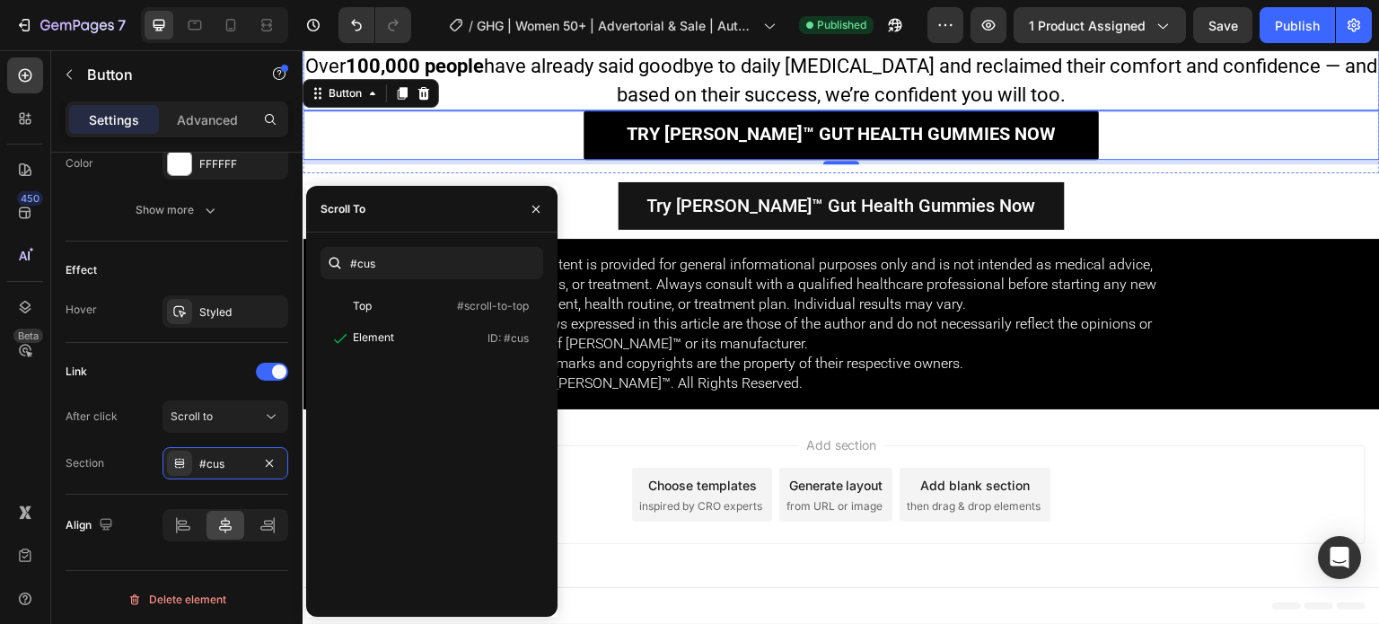
click at [1239, 110] on h3 "Take 2 natural, delicious gummies daily — and if after 3 months you don’t feel …" at bounding box center [842, 9] width 1078 height 199
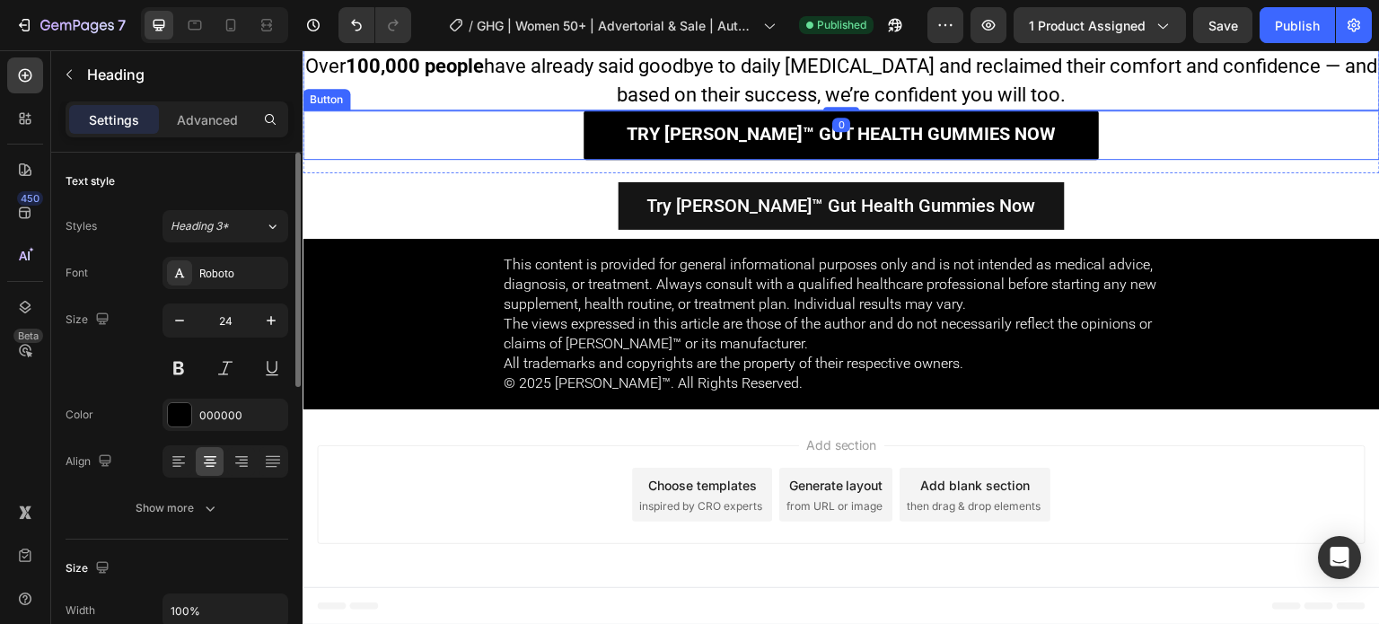
click at [1181, 135] on div "Try Roberto™ Gut Health Gummies Now Button" at bounding box center [842, 134] width 1078 height 49
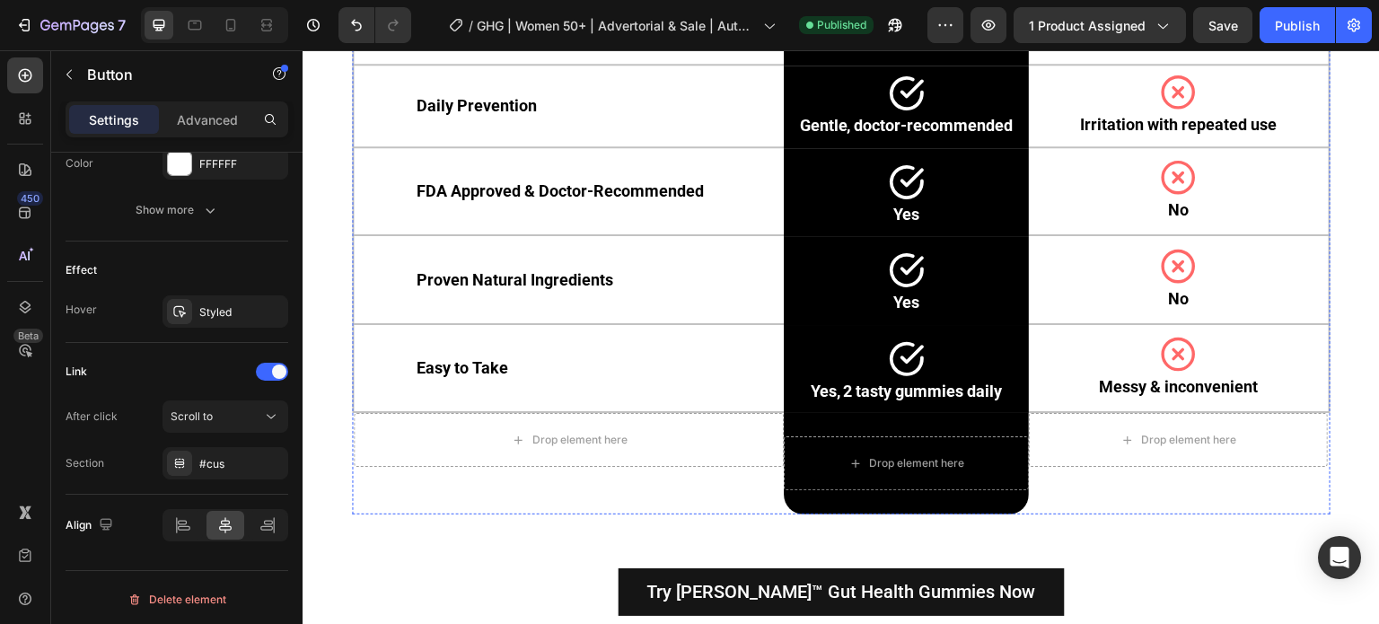
scroll to position [8974, 0]
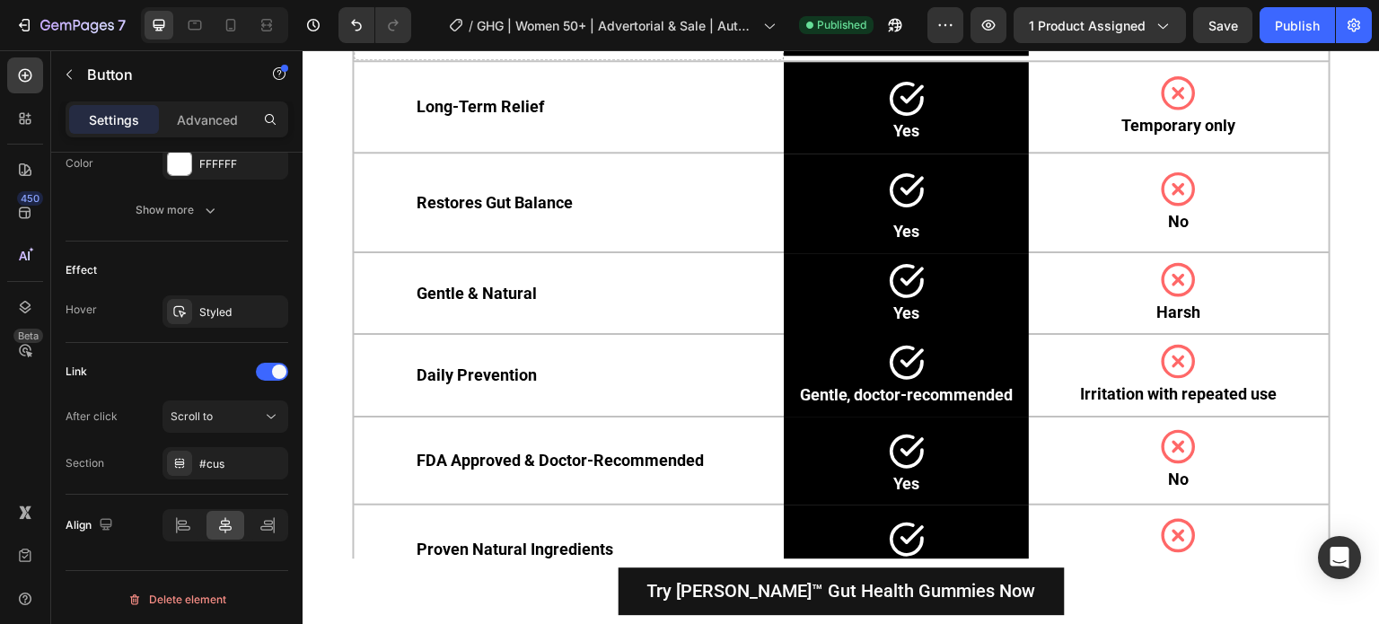
click at [246, 466] on div "#fbt" at bounding box center [225, 464] width 52 height 16
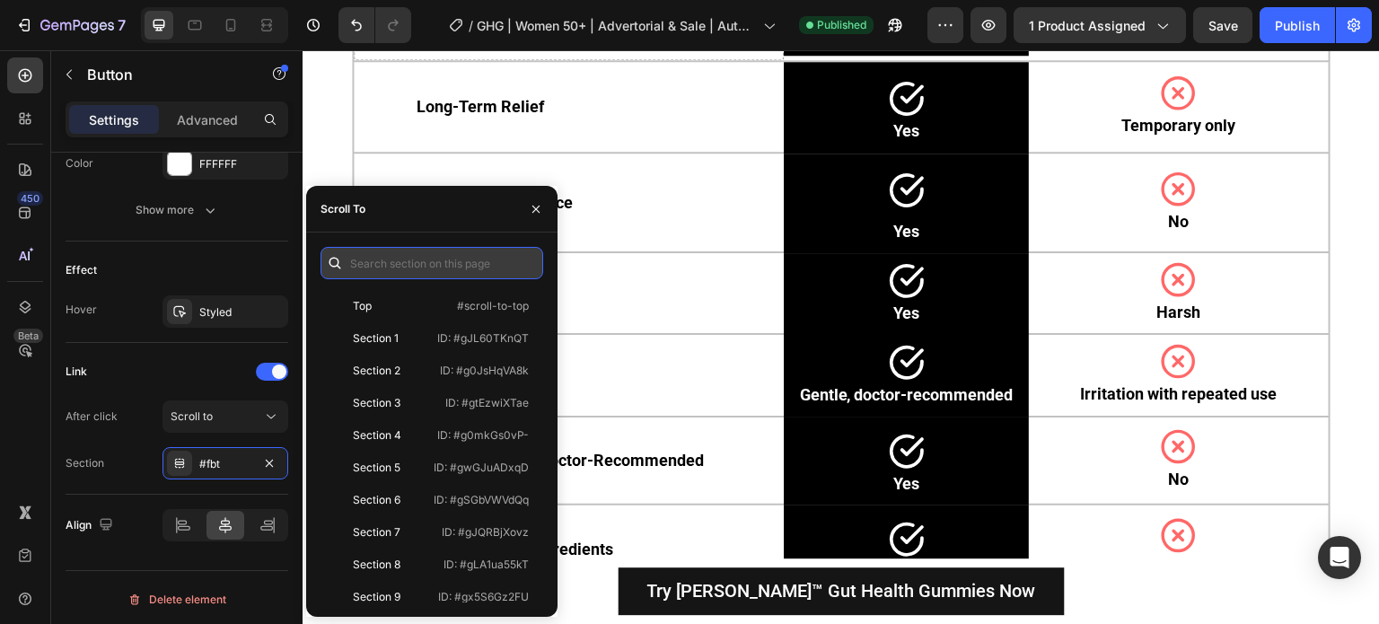
click at [426, 264] on input "text" at bounding box center [432, 263] width 223 height 32
paste input "#cus"
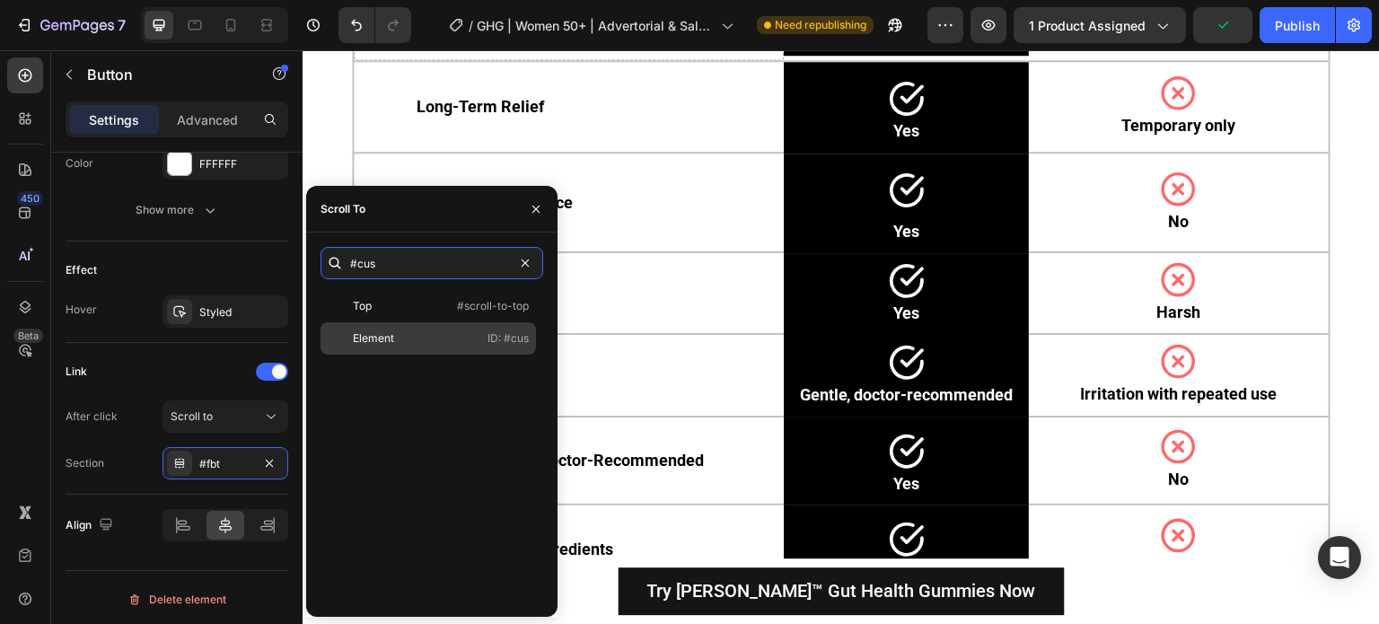
type input "#cus"
click at [427, 339] on div "Element" at bounding box center [380, 338] width 104 height 16
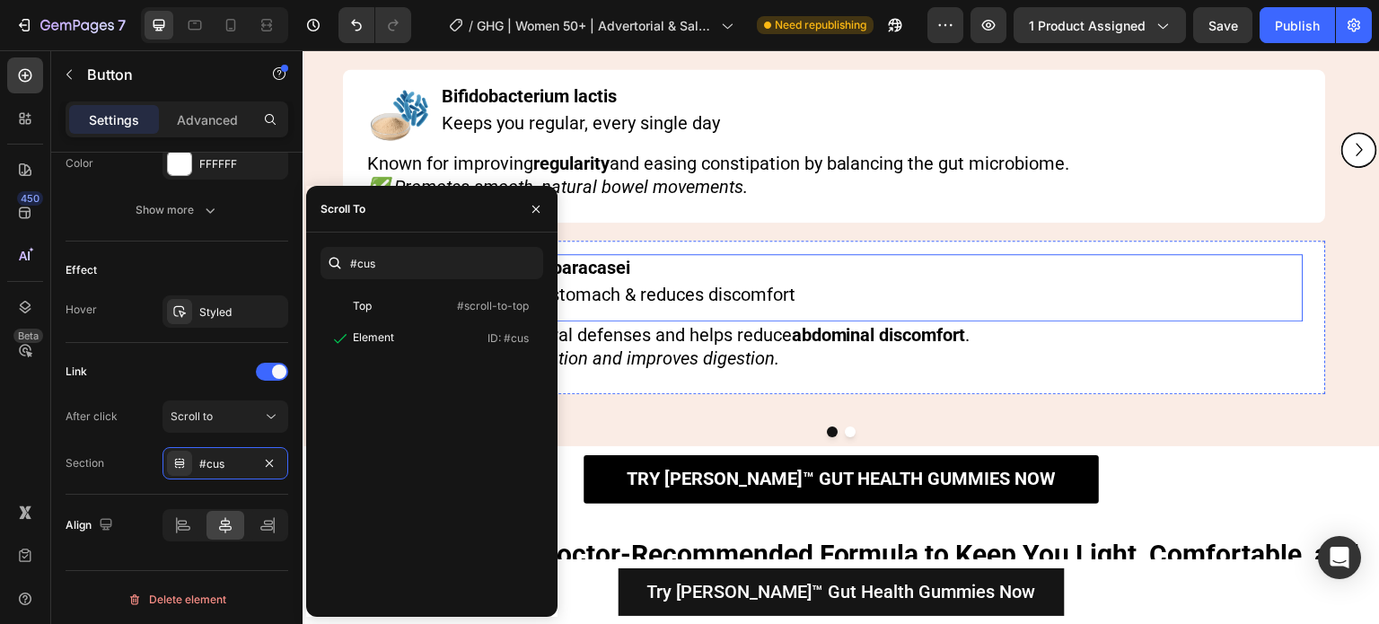
scroll to position [8206, 0]
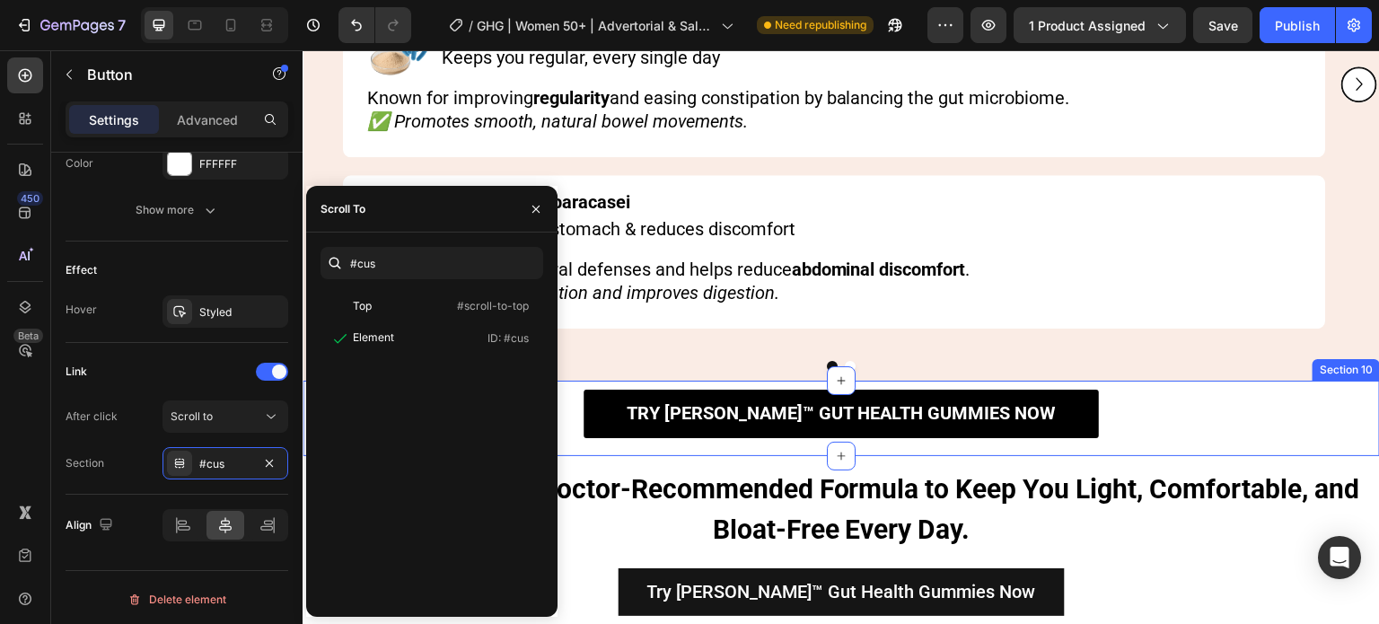
click at [1135, 425] on div "Try Roberto™ Gut Health Gummies Now Button" at bounding box center [842, 419] width 1078 height 58
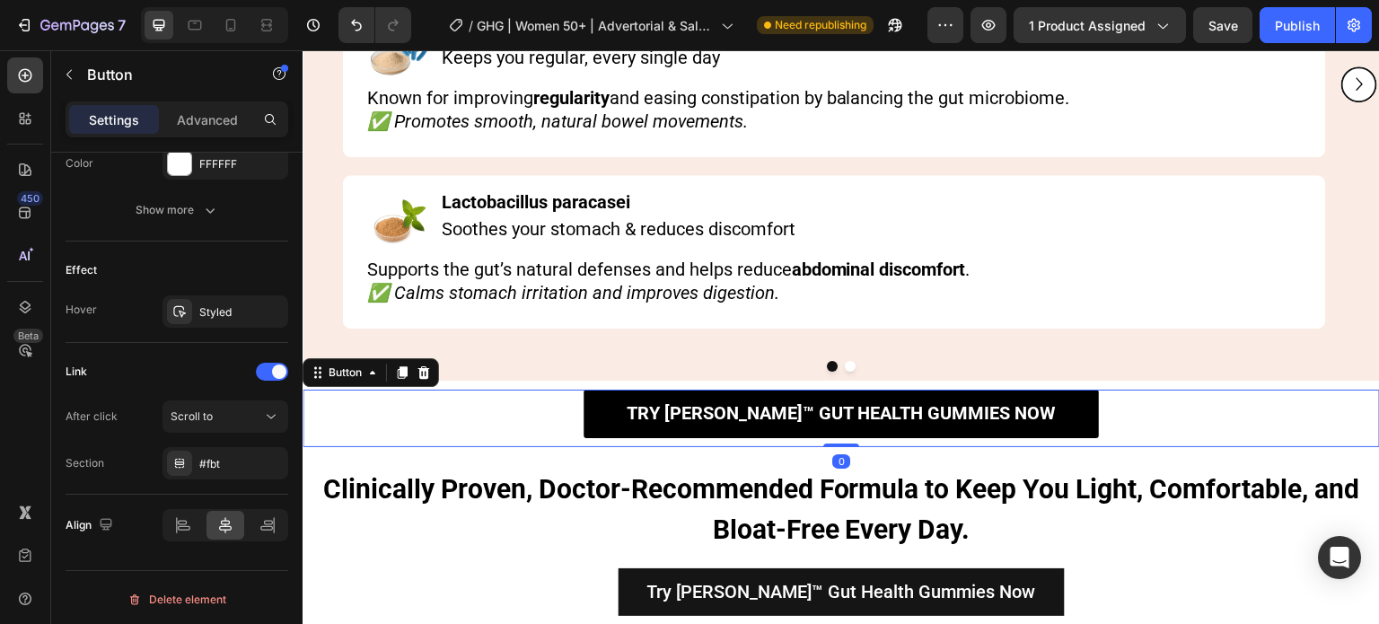
scroll to position [855, 0]
click at [235, 460] on div "#fbt" at bounding box center [225, 464] width 52 height 16
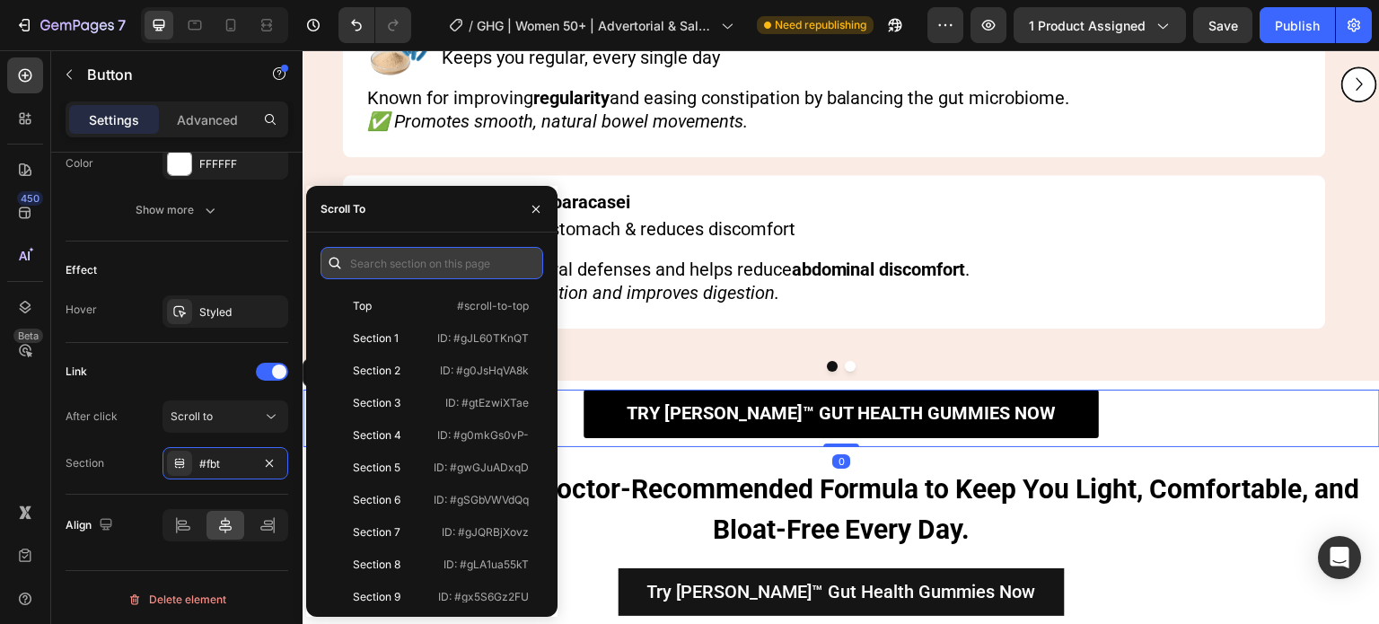
click at [383, 257] on input "text" at bounding box center [432, 263] width 223 height 32
paste input "#cus"
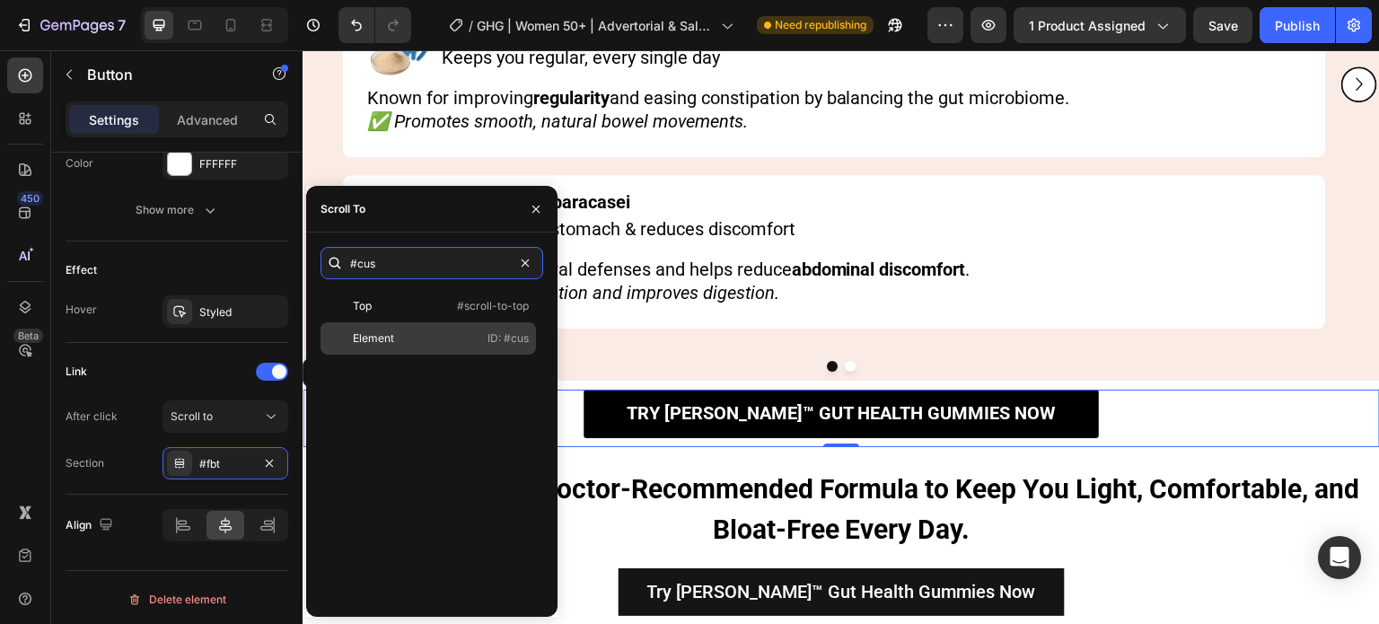
type input "#cus"
click at [421, 342] on div "Element" at bounding box center [380, 338] width 104 height 16
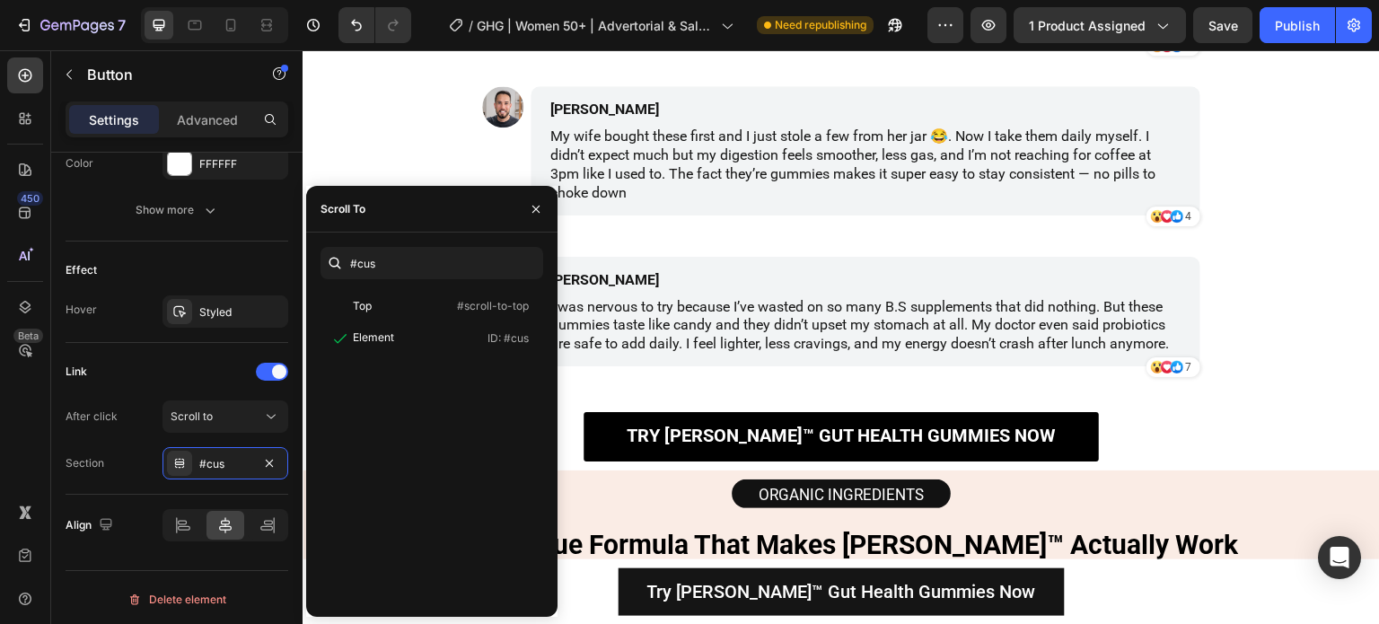
scroll to position [7398, 0]
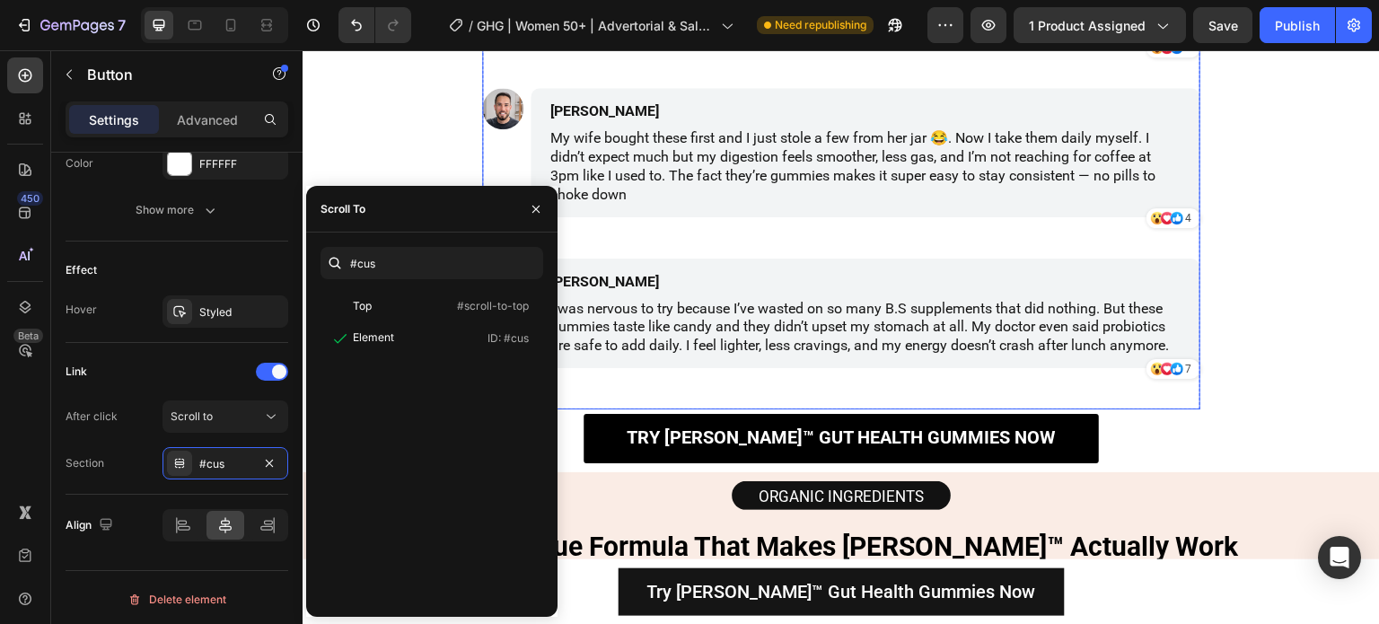
click at [1098, 434] on div "Try Roberto™ Gut Health Gummies Now Button" at bounding box center [842, 438] width 1078 height 49
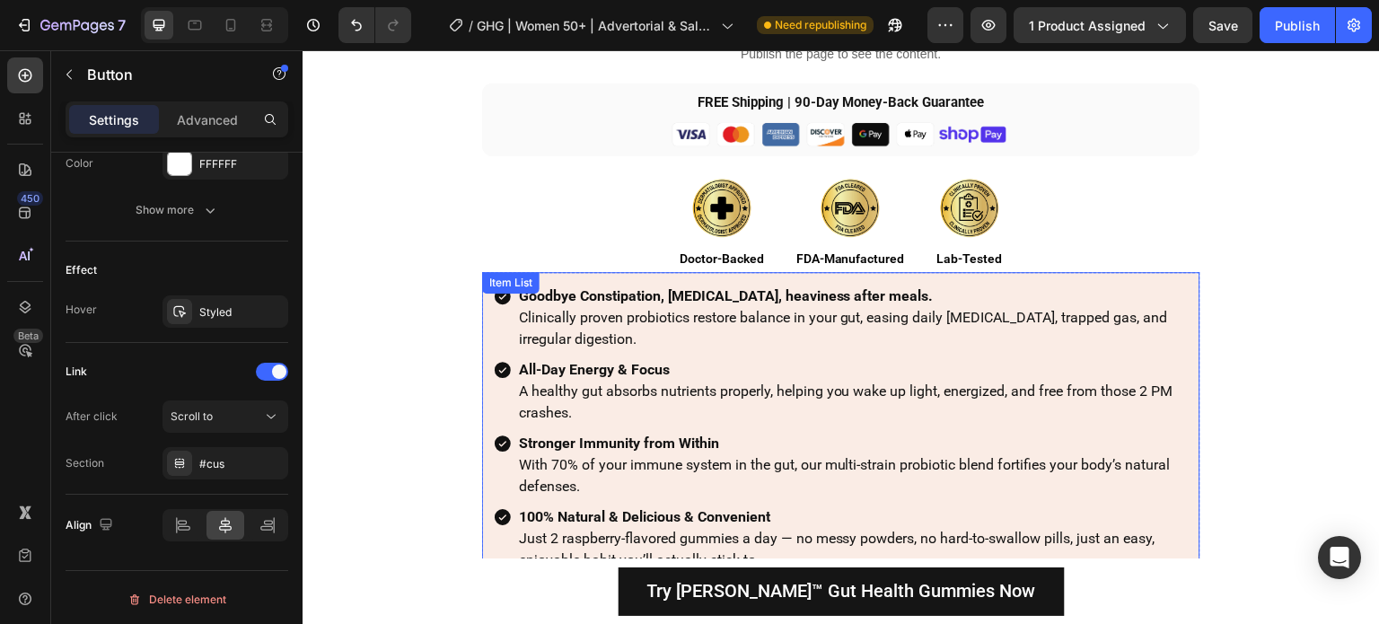
scroll to position [3732, 0]
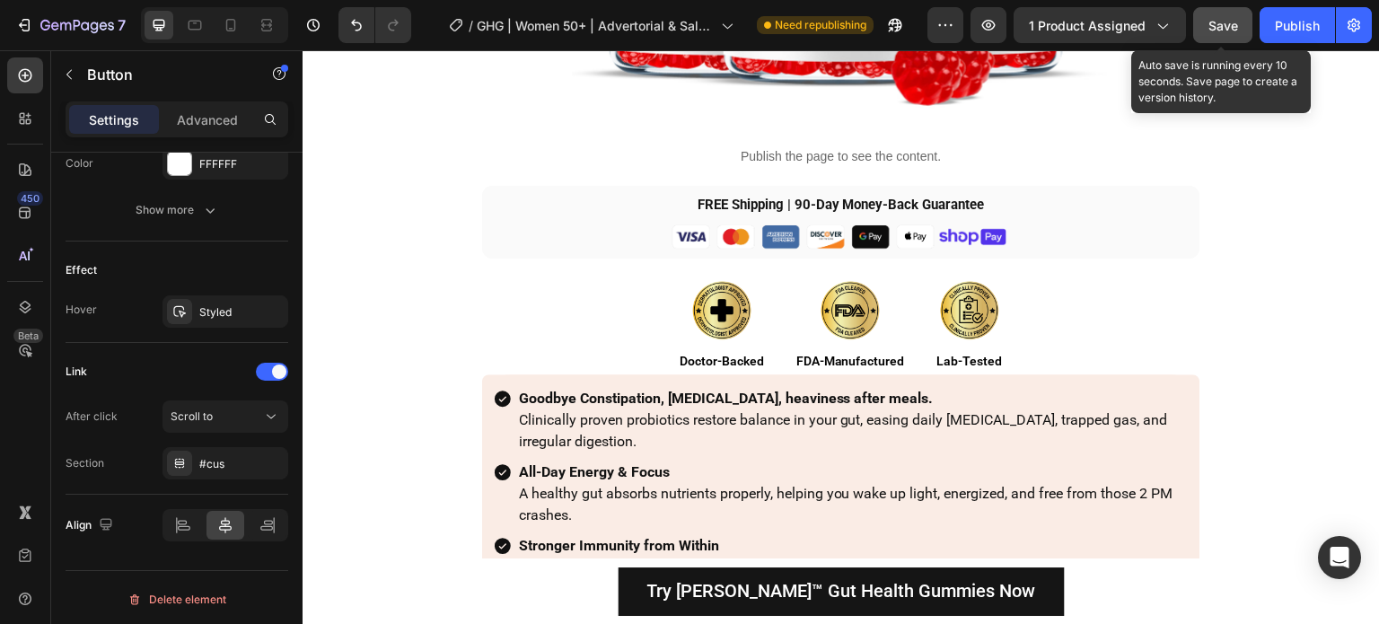
click at [1238, 35] on button "Save" at bounding box center [1222, 25] width 59 height 36
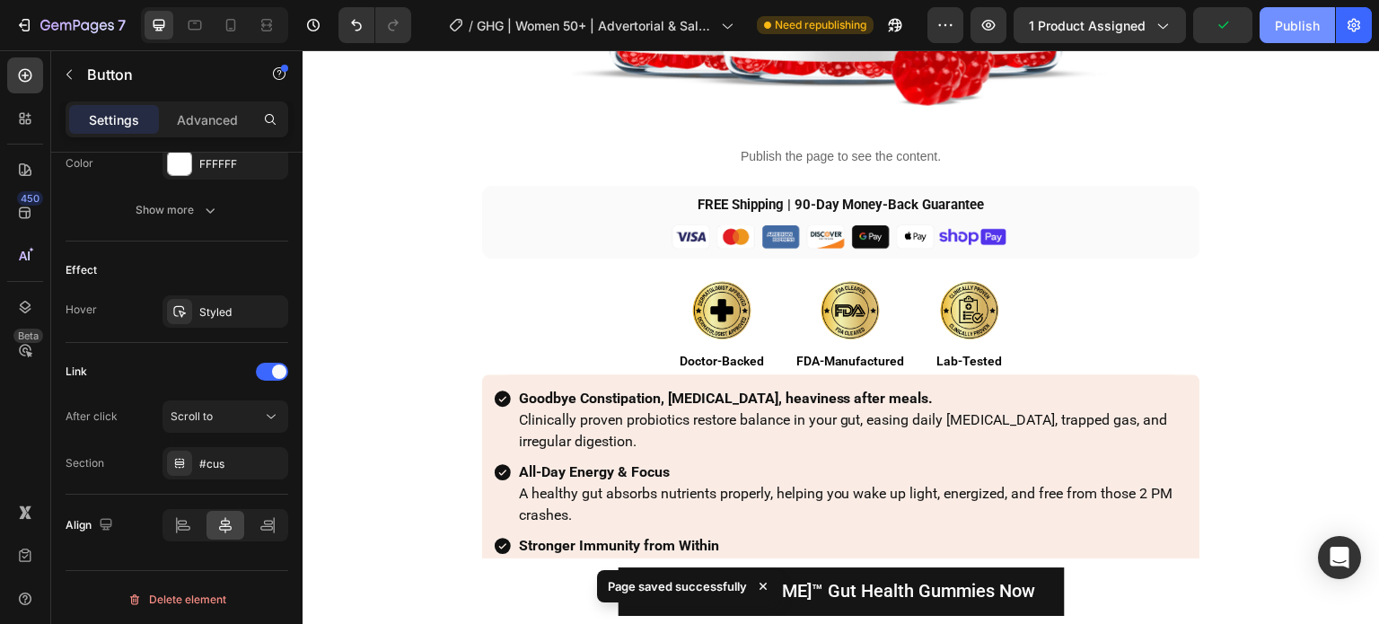
click at [1292, 27] on div "Publish" at bounding box center [1297, 25] width 45 height 19
